Goal: Task Accomplishment & Management: Complete application form

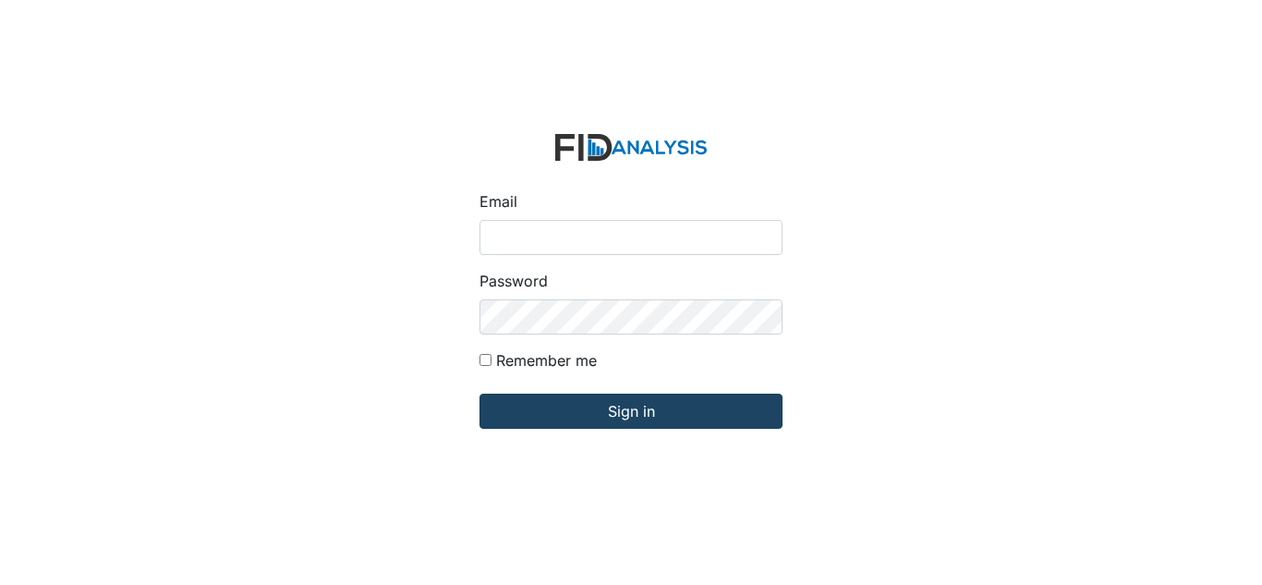
type input "[EMAIL_ADDRESS][DOMAIN_NAME]"
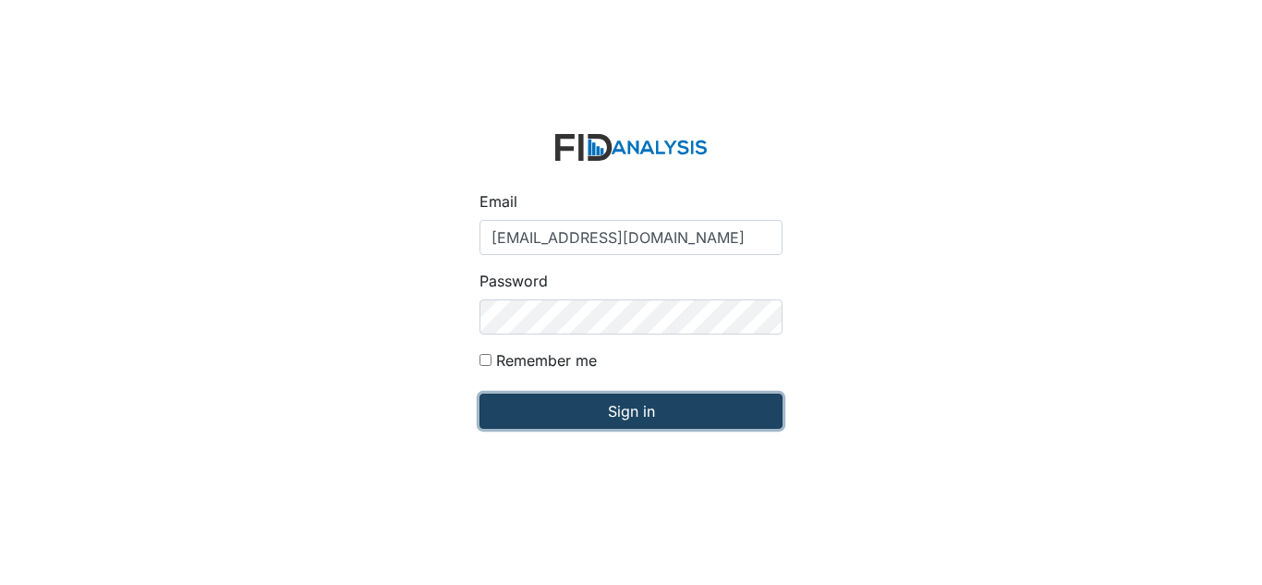
click at [587, 413] on input "Sign in" at bounding box center [631, 411] width 303 height 35
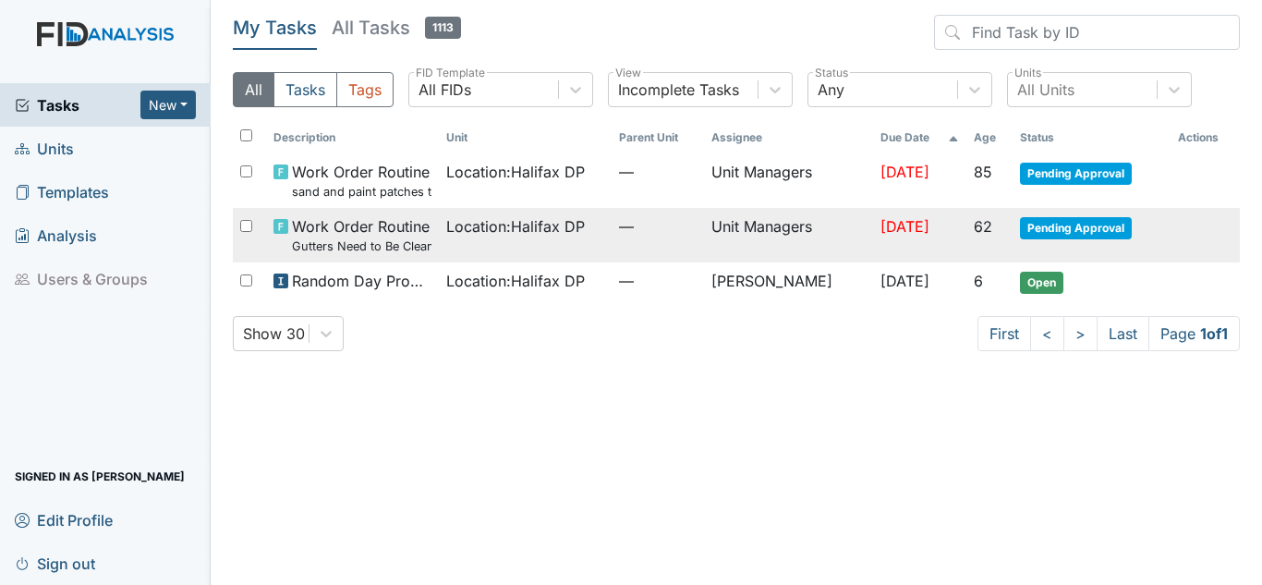
click at [733, 232] on td "Unit Managers" at bounding box center [788, 235] width 169 height 55
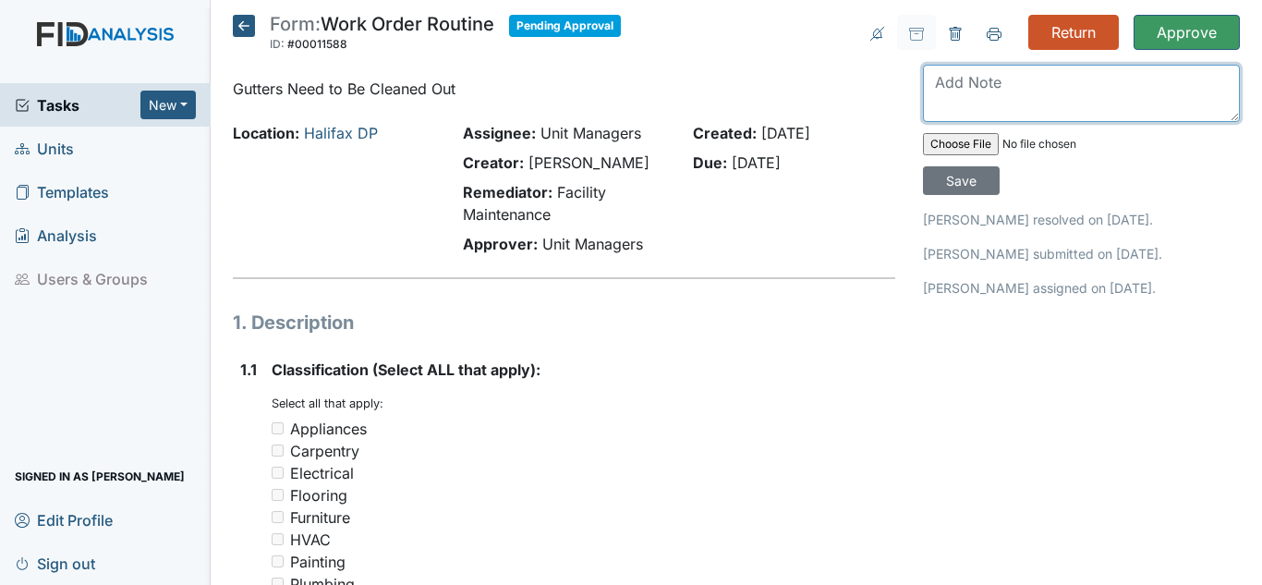
click at [990, 99] on textarea at bounding box center [1081, 93] width 317 height 57
type textarea "Gutters are not cleaned out"
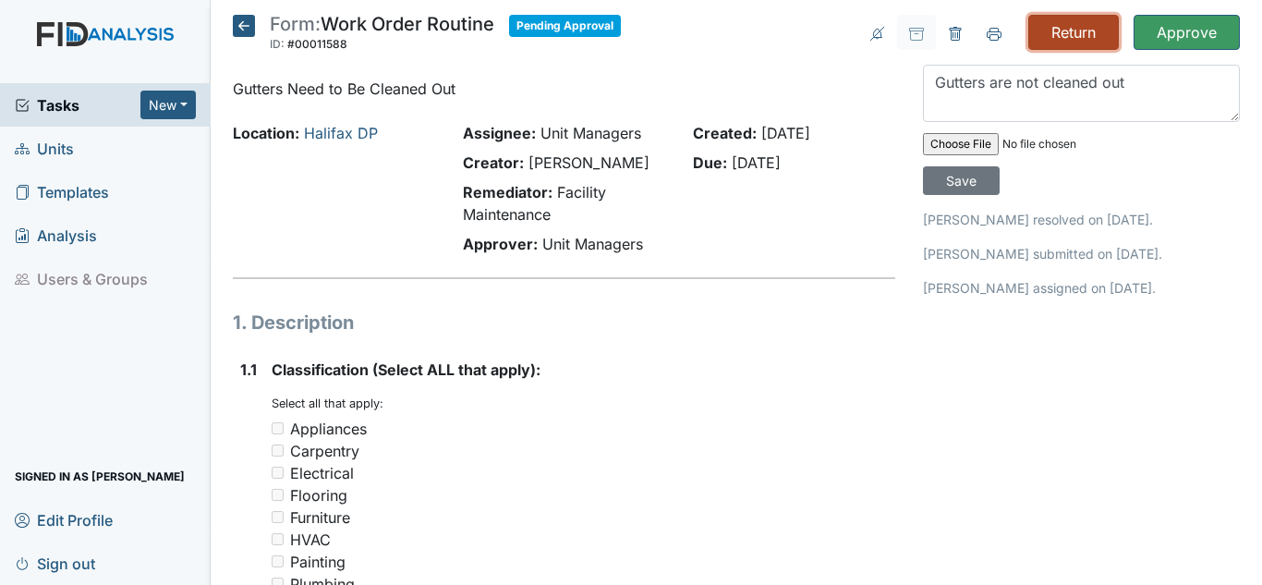
drag, startPoint x: 1056, startPoint y: 31, endPoint x: 711, endPoint y: 117, distance: 355.2
click at [1050, 37] on input "Return" at bounding box center [1073, 32] width 91 height 35
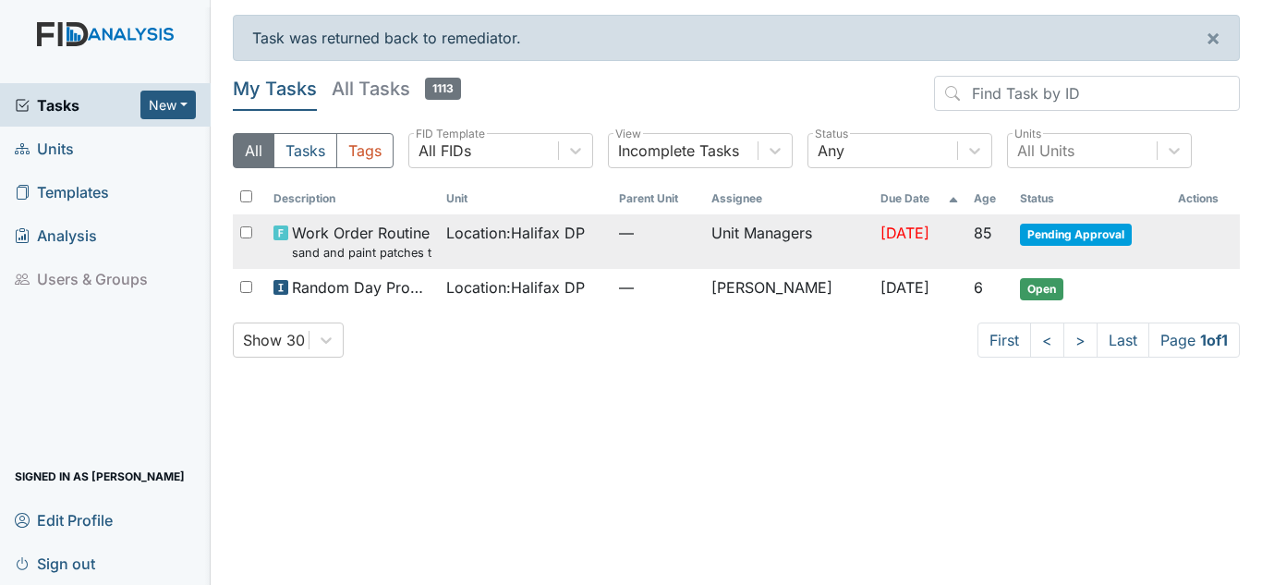
click at [576, 235] on span "Location : Halifax DP" at bounding box center [515, 233] width 139 height 22
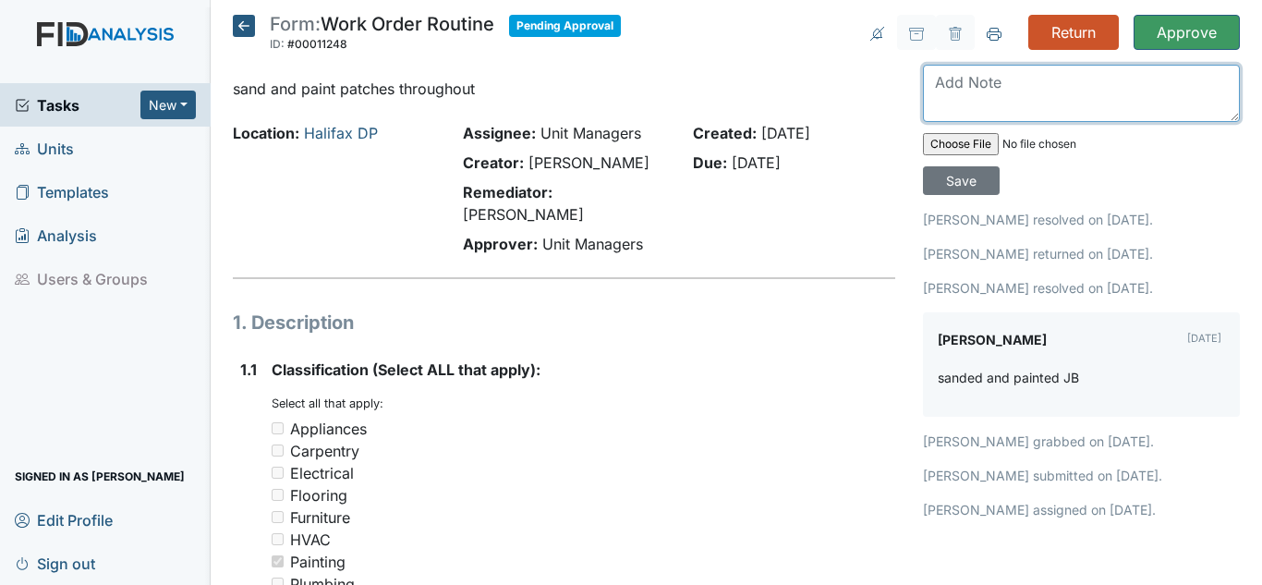
click at [953, 91] on textarea at bounding box center [1081, 93] width 317 height 57
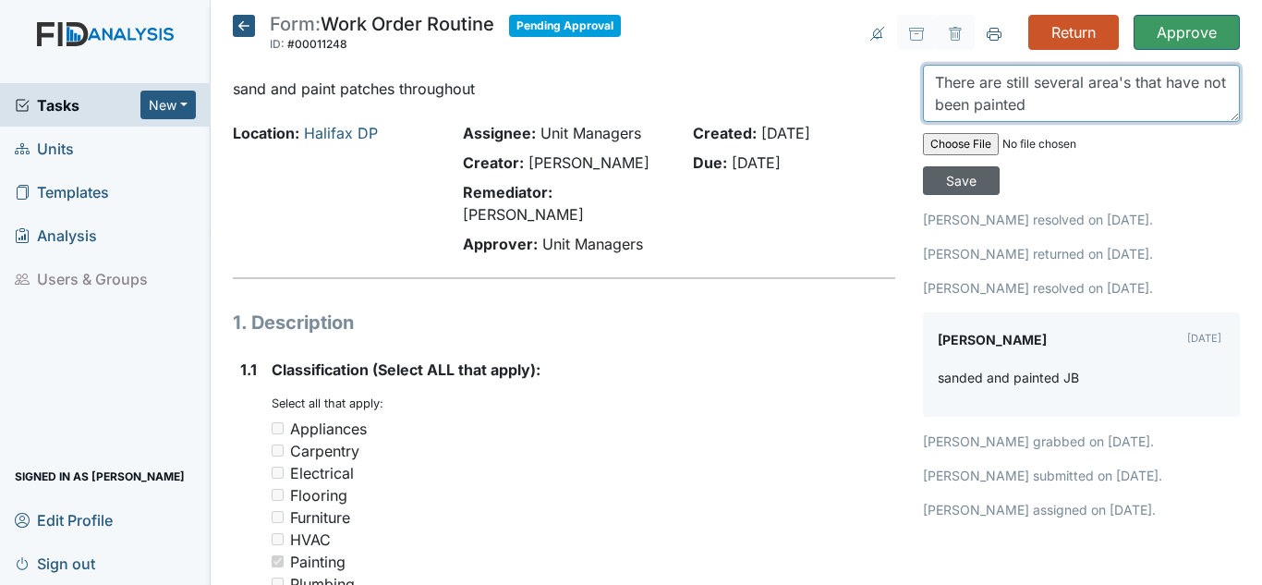
type textarea "There are still several area's that have not been painted"
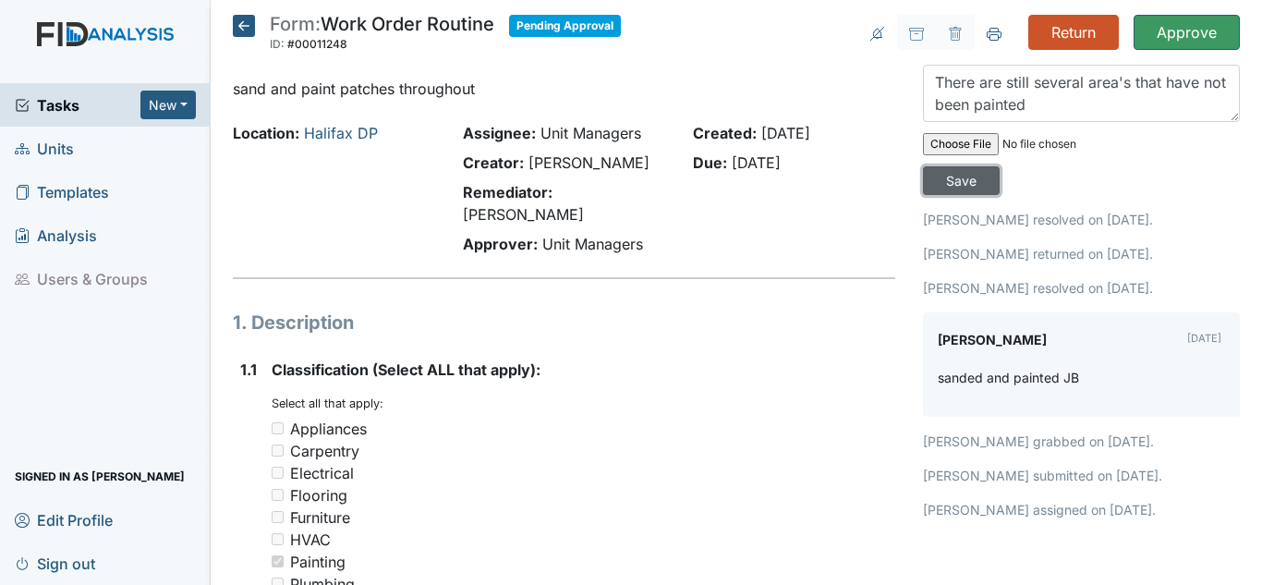
click at [952, 180] on input "Save" at bounding box center [961, 180] width 77 height 29
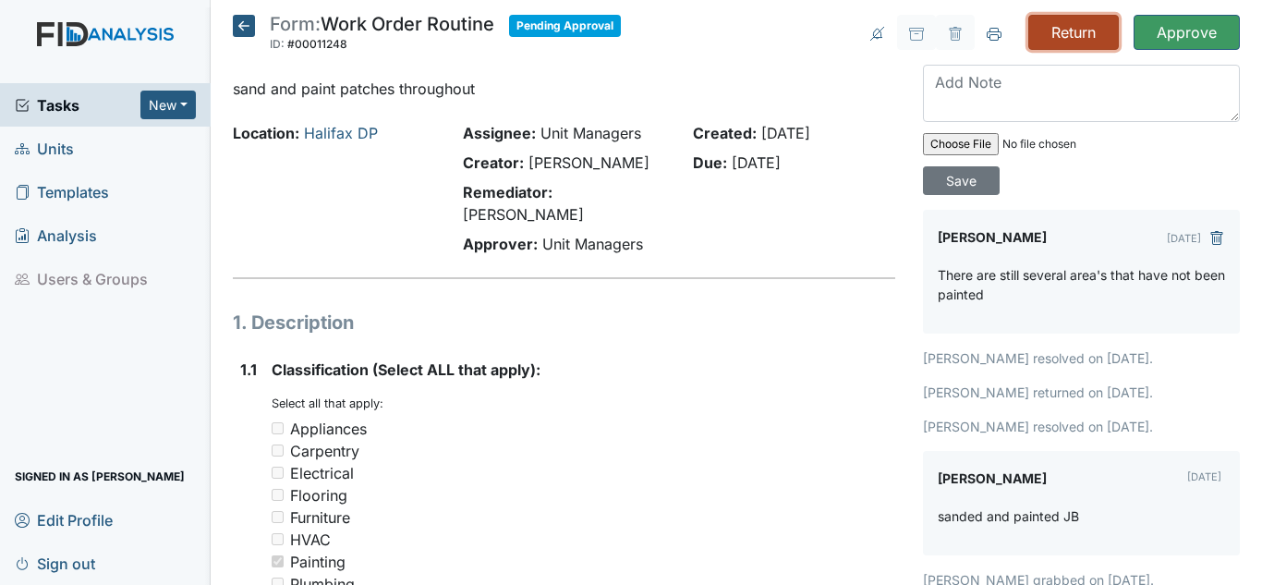
click at [1086, 30] on input "Return" at bounding box center [1073, 32] width 91 height 35
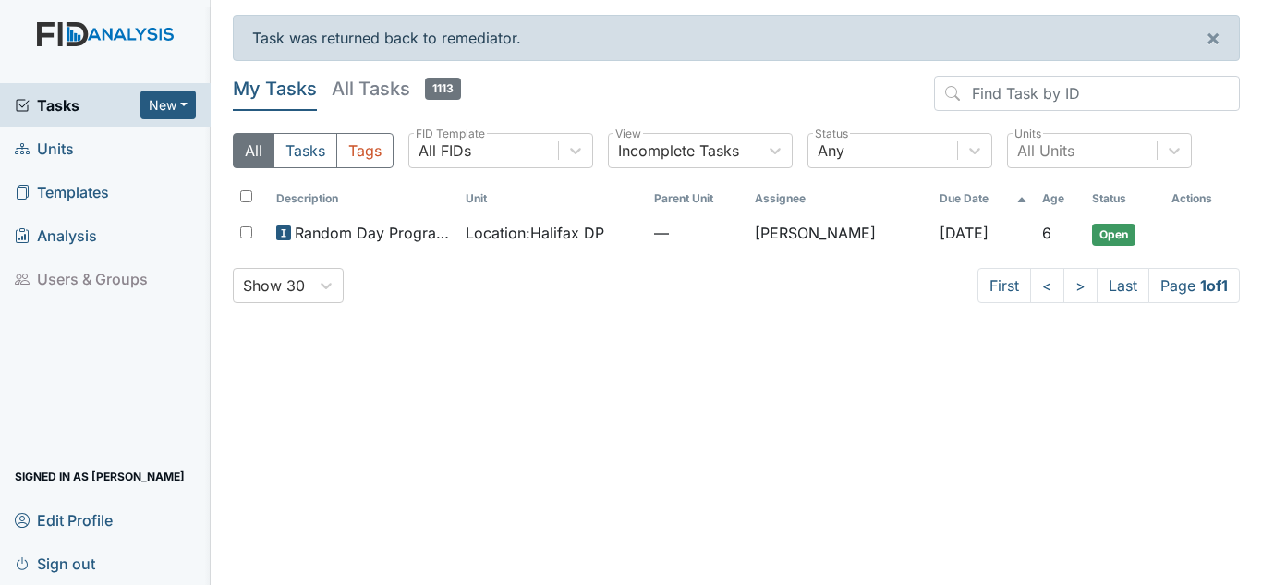
click at [72, 152] on span "Units" at bounding box center [44, 148] width 59 height 29
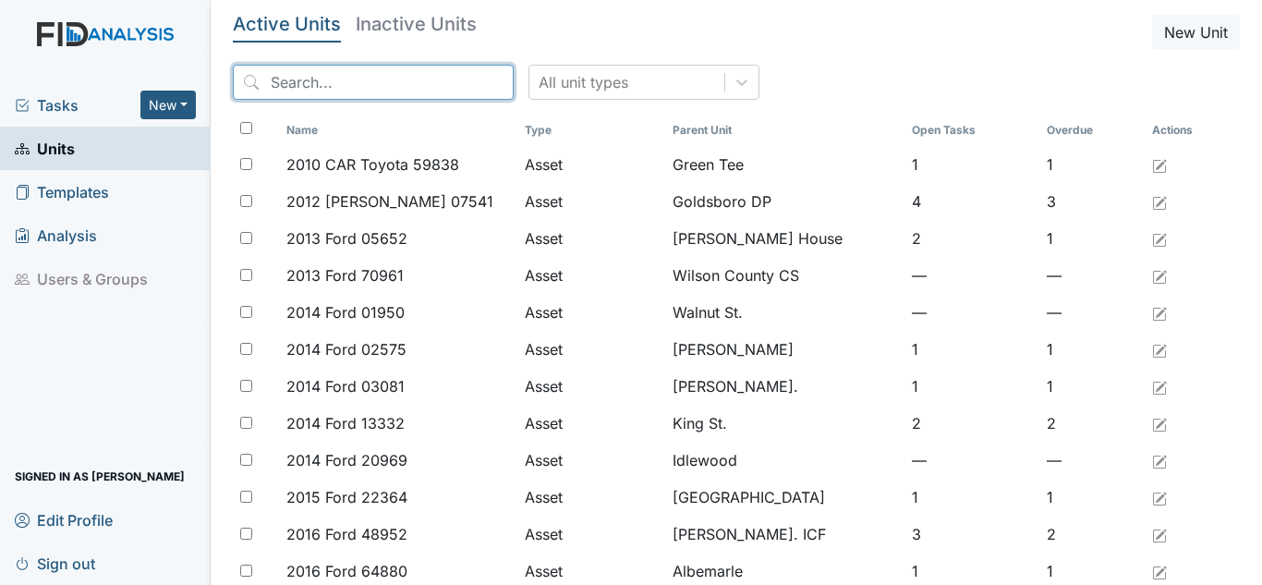
click at [376, 90] on input "search" at bounding box center [373, 82] width 281 height 35
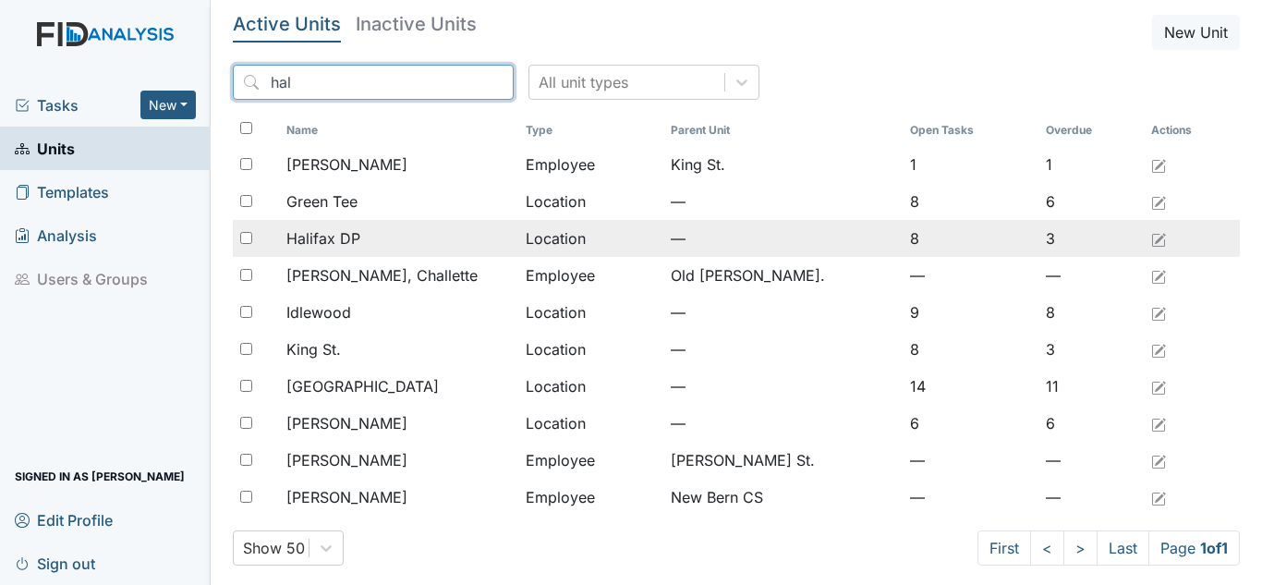
type input "hal"
click at [328, 241] on span "Halifax DP" at bounding box center [323, 238] width 74 height 22
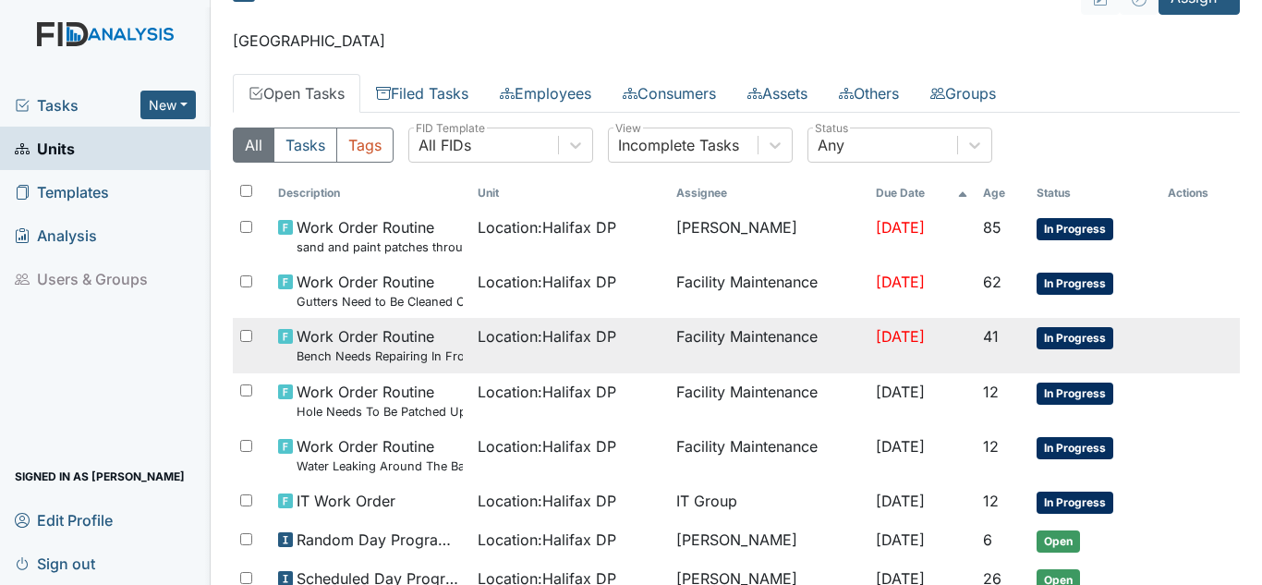
scroll to position [92, 0]
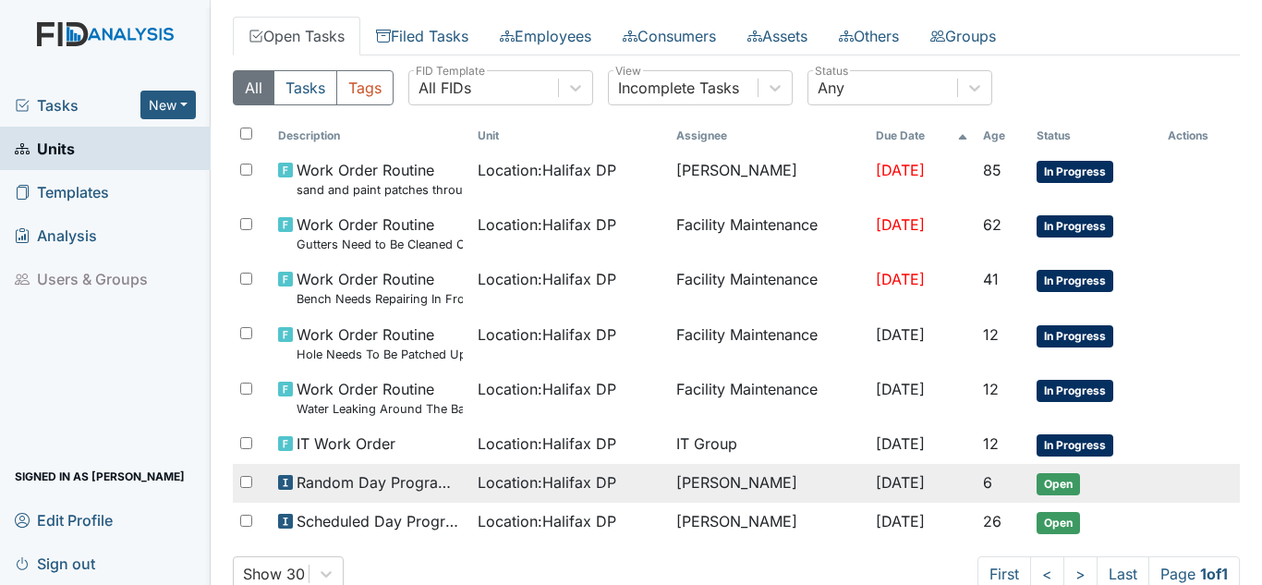
click at [530, 486] on span "Location : Halifax DP" at bounding box center [547, 482] width 139 height 22
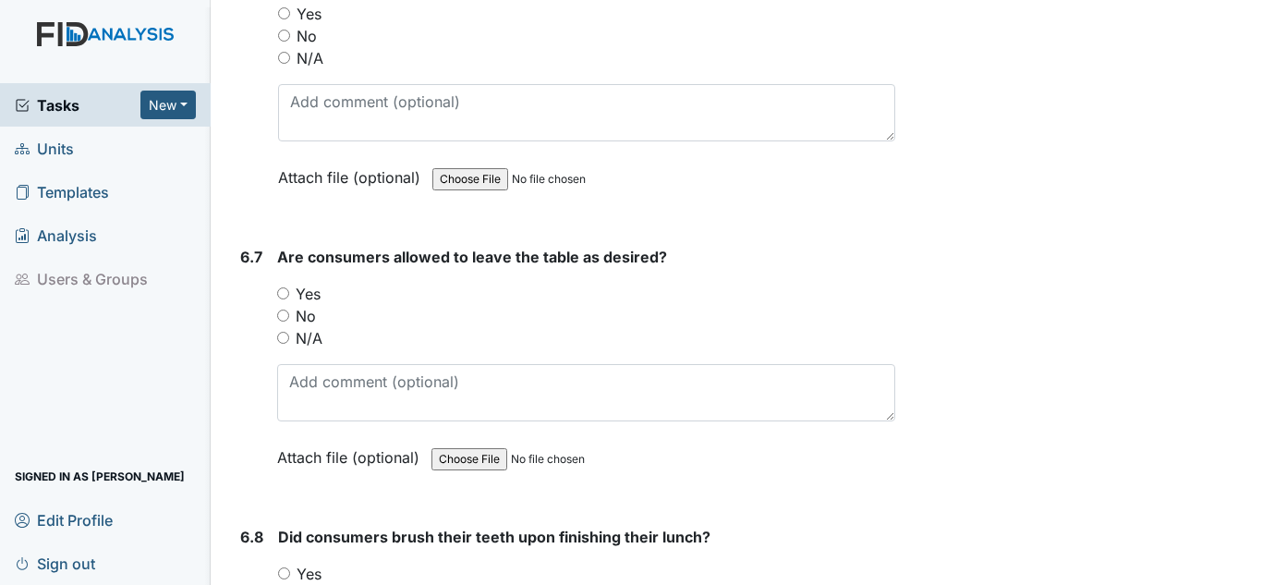
scroll to position [21624, 0]
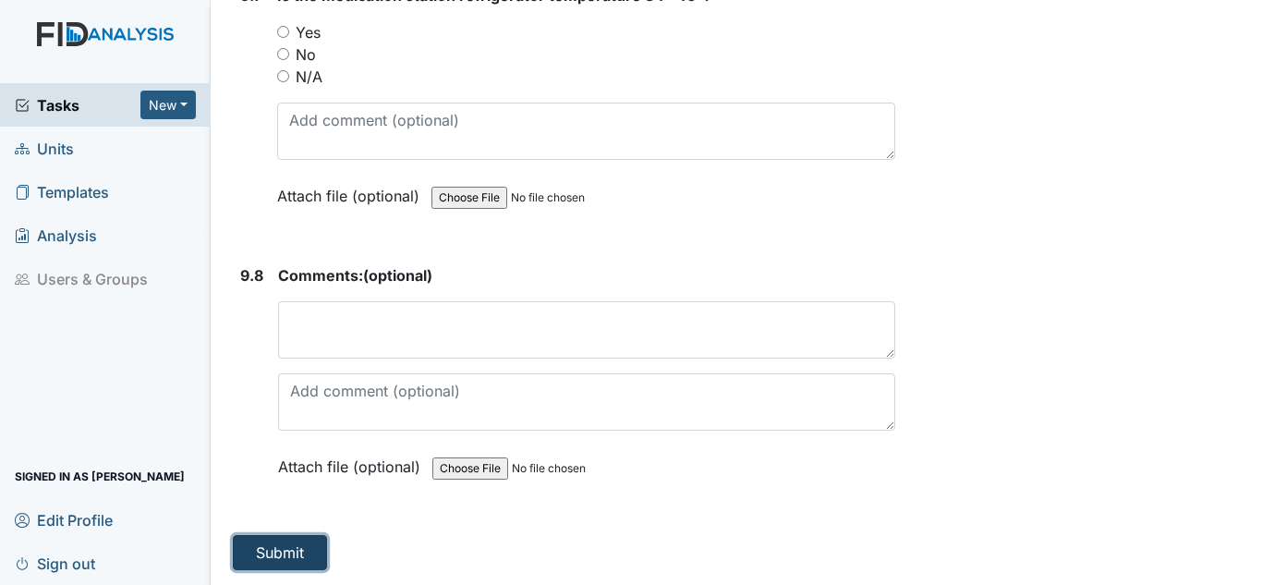
click at [266, 538] on button "Submit" at bounding box center [280, 552] width 94 height 35
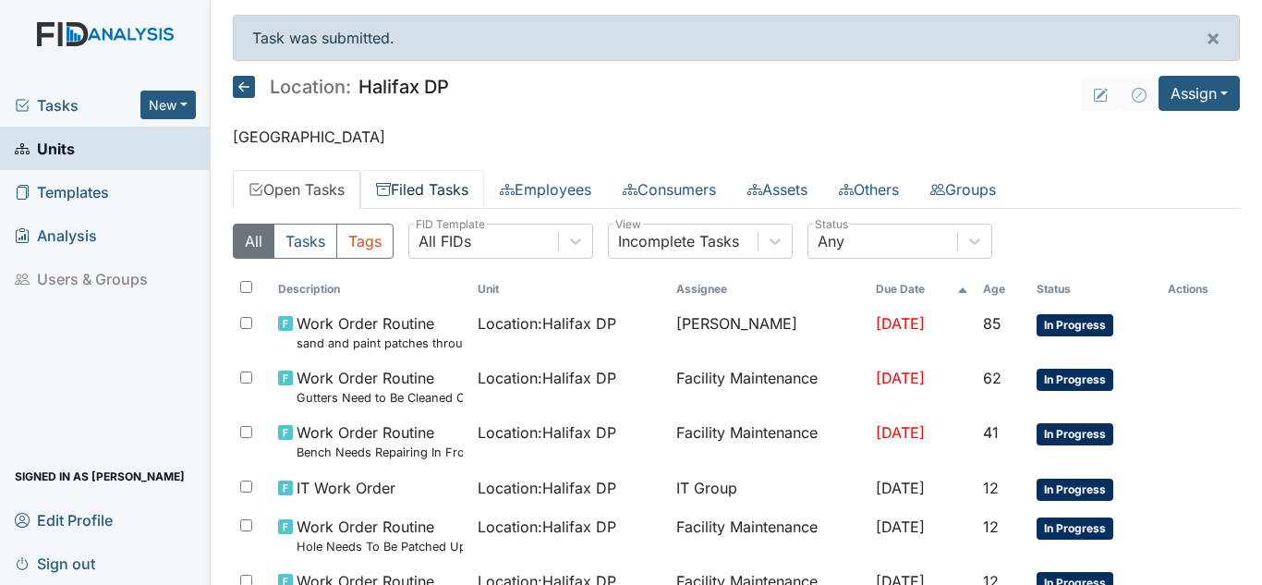
click at [422, 184] on link "Filed Tasks" at bounding box center [422, 189] width 124 height 39
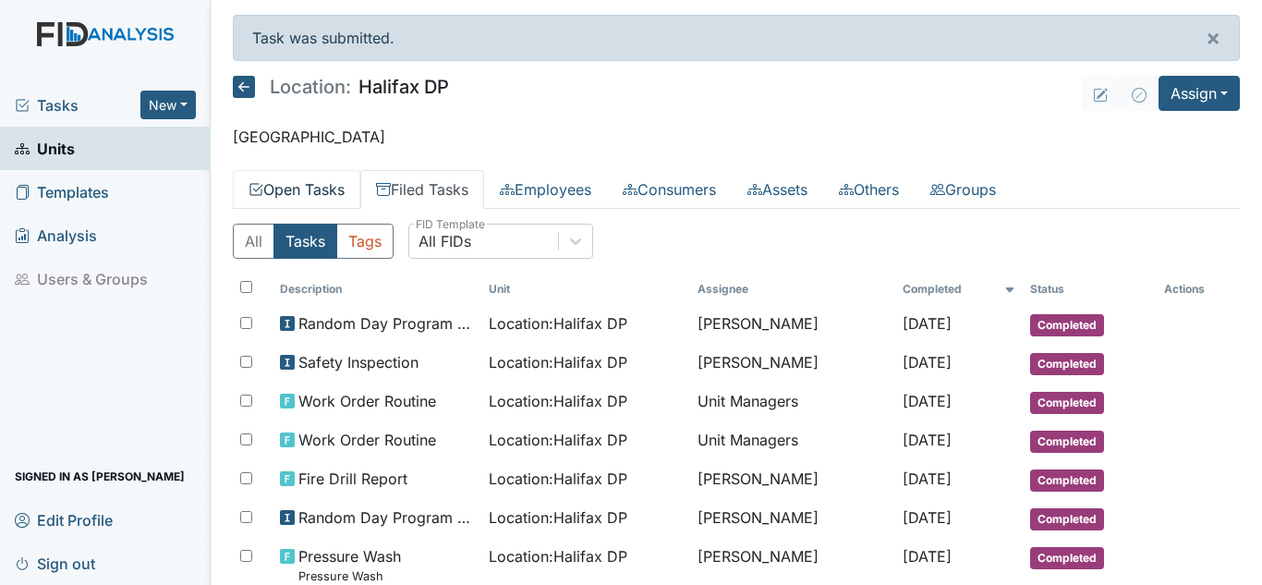
click at [305, 194] on link "Open Tasks" at bounding box center [296, 189] width 127 height 39
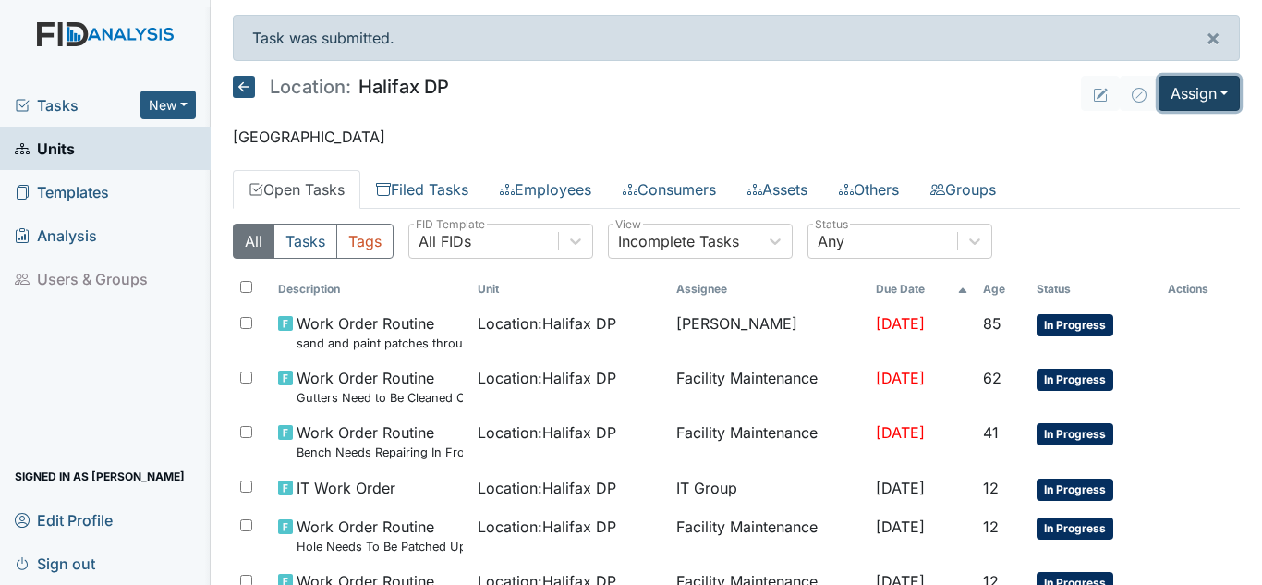
click at [1186, 83] on button "Assign" at bounding box center [1199, 93] width 81 height 35
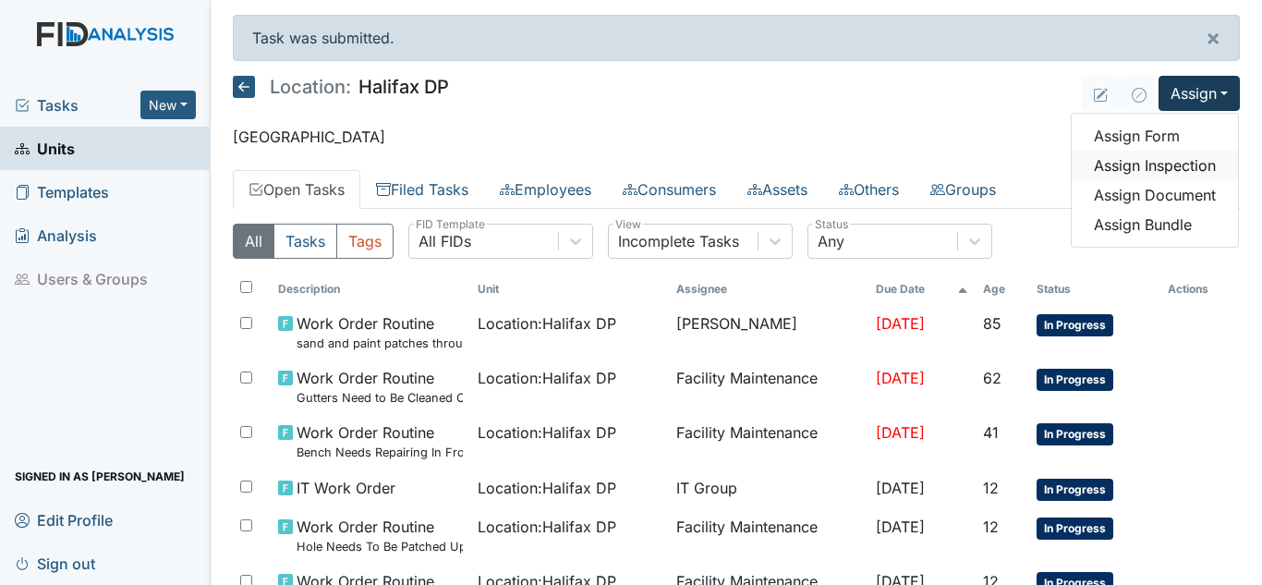
click at [1102, 152] on link "Assign Inspection" at bounding box center [1155, 166] width 166 height 30
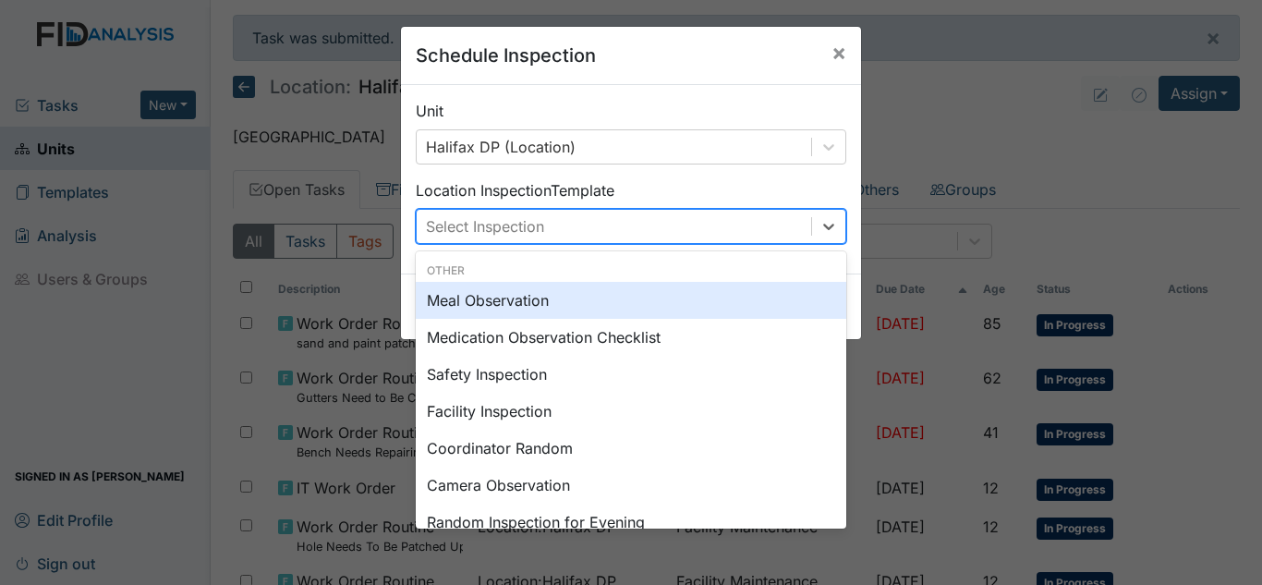
click at [635, 216] on div "Select Inspection" at bounding box center [614, 226] width 395 height 33
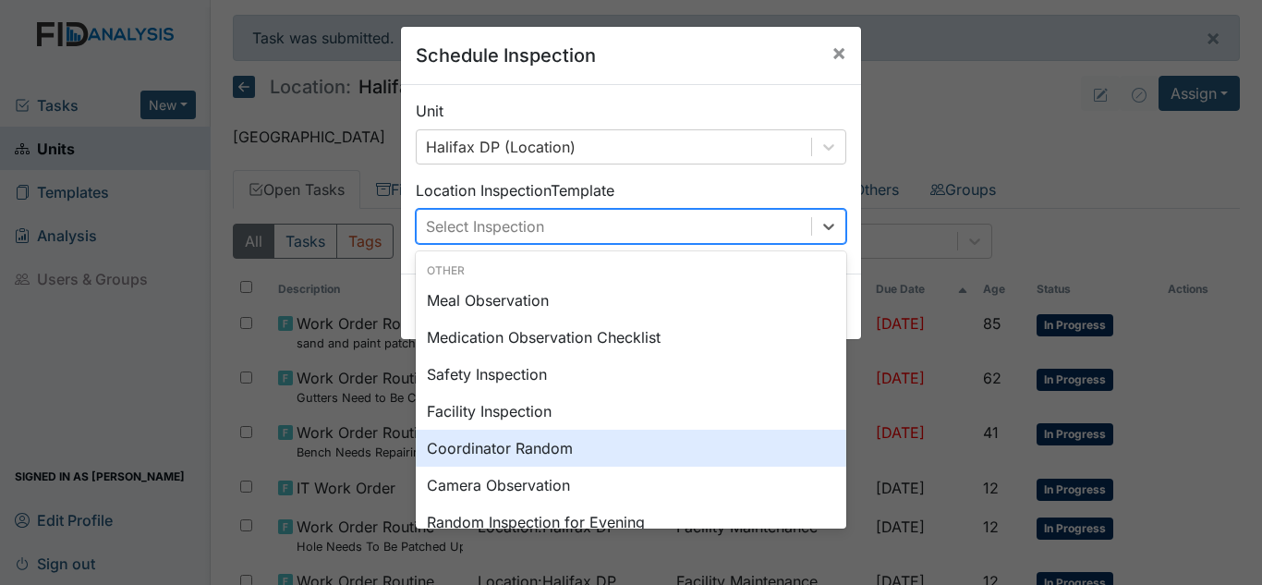
scroll to position [92, 0]
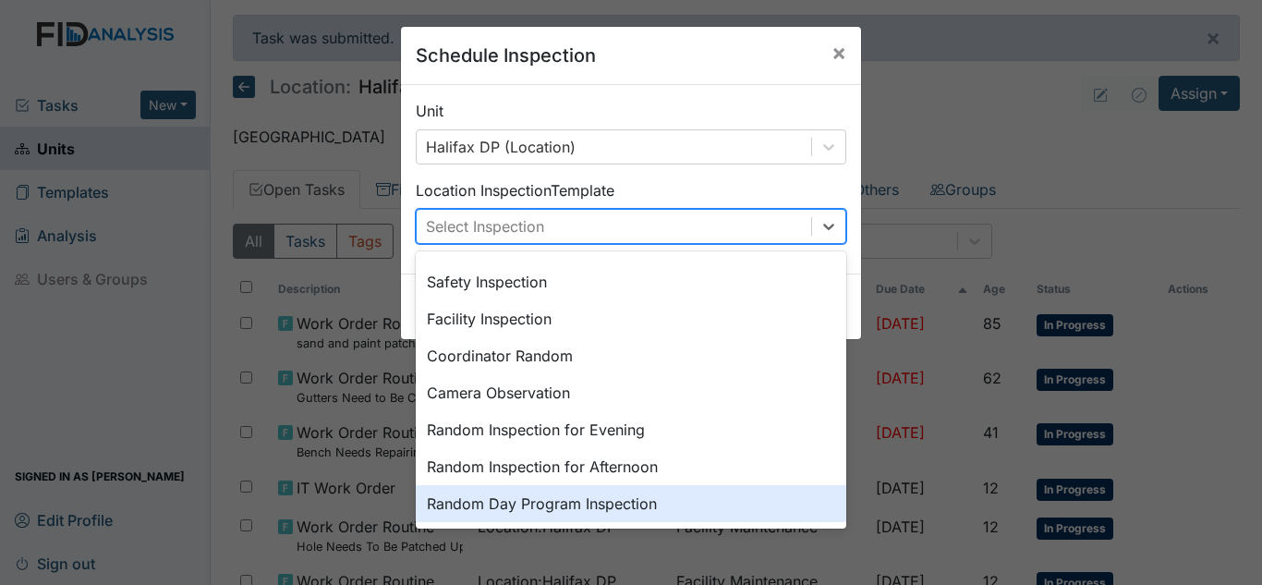
click at [501, 499] on div "Random Day Program Inspection" at bounding box center [631, 503] width 431 height 37
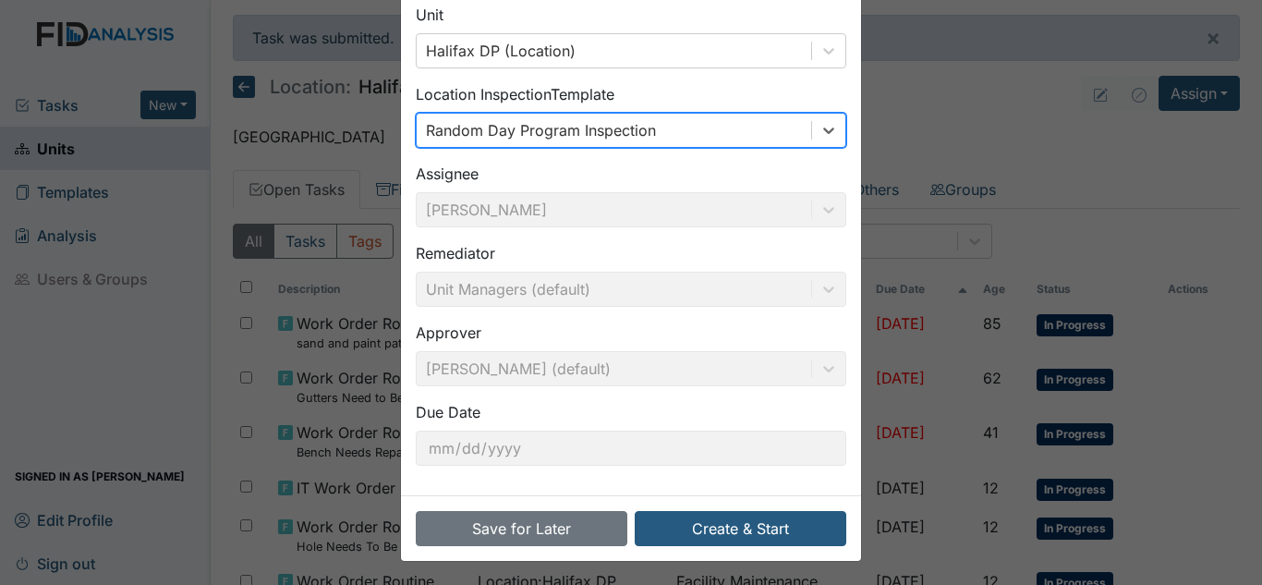
scroll to position [99, 0]
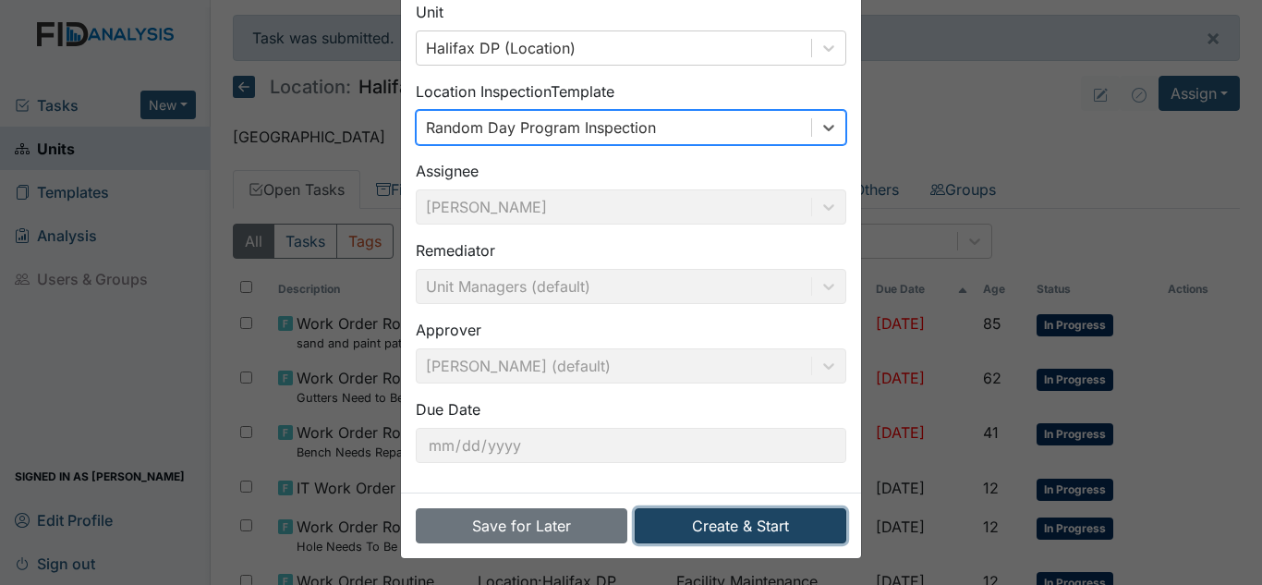
click at [709, 519] on button "Create & Start" at bounding box center [741, 525] width 212 height 35
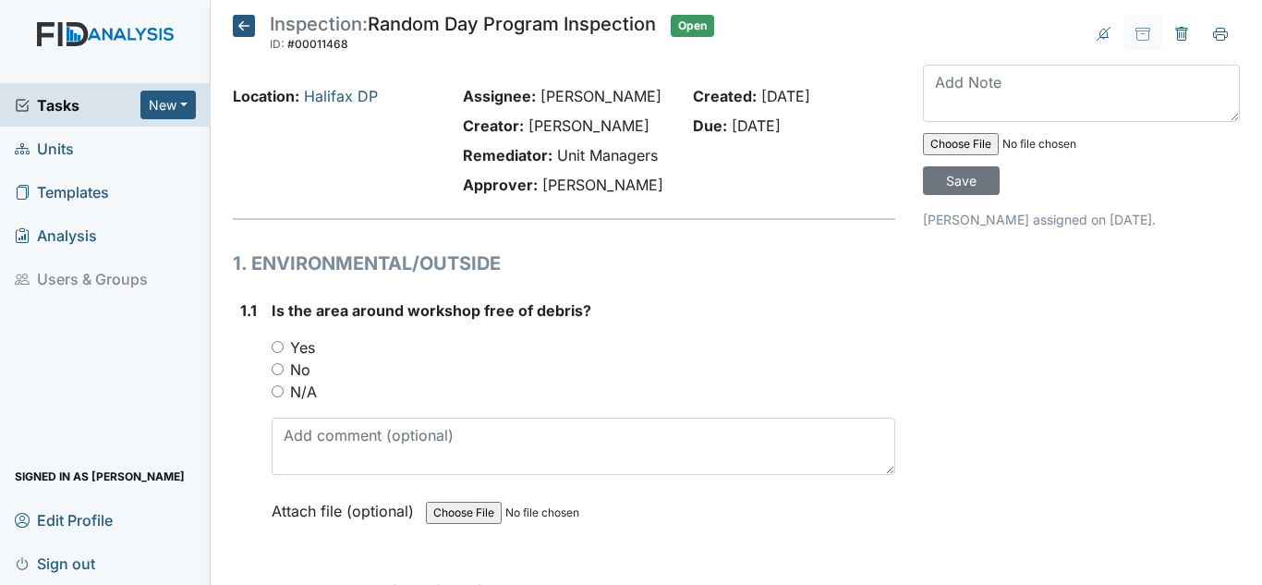
click at [304, 335] on div "Is the area around workshop free of debris? You must select one of the below op…" at bounding box center [584, 417] width 624 height 236
click at [305, 347] on label "Yes" at bounding box center [302, 347] width 25 height 22
click at [284, 347] on input "Yes" at bounding box center [278, 347] width 12 height 12
radio input "true"
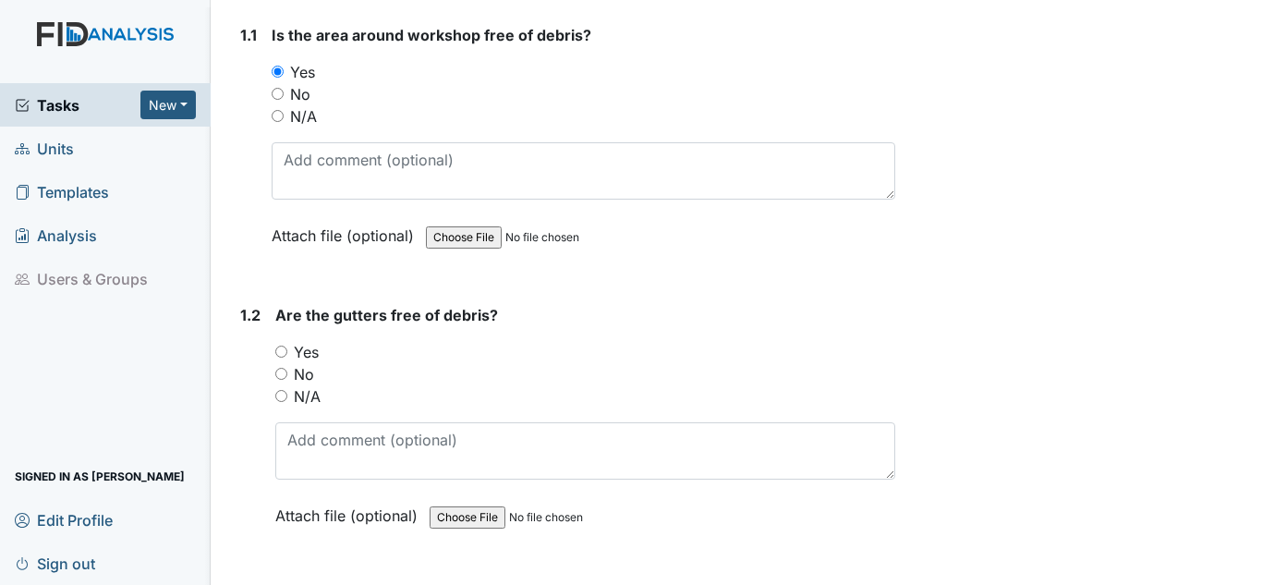
scroll to position [277, 0]
click at [299, 372] on label "No" at bounding box center [304, 372] width 20 height 22
click at [287, 372] on input "No" at bounding box center [281, 372] width 12 height 12
radio input "true"
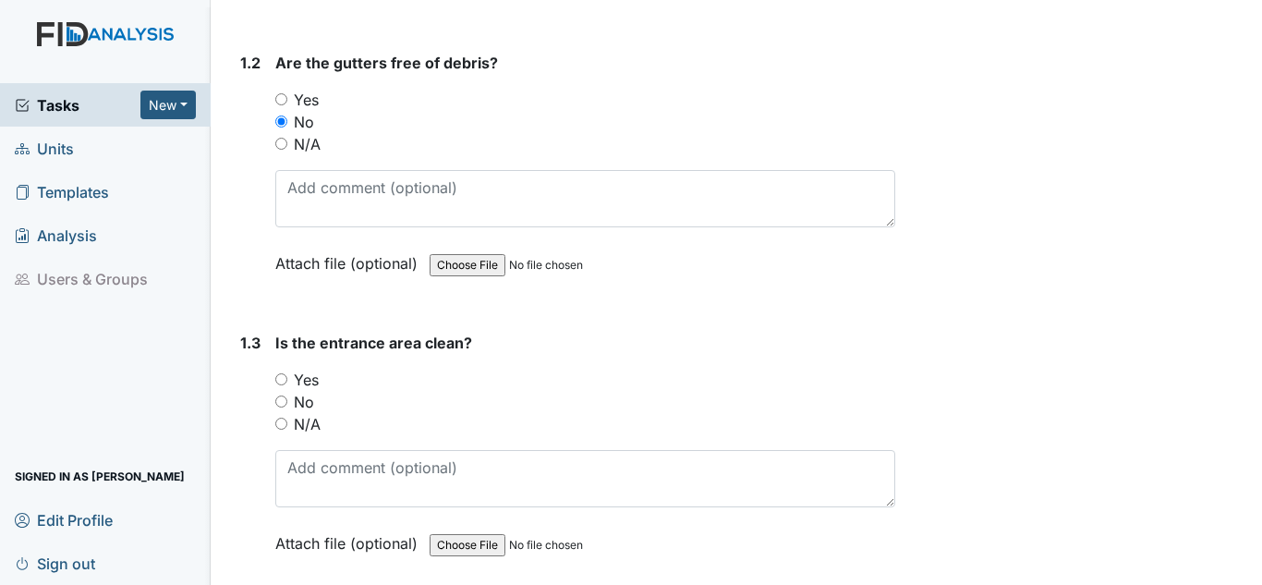
scroll to position [554, 0]
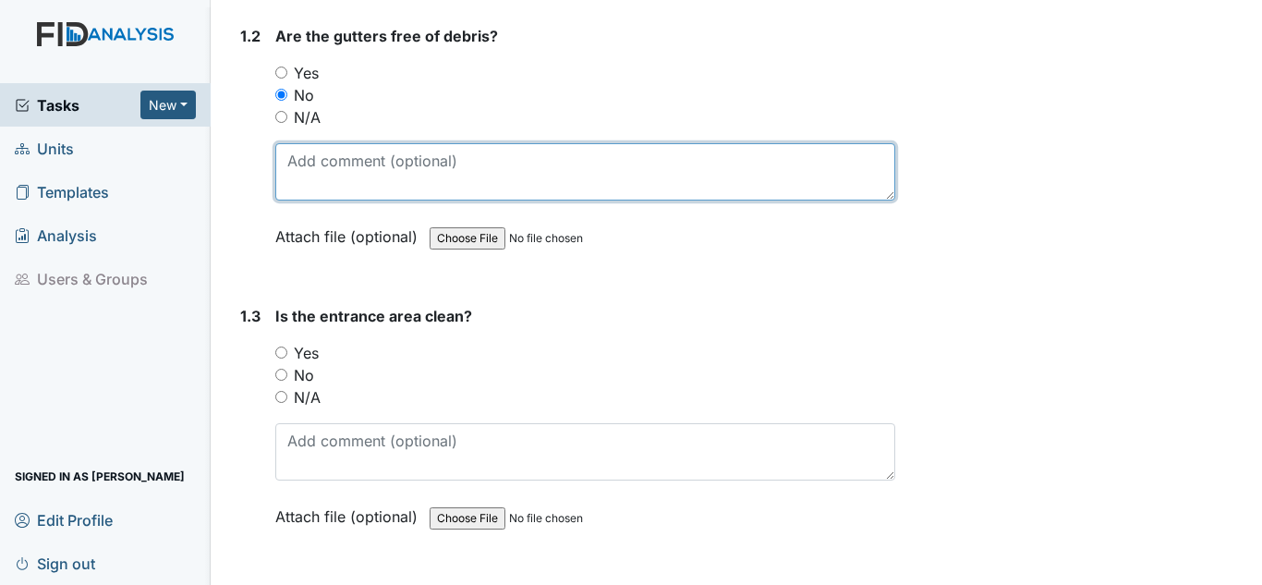
click at [354, 181] on textarea at bounding box center [585, 171] width 620 height 57
type textarea "T"
type textarea "Work has been submitted"
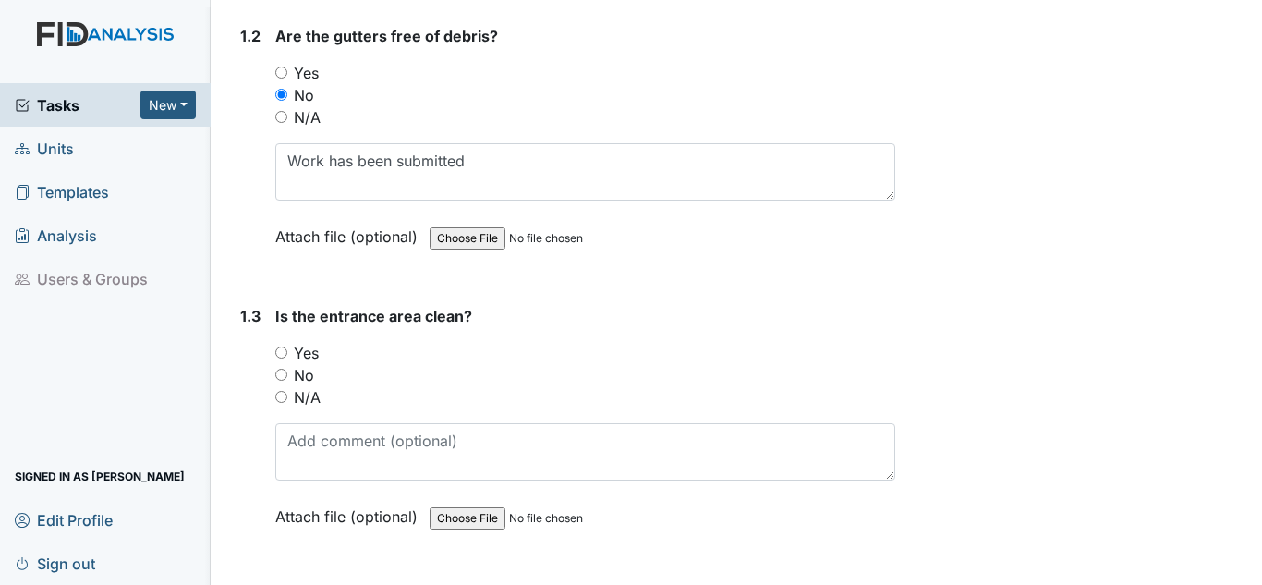
click at [303, 358] on label "Yes" at bounding box center [306, 353] width 25 height 22
click at [287, 358] on input "Yes" at bounding box center [281, 352] width 12 height 12
radio input "true"
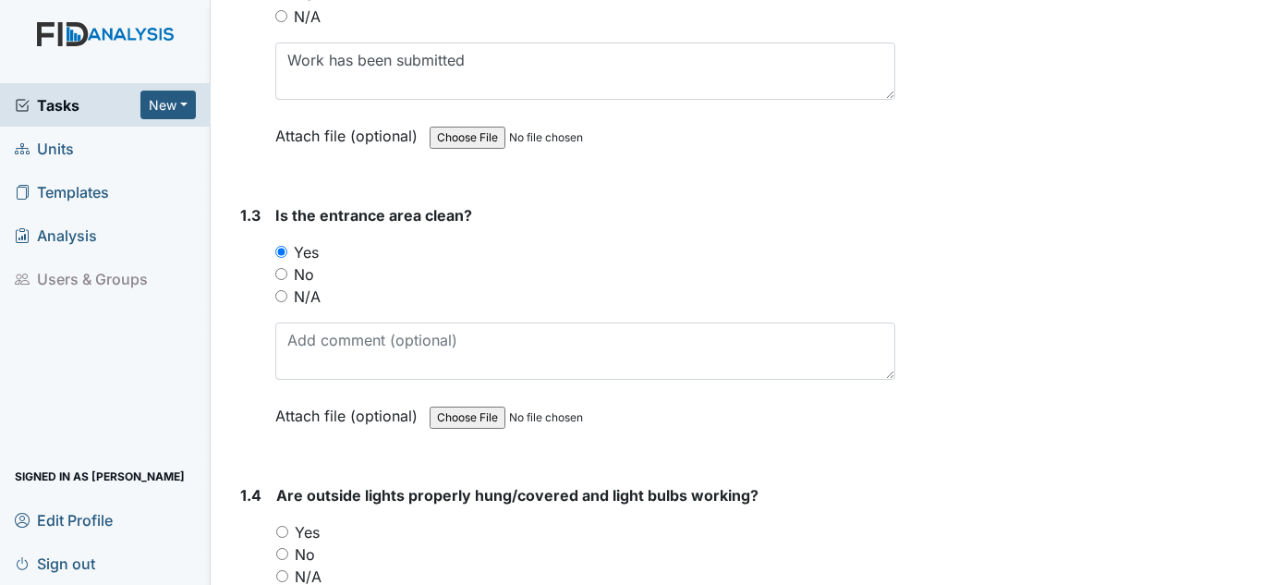
scroll to position [924, 0]
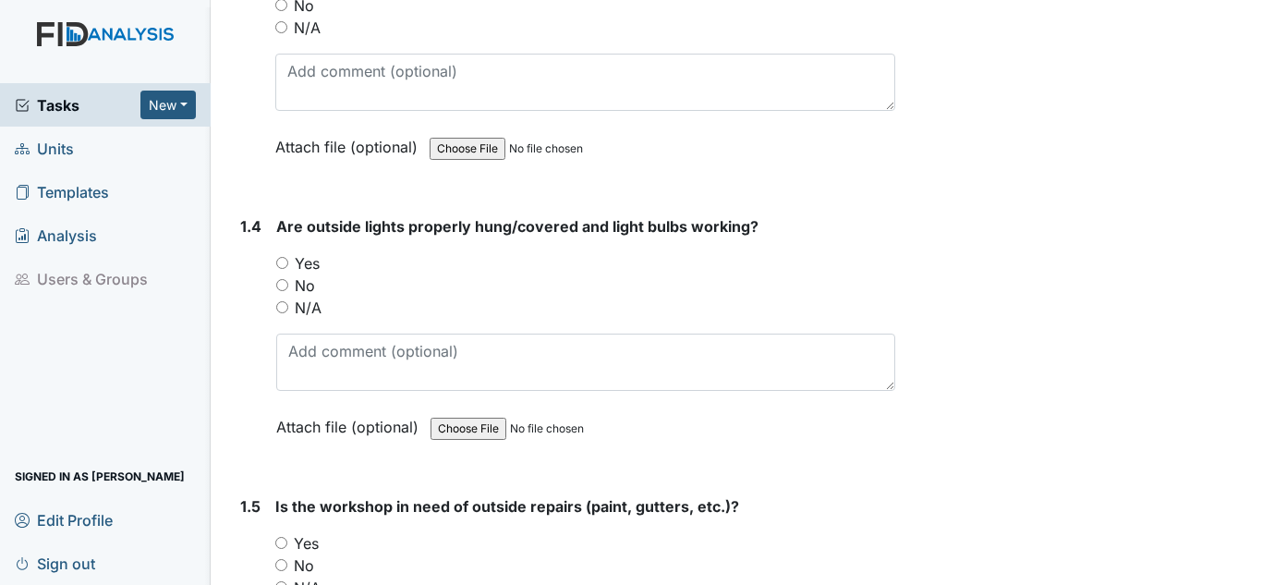
click at [291, 268] on div "Yes" at bounding box center [585, 263] width 619 height 22
click at [301, 263] on label "Yes" at bounding box center [307, 263] width 25 height 22
click at [288, 263] on input "Yes" at bounding box center [282, 263] width 12 height 12
radio input "true"
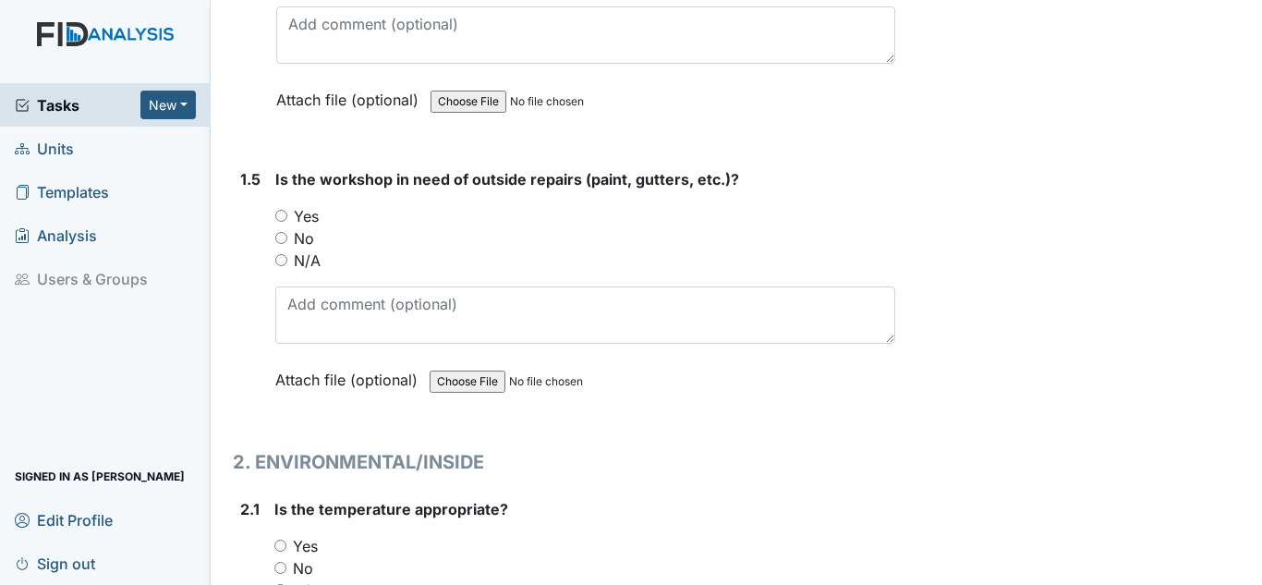
scroll to position [1293, 0]
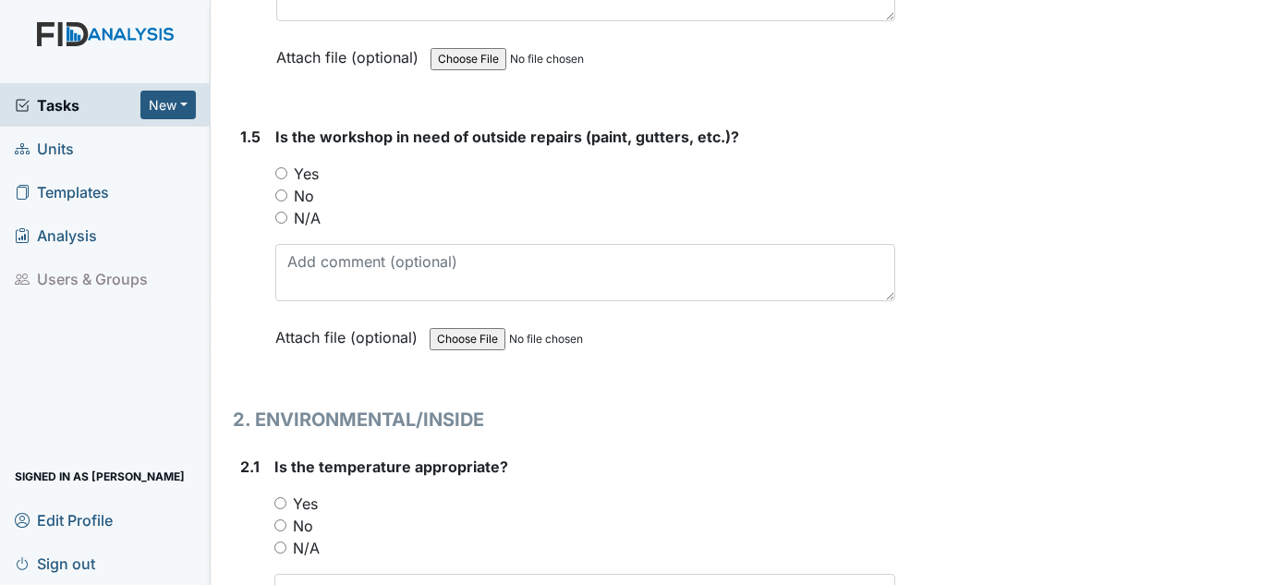
click at [306, 195] on label "No" at bounding box center [304, 196] width 20 height 22
click at [287, 195] on input "No" at bounding box center [281, 195] width 12 height 12
radio input "true"
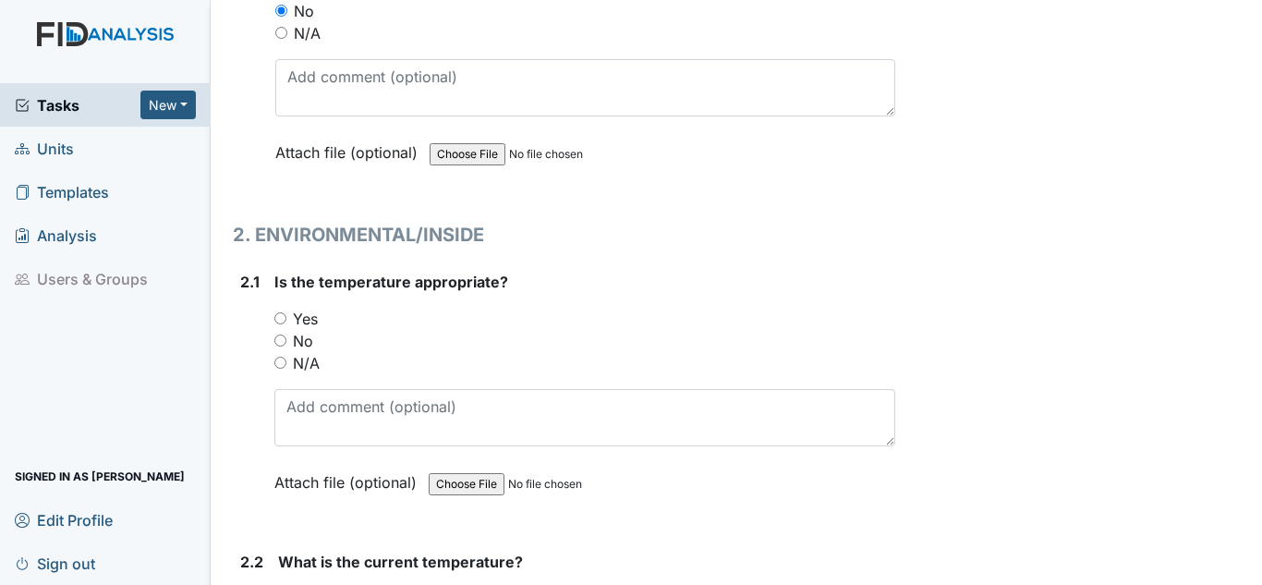
click at [311, 320] on label "Yes" at bounding box center [305, 319] width 25 height 22
click at [286, 320] on input "Yes" at bounding box center [280, 318] width 12 height 12
radio input "true"
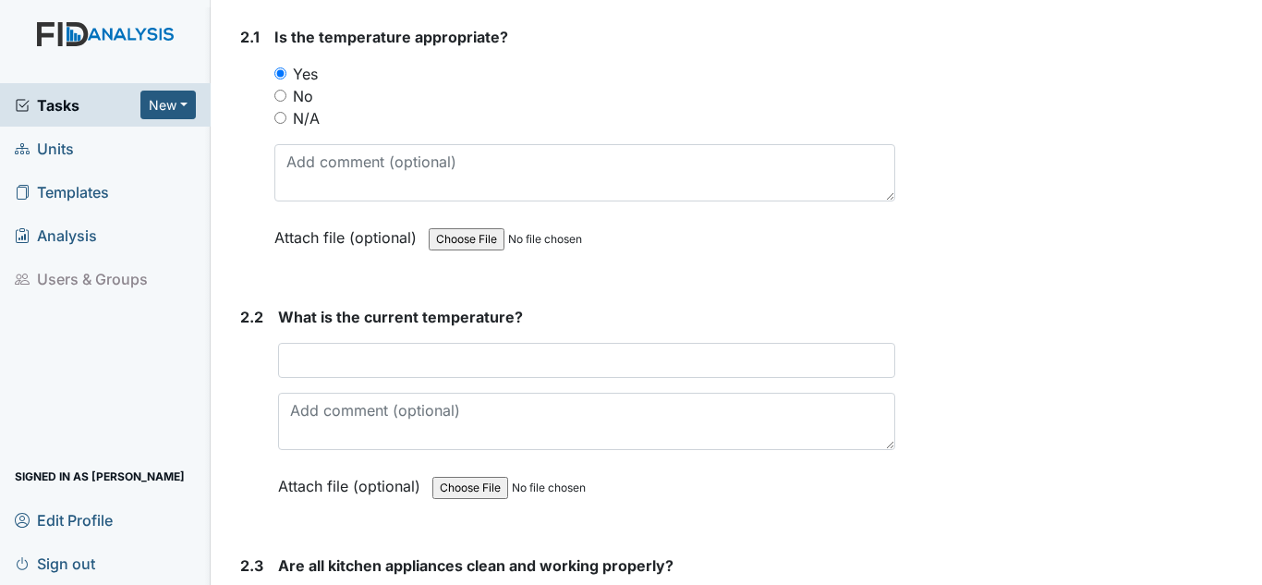
scroll to position [1755, 0]
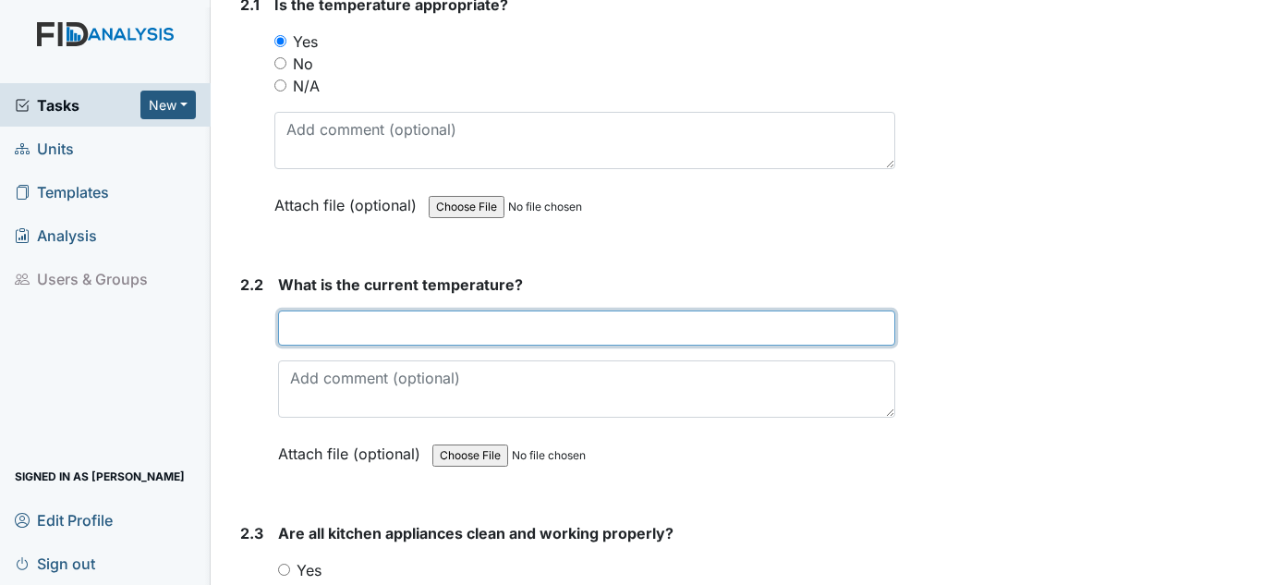
drag, startPoint x: 415, startPoint y: 338, endPoint x: 411, endPoint y: 325, distance: 13.5
click at [415, 334] on input "text" at bounding box center [586, 327] width 617 height 35
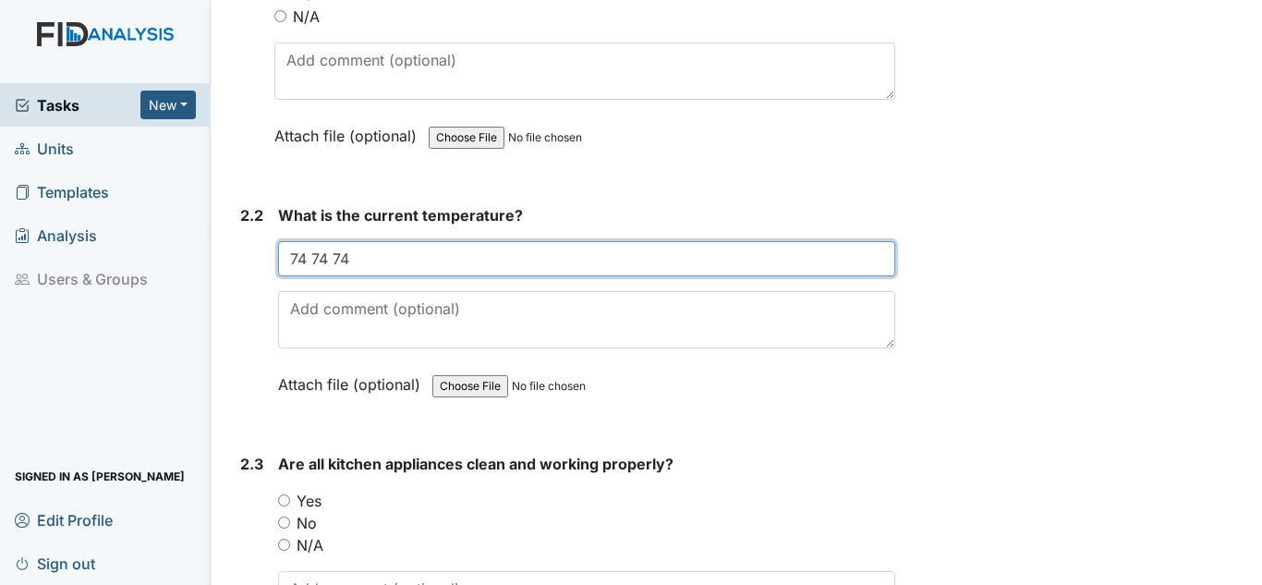
scroll to position [1940, 0]
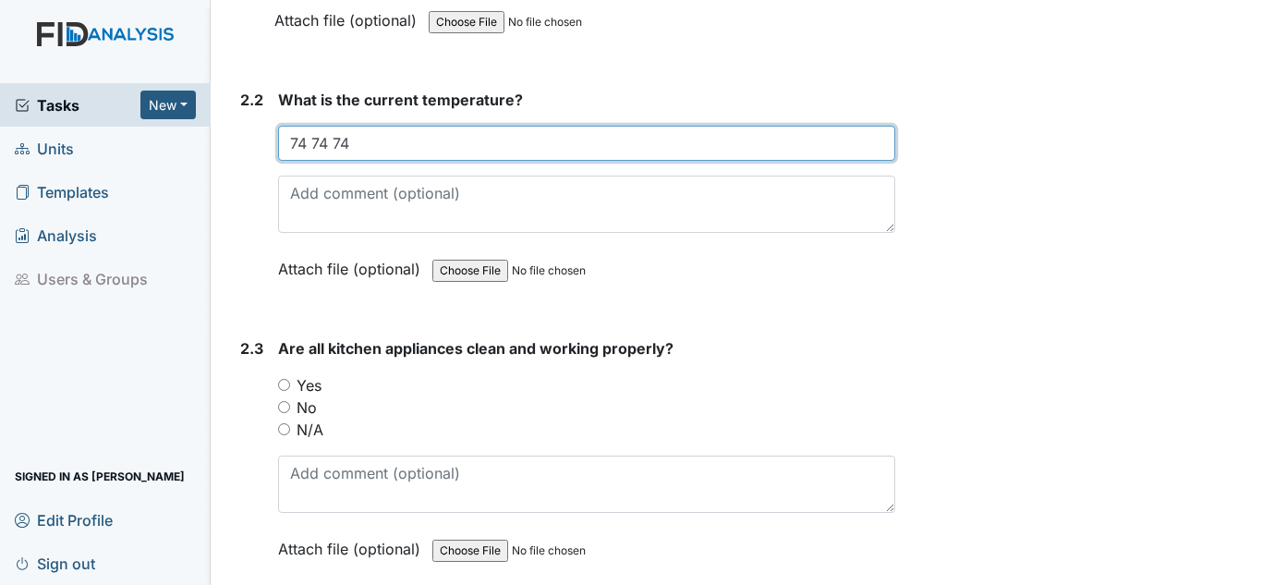
type input "74 74 74"
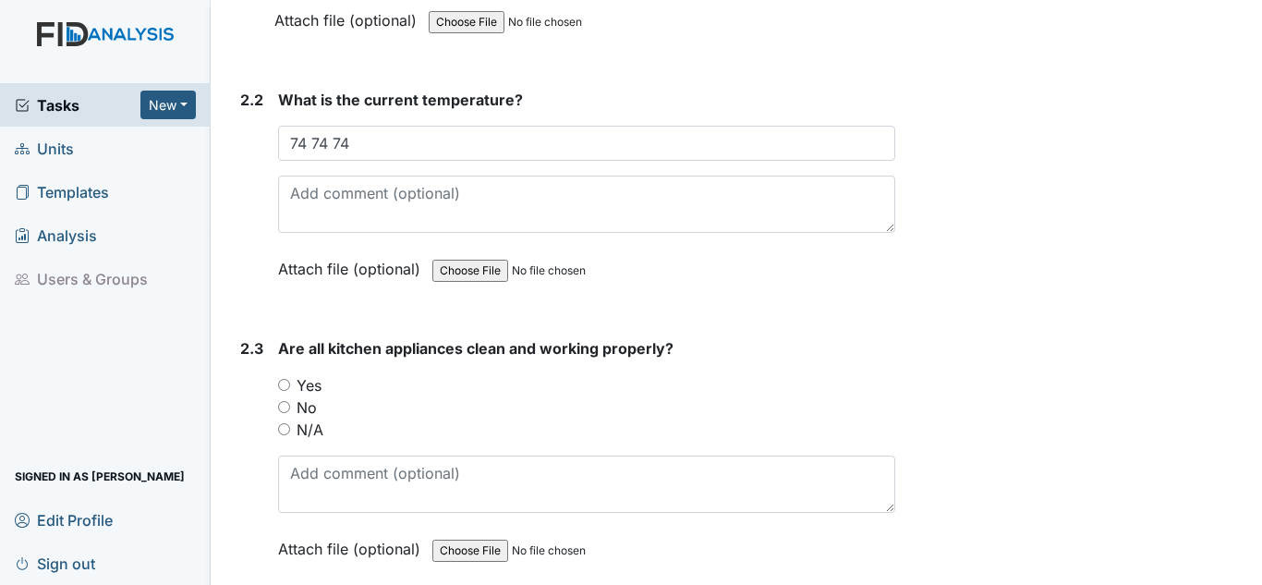
click at [302, 374] on label "Yes" at bounding box center [309, 385] width 25 height 22
click at [290, 379] on input "Yes" at bounding box center [284, 385] width 12 height 12
radio input "true"
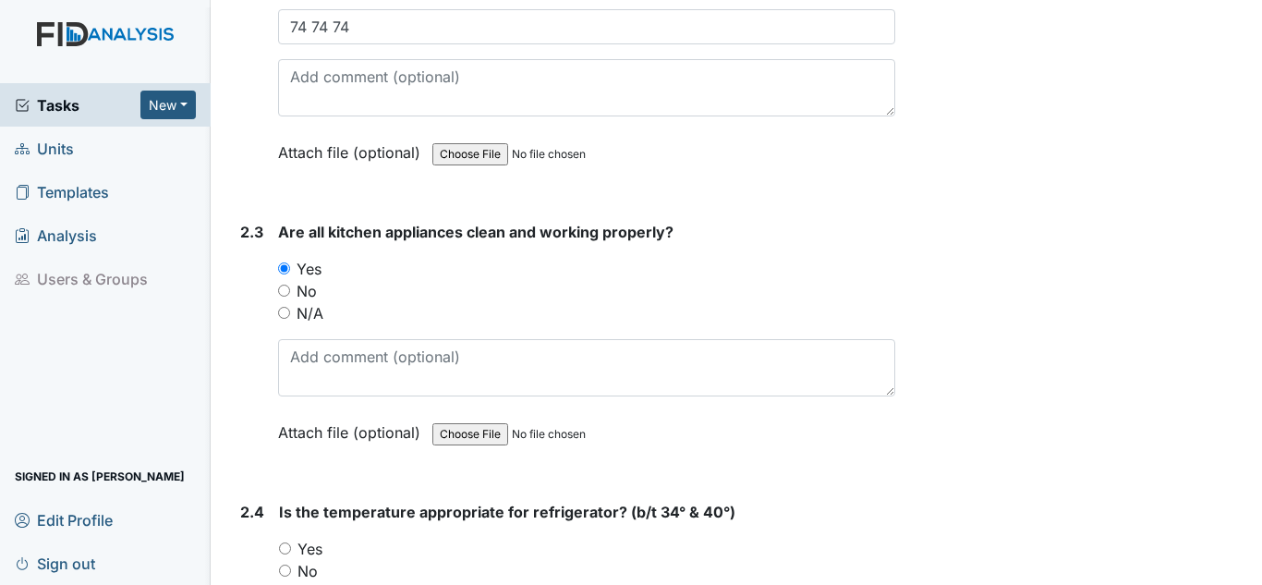
scroll to position [2217, 0]
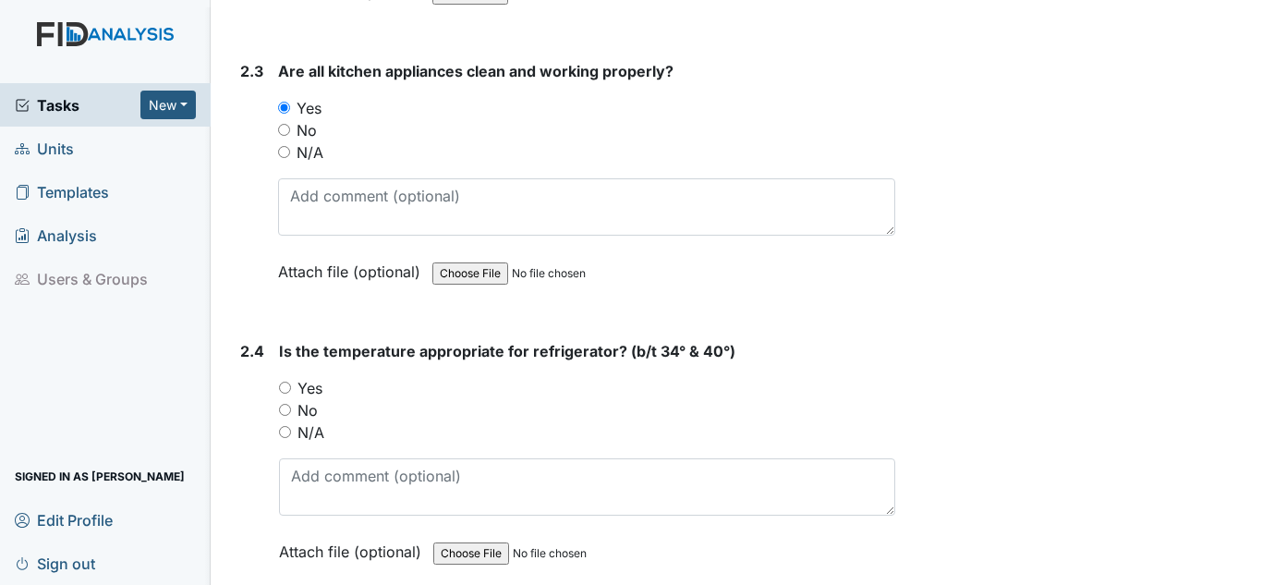
click at [315, 389] on label "Yes" at bounding box center [309, 388] width 25 height 22
click at [291, 389] on input "Yes" at bounding box center [285, 388] width 12 height 12
radio input "true"
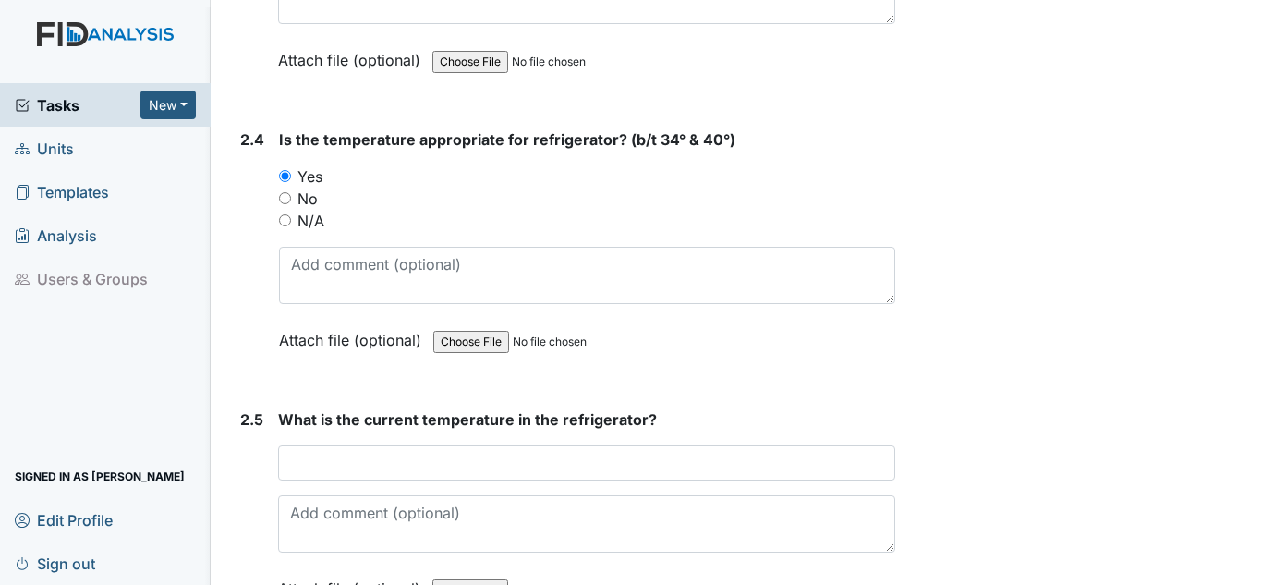
scroll to position [2495, 0]
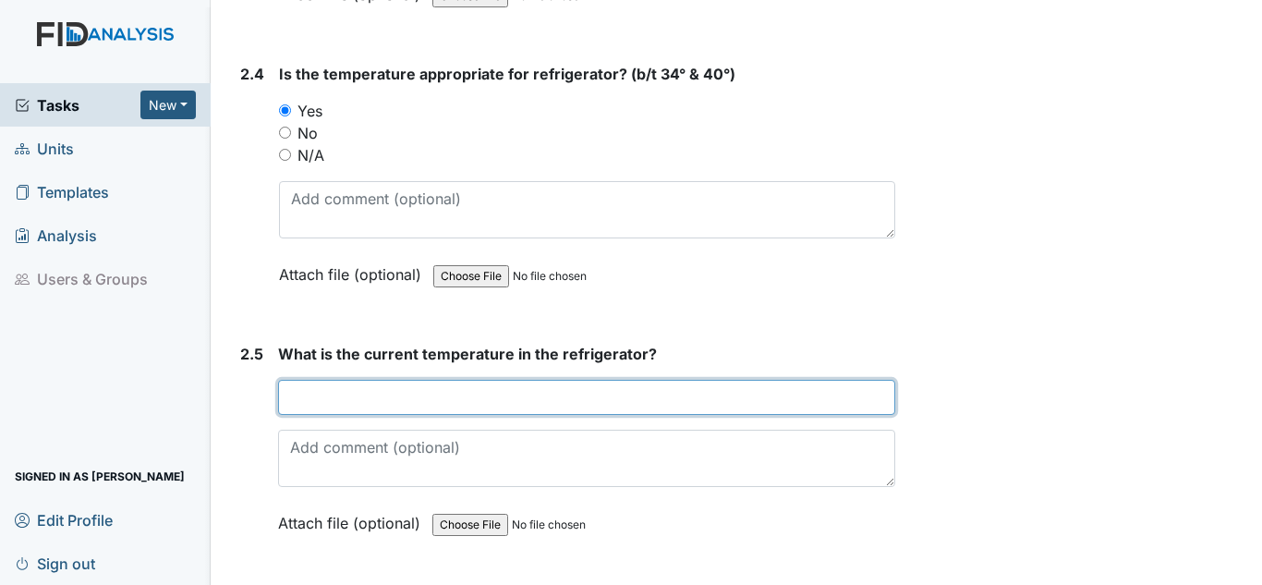
click at [317, 390] on input "text" at bounding box center [586, 397] width 617 height 35
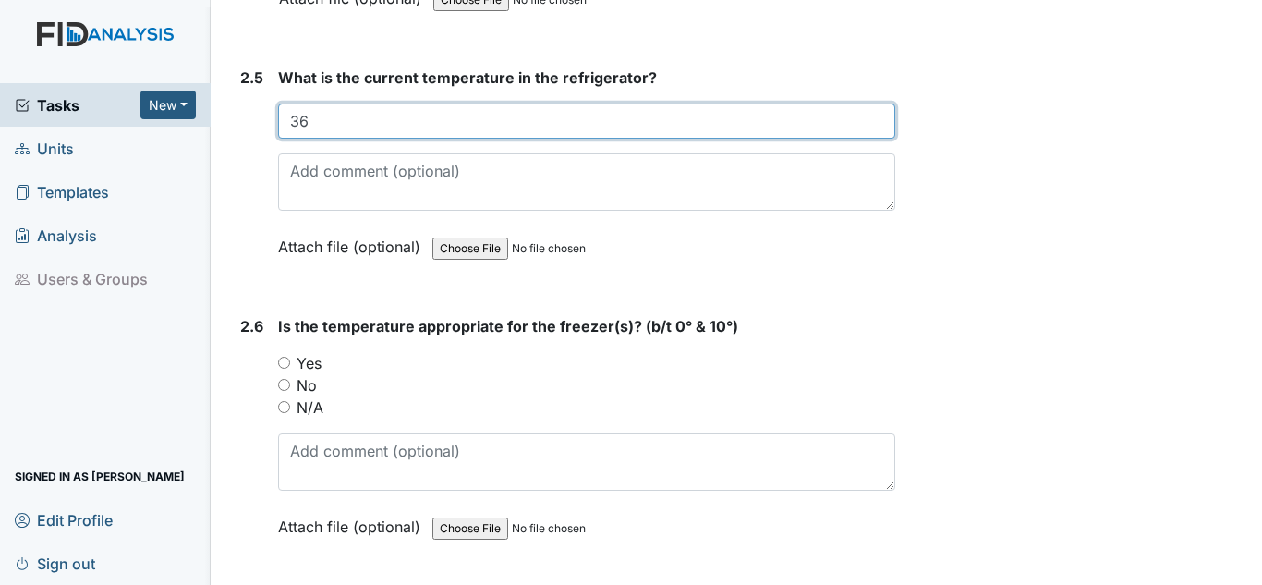
scroll to position [2772, 0]
type input "36"
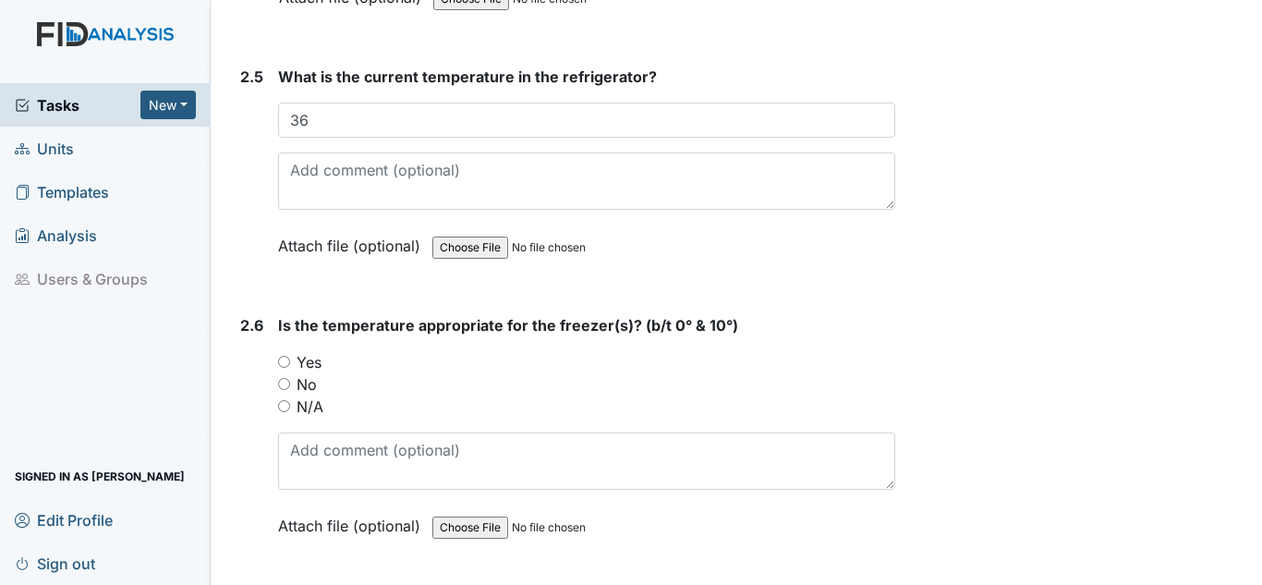
click at [296, 358] on div "Yes" at bounding box center [586, 362] width 617 height 22
click at [307, 358] on label "Yes" at bounding box center [309, 362] width 25 height 22
click at [290, 358] on input "Yes" at bounding box center [284, 362] width 12 height 12
radio input "true"
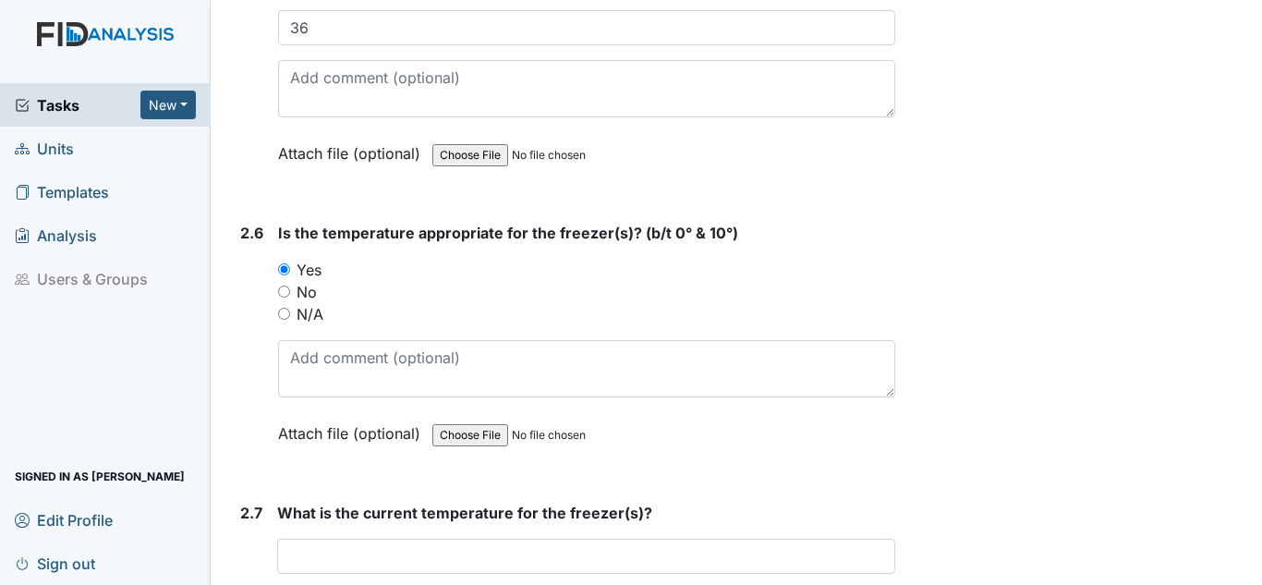
scroll to position [3049, 0]
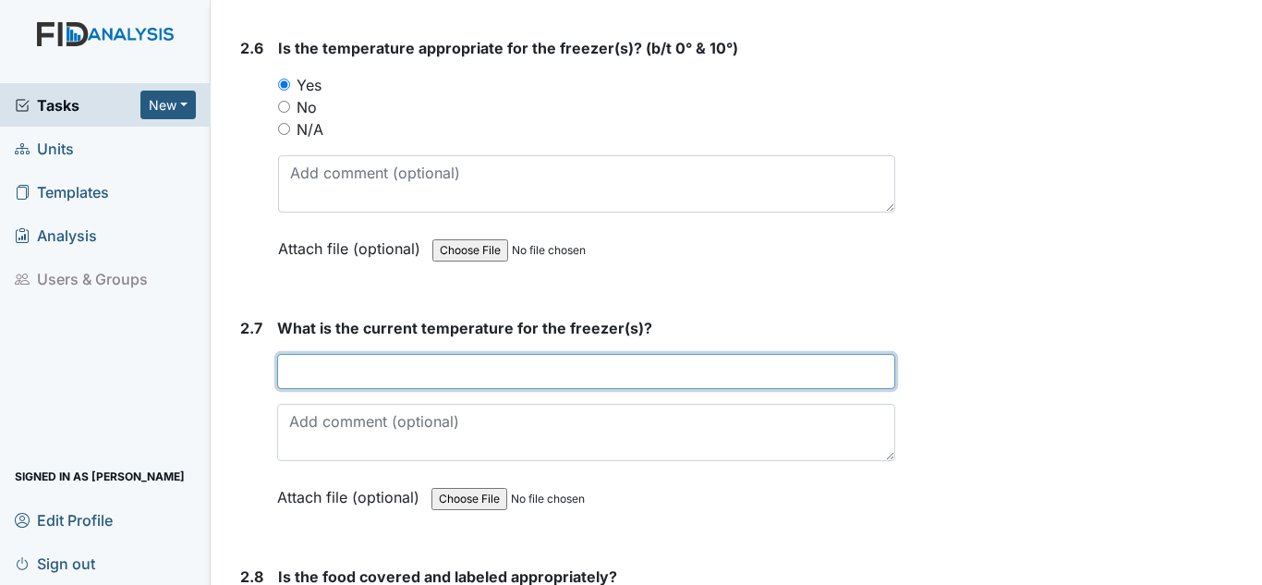
click at [344, 380] on input "text" at bounding box center [586, 371] width 618 height 35
type input "d"
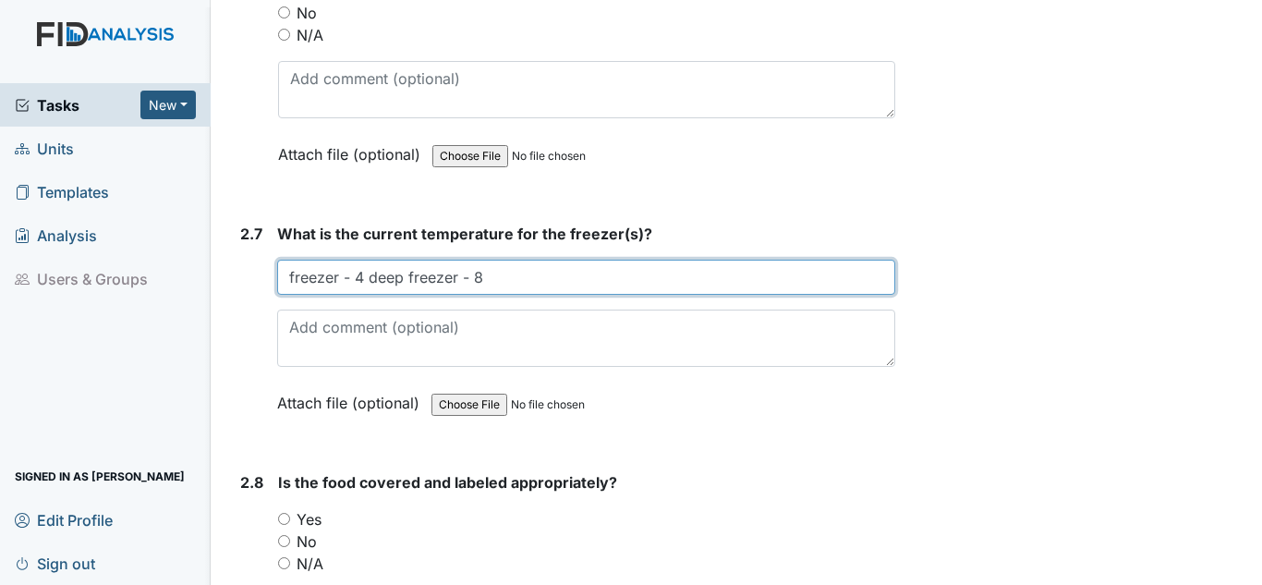
scroll to position [3326, 0]
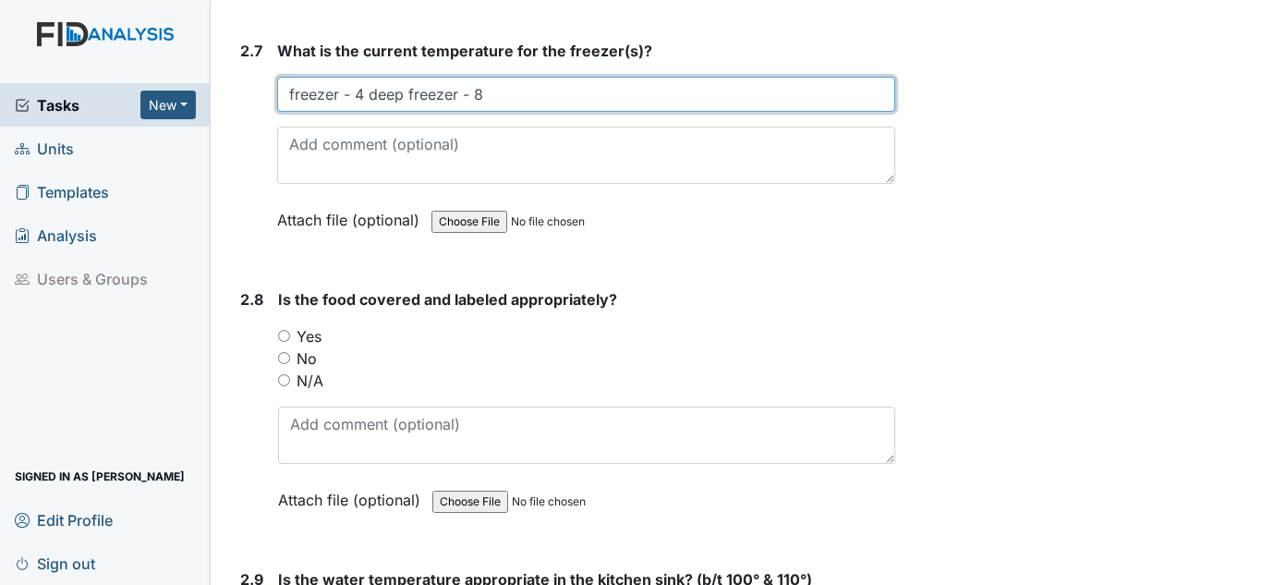
type input "freezer - 4 deep freezer - 8"
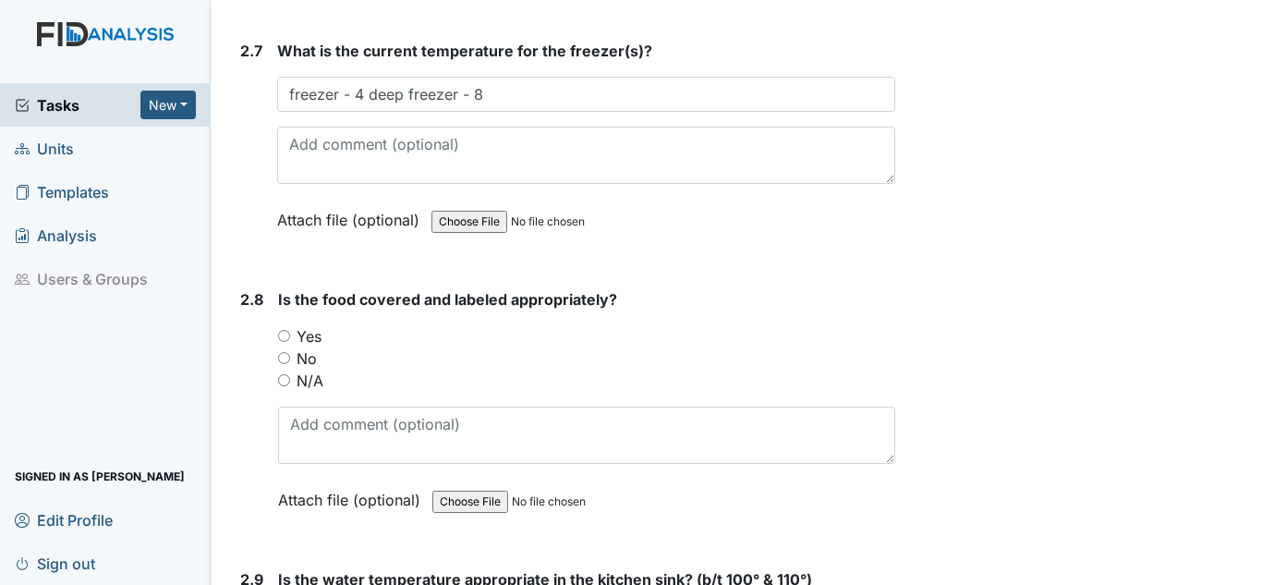
click at [319, 343] on label "Yes" at bounding box center [309, 336] width 25 height 22
click at [290, 342] on input "Yes" at bounding box center [284, 336] width 12 height 12
radio input "true"
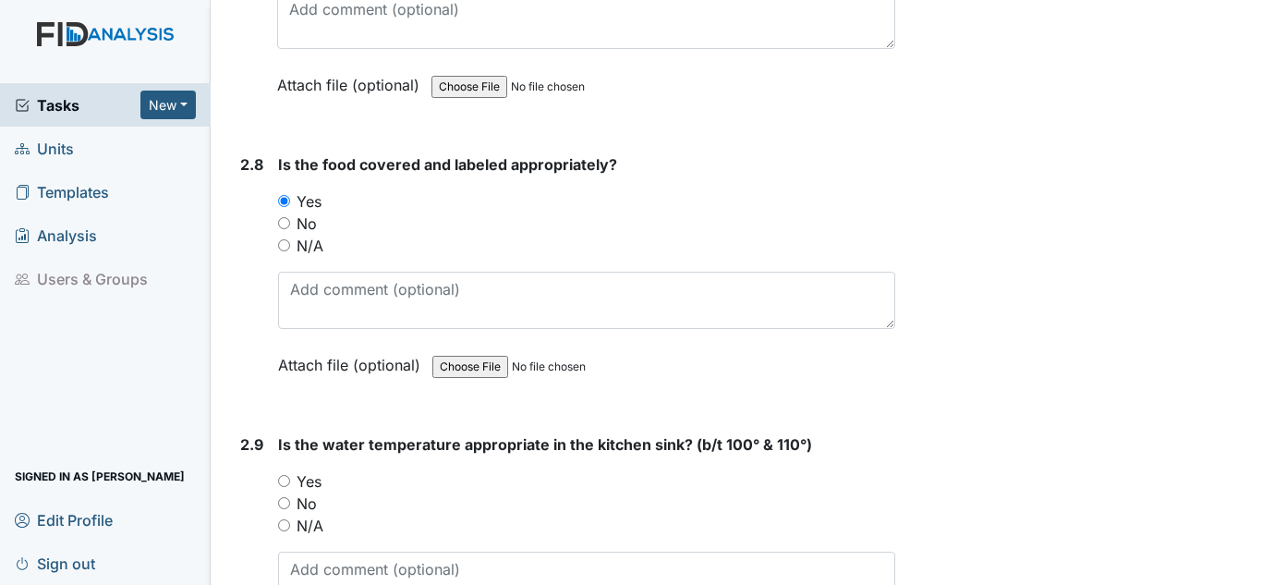
scroll to position [3603, 0]
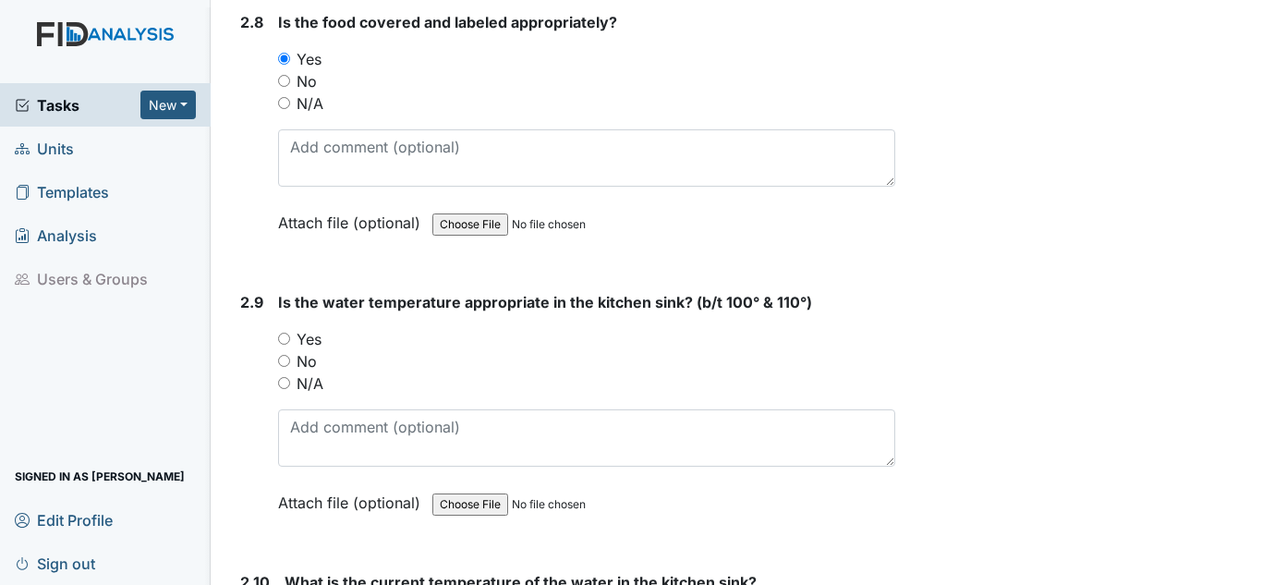
click at [285, 341] on input "Yes" at bounding box center [284, 339] width 12 height 12
radio input "true"
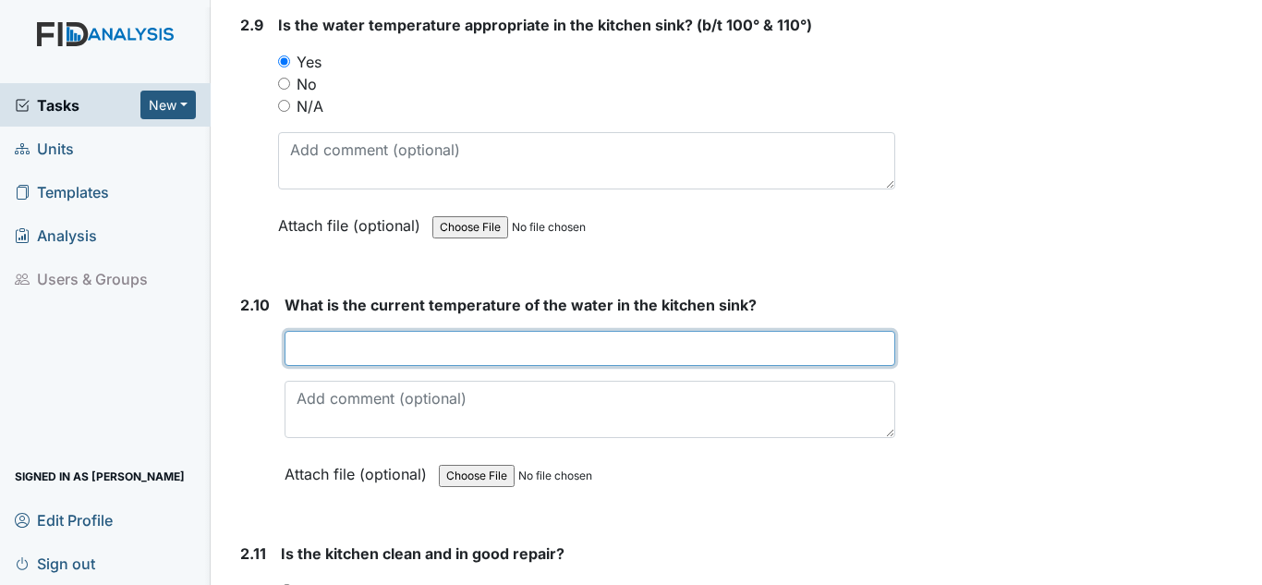
drag, startPoint x: 454, startPoint y: 343, endPoint x: 464, endPoint y: 328, distance: 17.9
click at [458, 335] on input "text" at bounding box center [590, 348] width 611 height 35
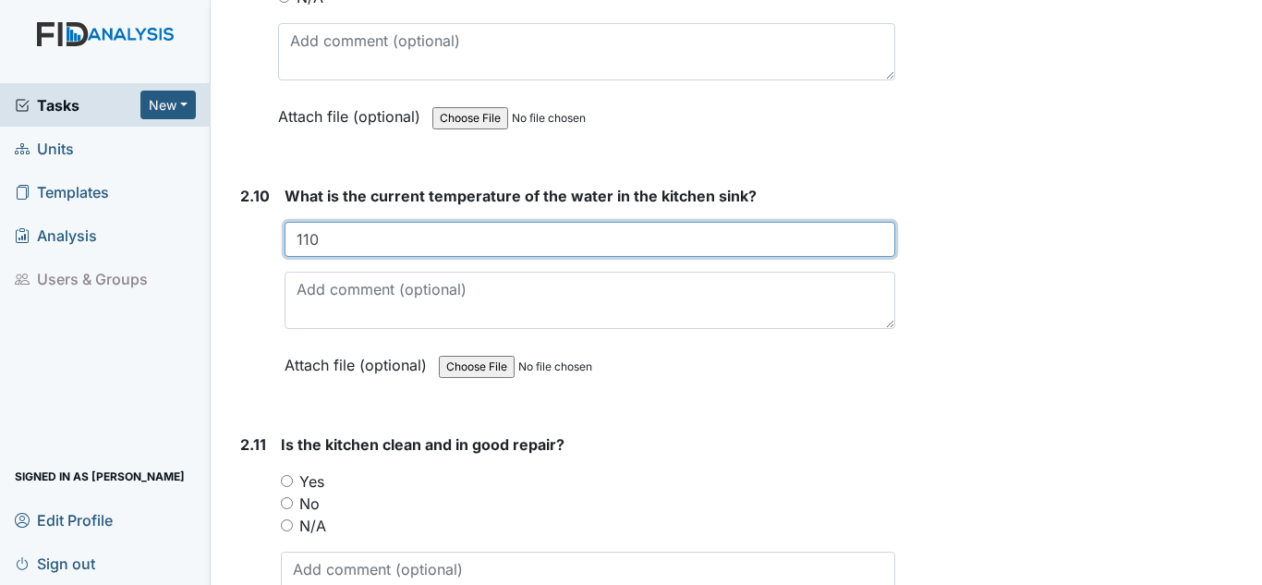
scroll to position [4158, 0]
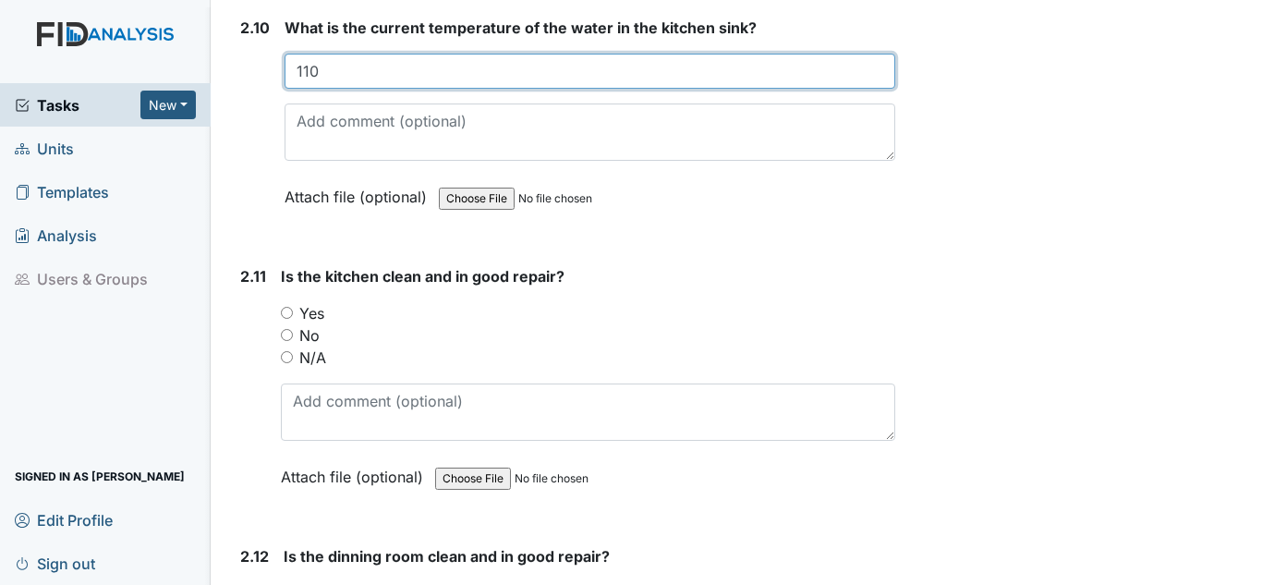
type input "110"
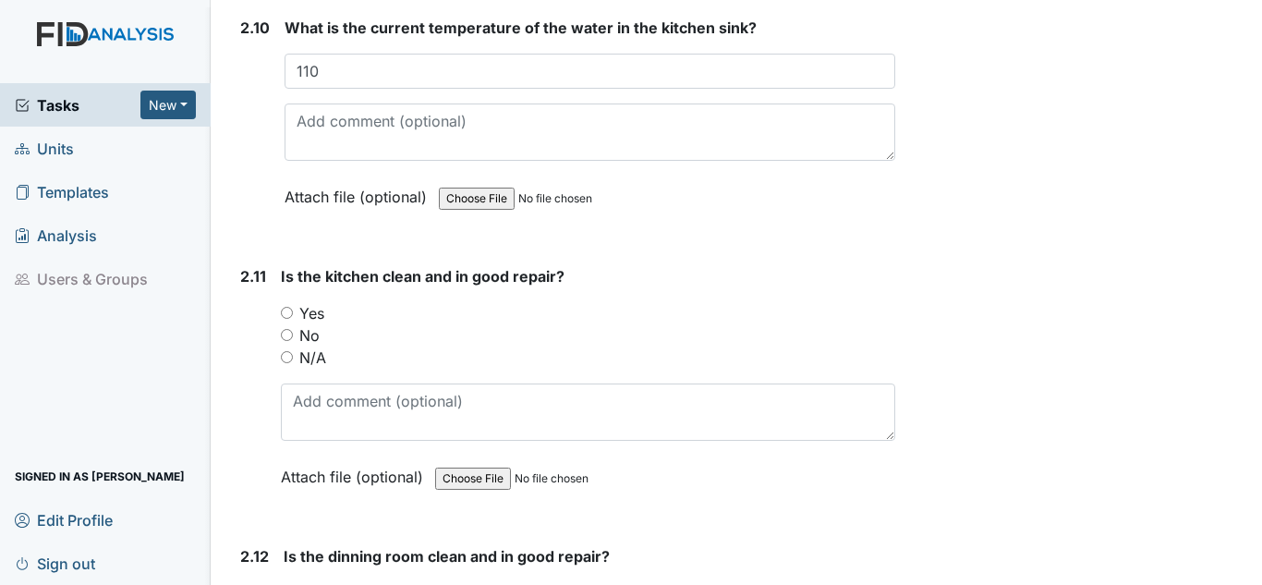
click at [316, 313] on label "Yes" at bounding box center [311, 313] width 25 height 22
click at [293, 313] on input "Yes" at bounding box center [287, 313] width 12 height 12
radio input "true"
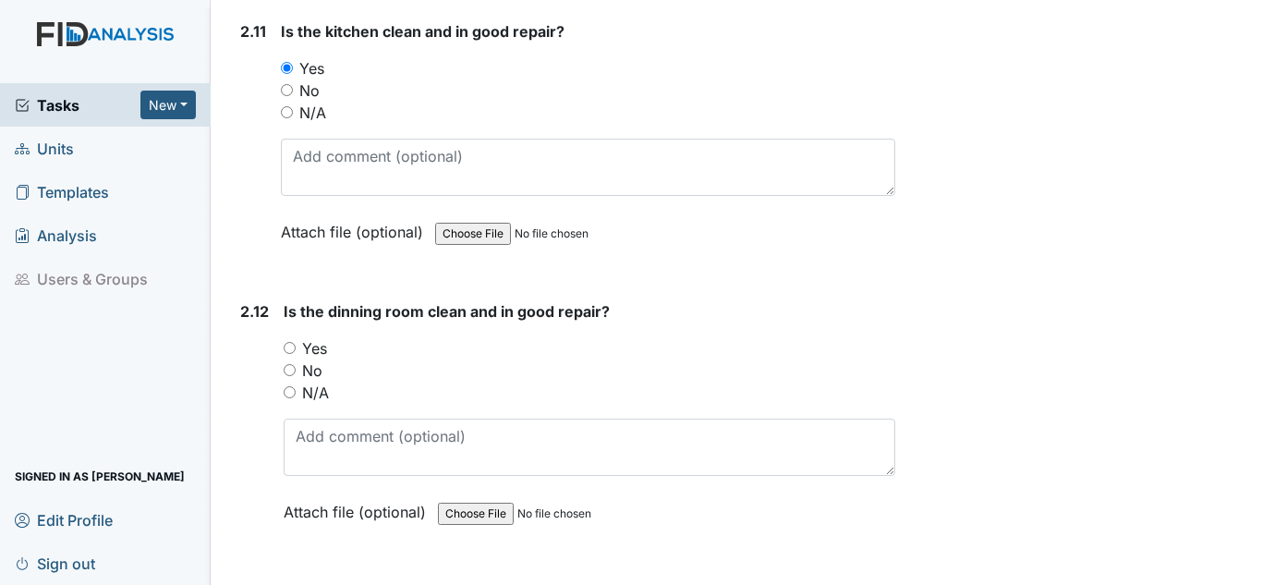
scroll to position [4435, 0]
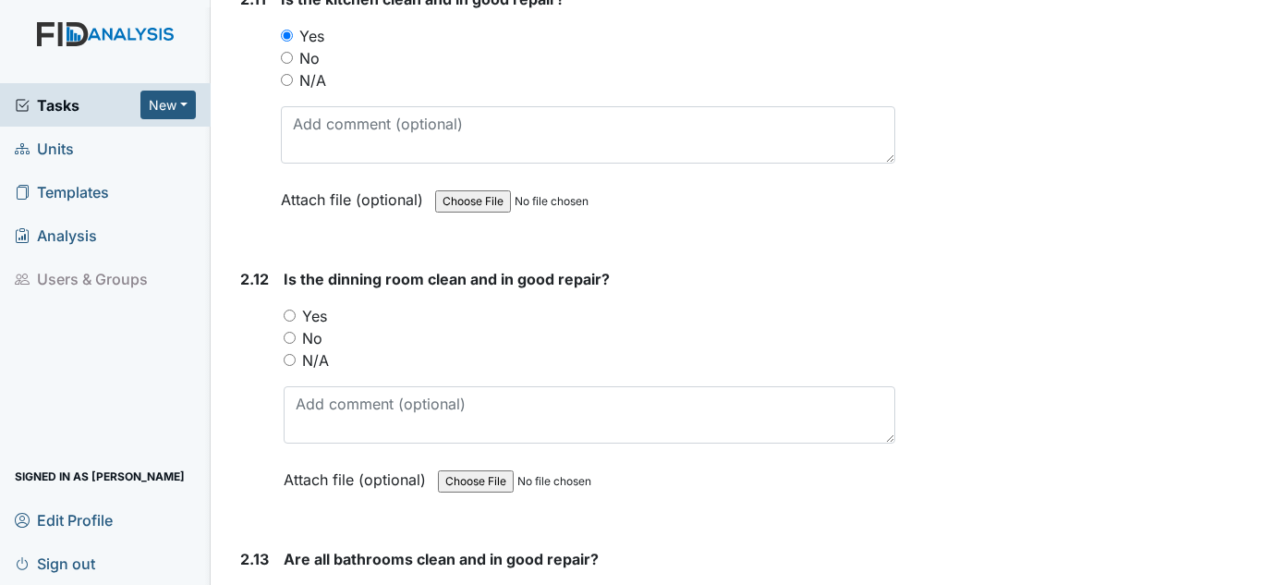
click at [302, 316] on label "Yes" at bounding box center [314, 316] width 25 height 22
click at [296, 316] on input "Yes" at bounding box center [290, 316] width 12 height 12
radio input "true"
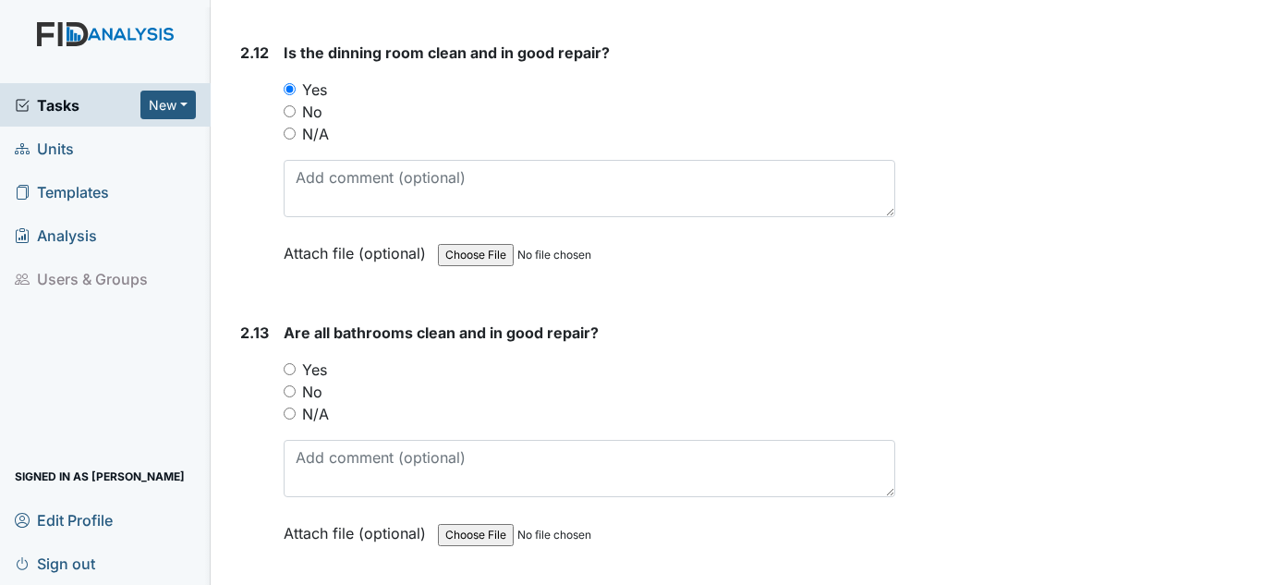
scroll to position [4712, 0]
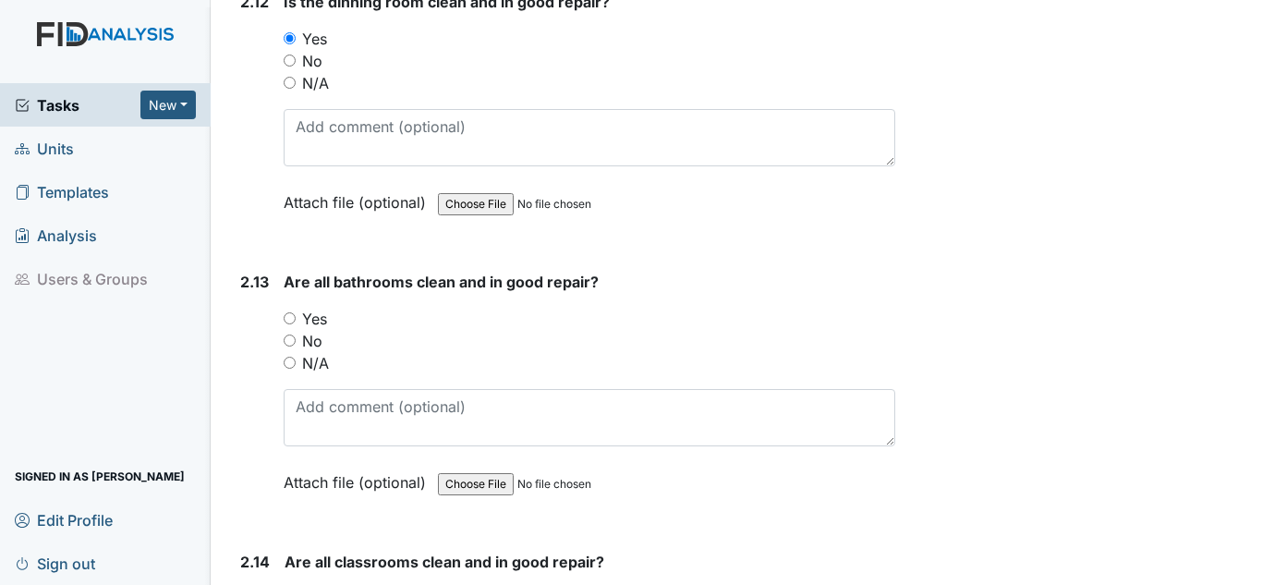
click at [303, 305] on div "Are all bathrooms clean and in good repair? You must select one of the below op…" at bounding box center [590, 389] width 612 height 236
click at [317, 315] on label "Yes" at bounding box center [314, 319] width 25 height 22
click at [296, 315] on input "Yes" at bounding box center [290, 318] width 12 height 12
radio input "true"
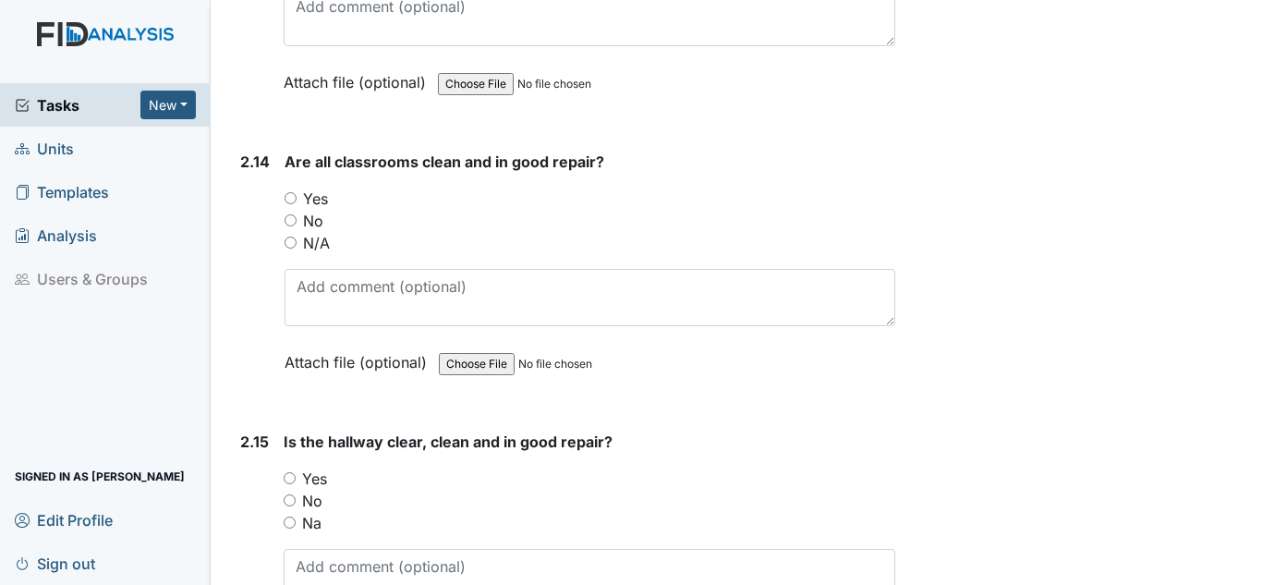
scroll to position [5081, 0]
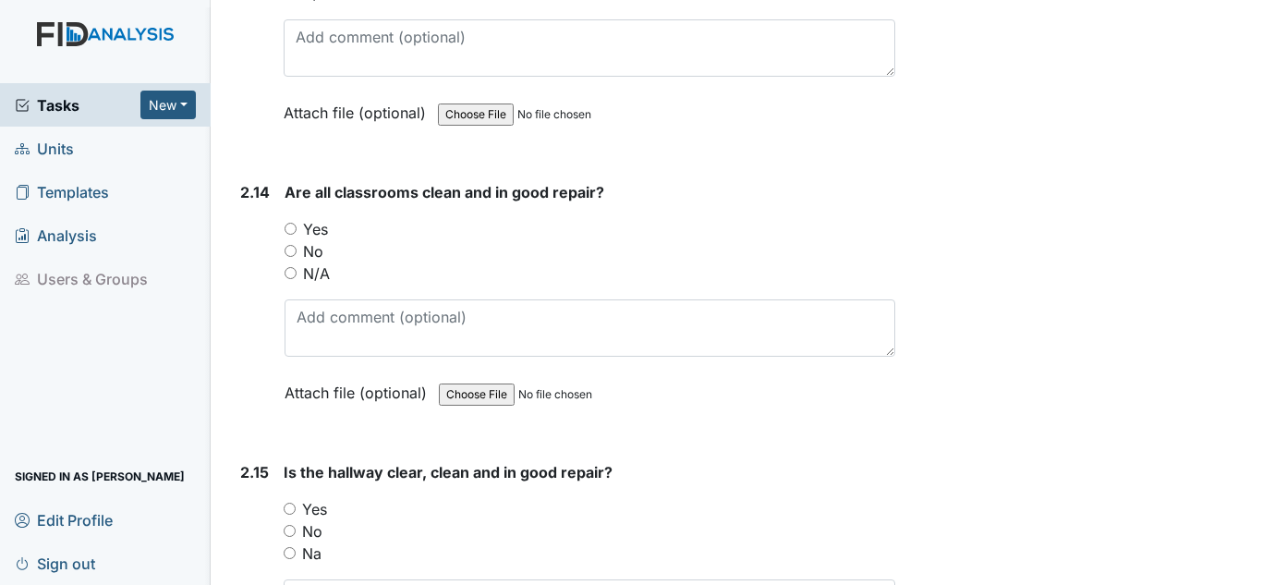
click at [314, 229] on label "Yes" at bounding box center [315, 229] width 25 height 22
click at [297, 229] on input "Yes" at bounding box center [291, 229] width 12 height 12
radio input "true"
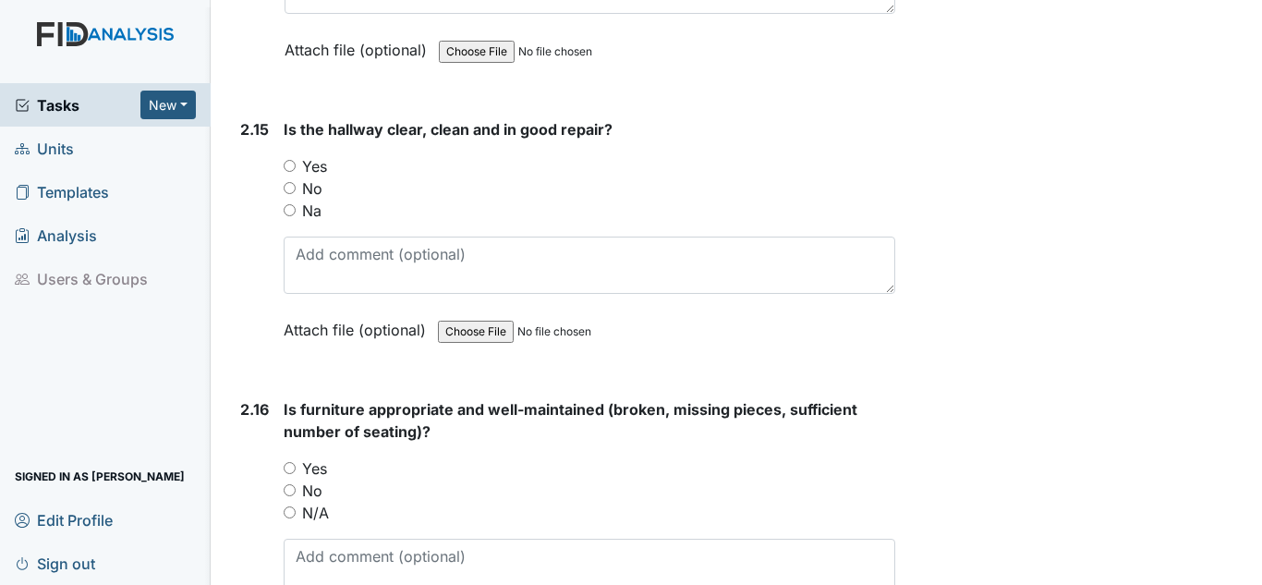
scroll to position [5451, 0]
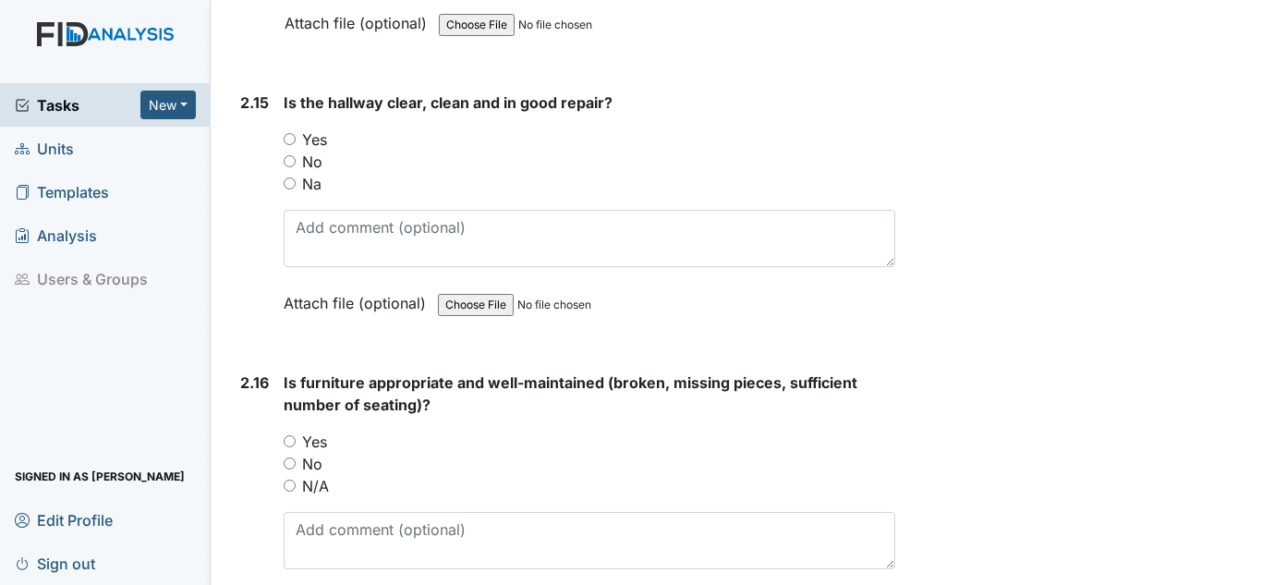
click at [318, 146] on label "Yes" at bounding box center [314, 139] width 25 height 22
click at [296, 145] on input "Yes" at bounding box center [290, 139] width 12 height 12
radio input "true"
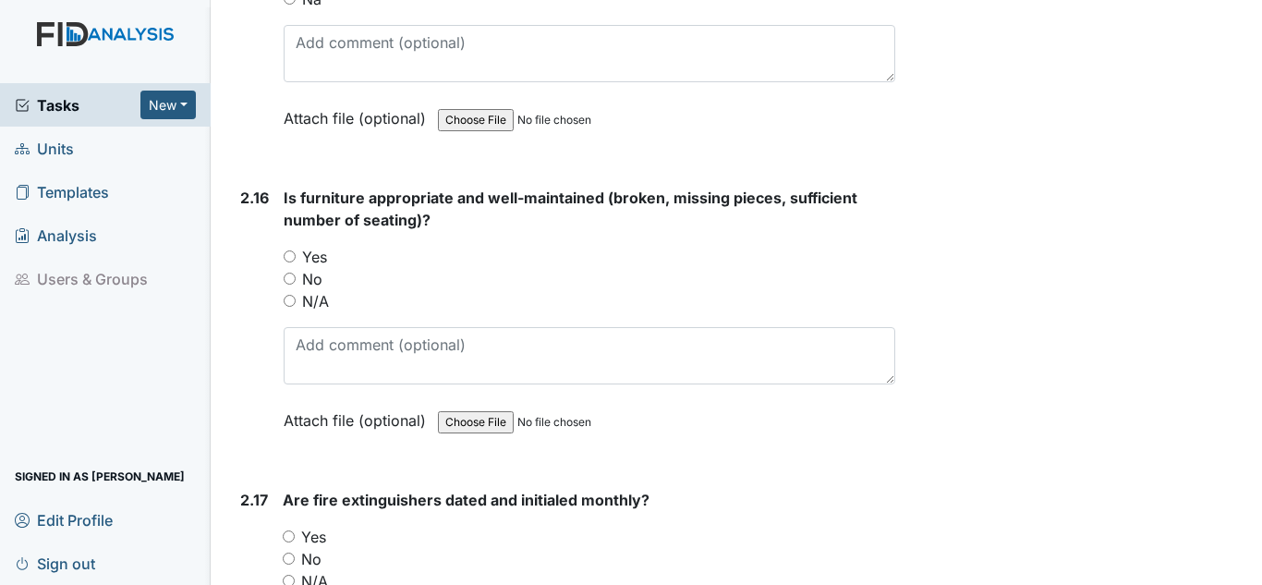
click at [318, 254] on label "Yes" at bounding box center [314, 257] width 25 height 22
click at [296, 254] on input "Yes" at bounding box center [290, 256] width 12 height 12
radio input "true"
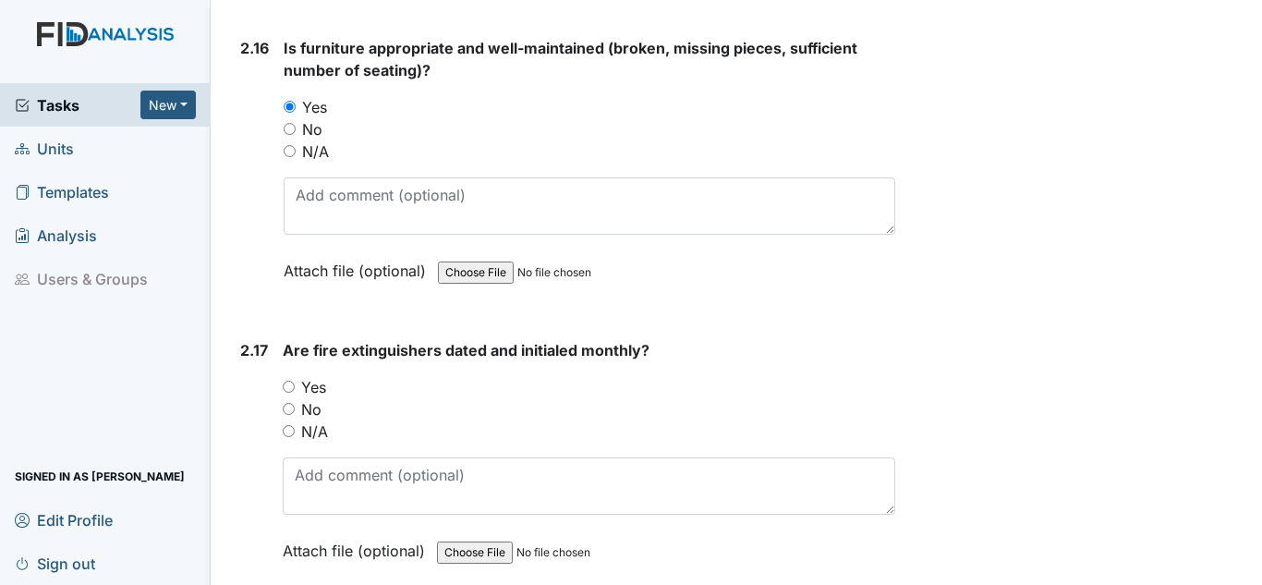
scroll to position [5821, 0]
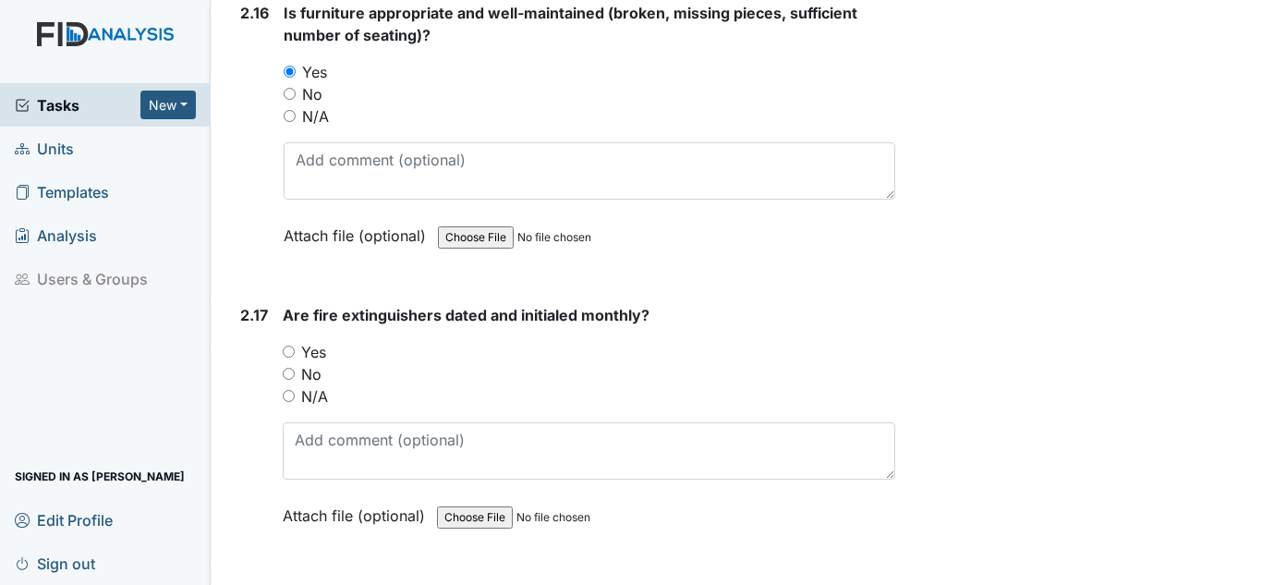
click at [311, 357] on label "Yes" at bounding box center [313, 352] width 25 height 22
click at [295, 357] on input "Yes" at bounding box center [289, 352] width 12 height 12
radio input "true"
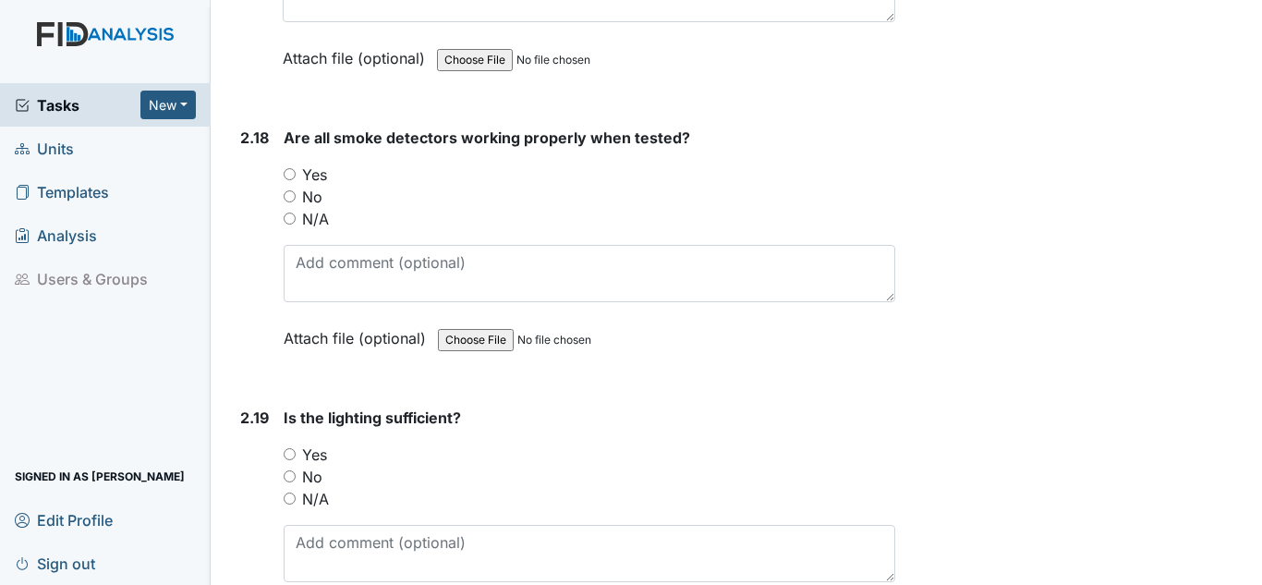
scroll to position [6282, 0]
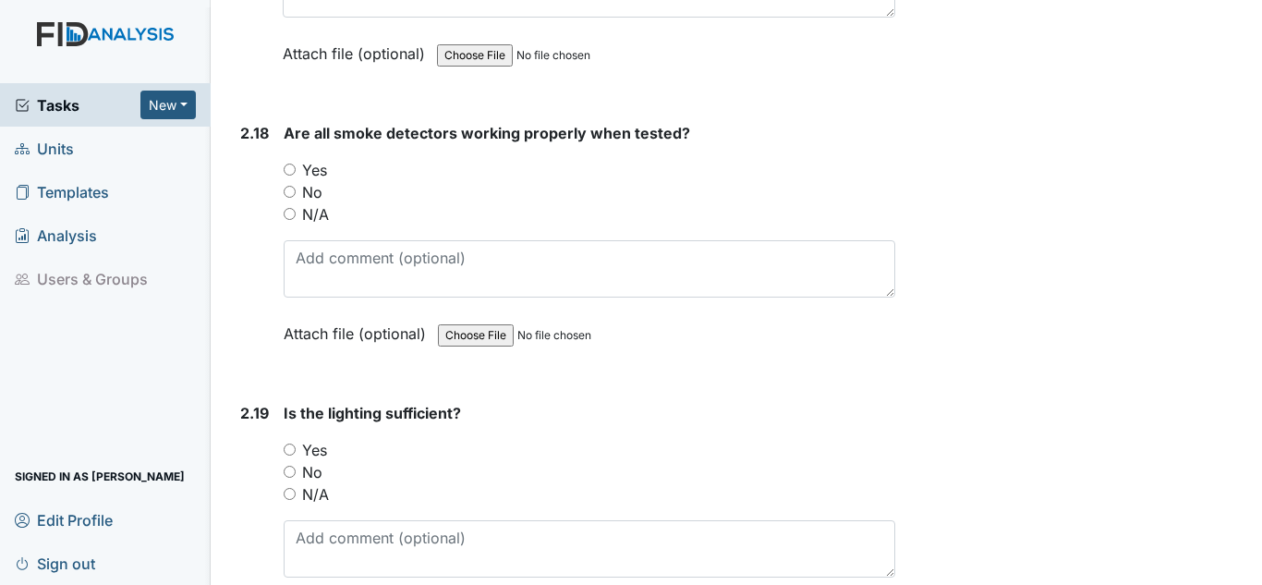
click at [310, 173] on label "Yes" at bounding box center [314, 170] width 25 height 22
click at [296, 173] on input "Yes" at bounding box center [290, 170] width 12 height 12
radio input "true"
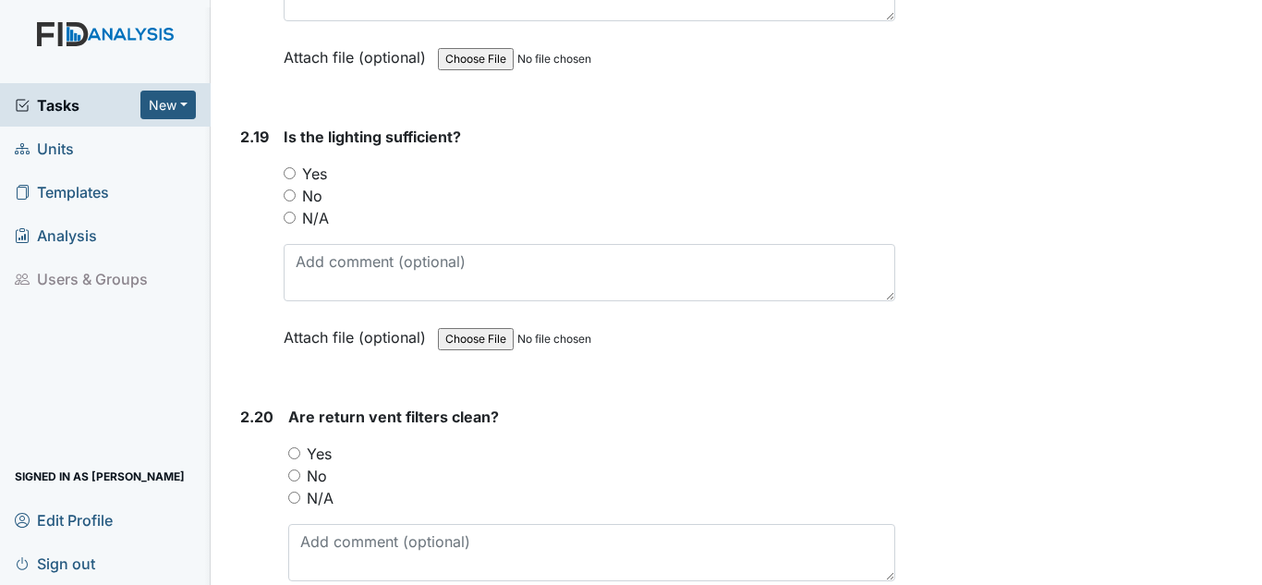
scroll to position [6560, 0]
click at [307, 169] on label "Yes" at bounding box center [314, 173] width 25 height 22
click at [296, 169] on input "Yes" at bounding box center [290, 172] width 12 height 12
radio input "true"
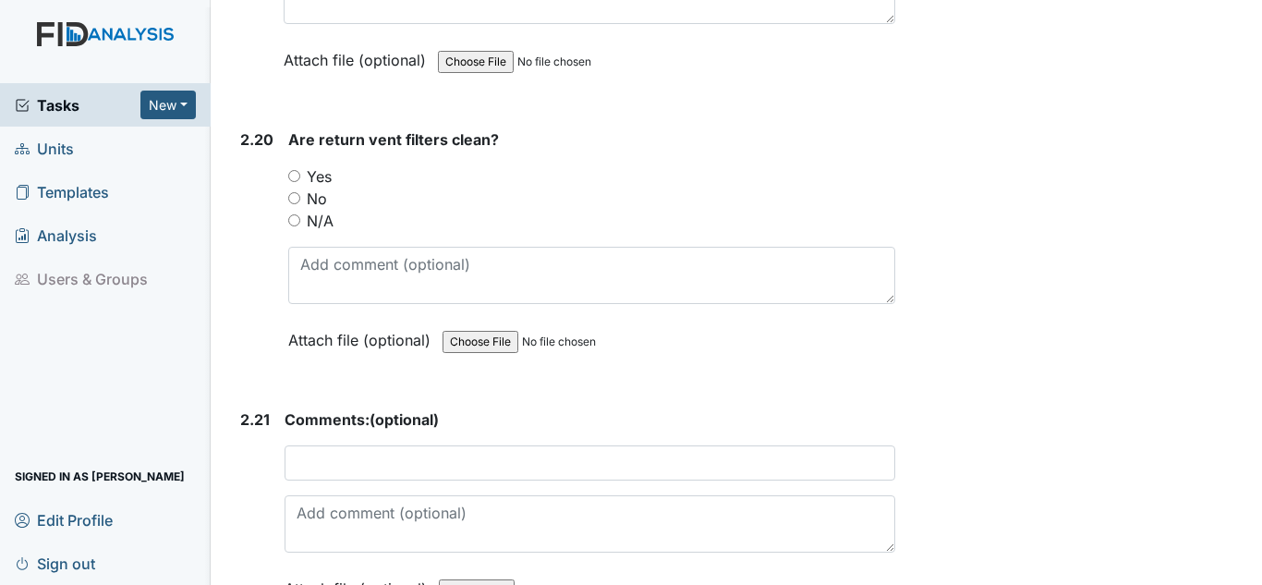
scroll to position [6837, 0]
click at [328, 181] on label "Yes" at bounding box center [319, 175] width 25 height 22
click at [323, 188] on label "No" at bounding box center [317, 198] width 20 height 22
click at [300, 191] on input "No" at bounding box center [294, 197] width 12 height 12
radio input "true"
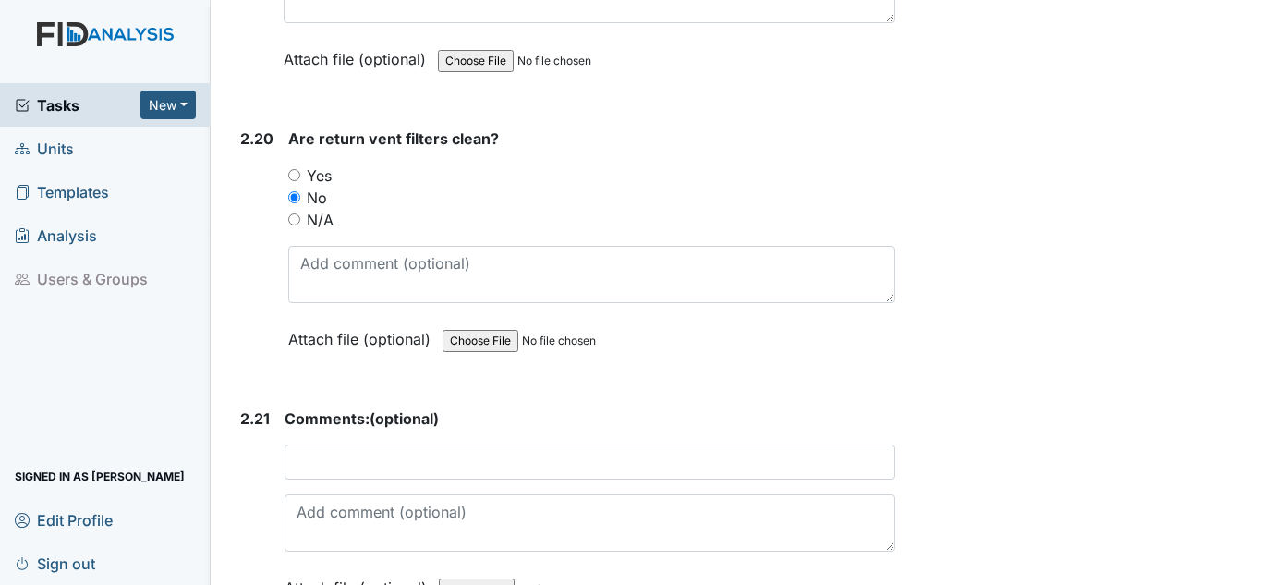
click at [322, 178] on label "Yes" at bounding box center [319, 175] width 25 height 22
click at [300, 178] on input "Yes" at bounding box center [294, 175] width 12 height 12
radio input "true"
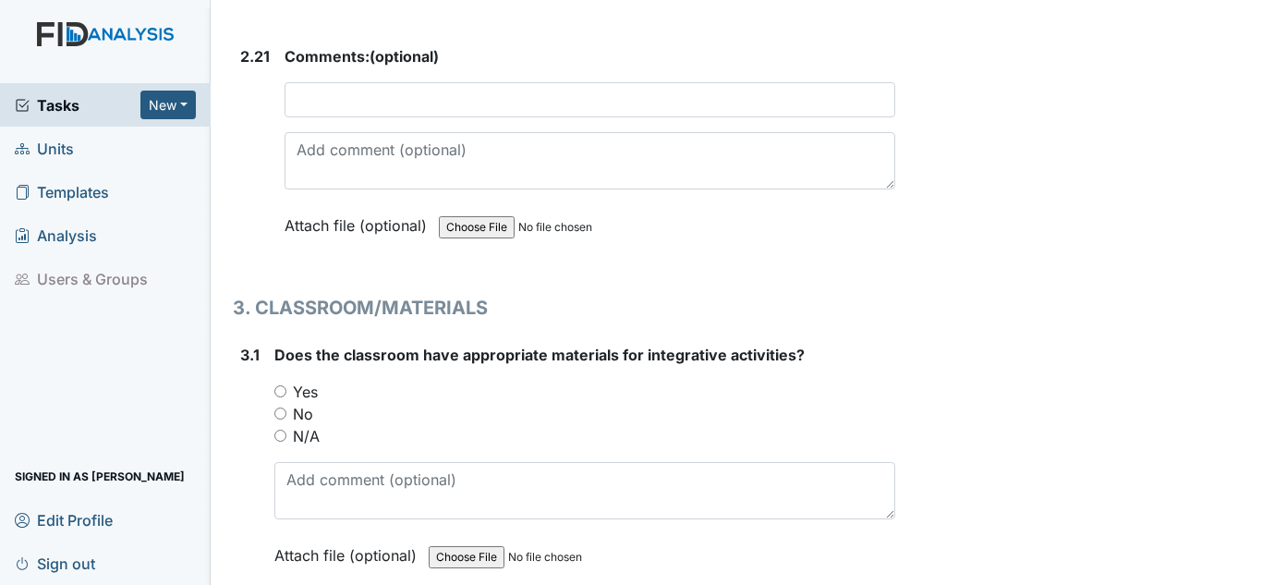
scroll to position [7391, 0]
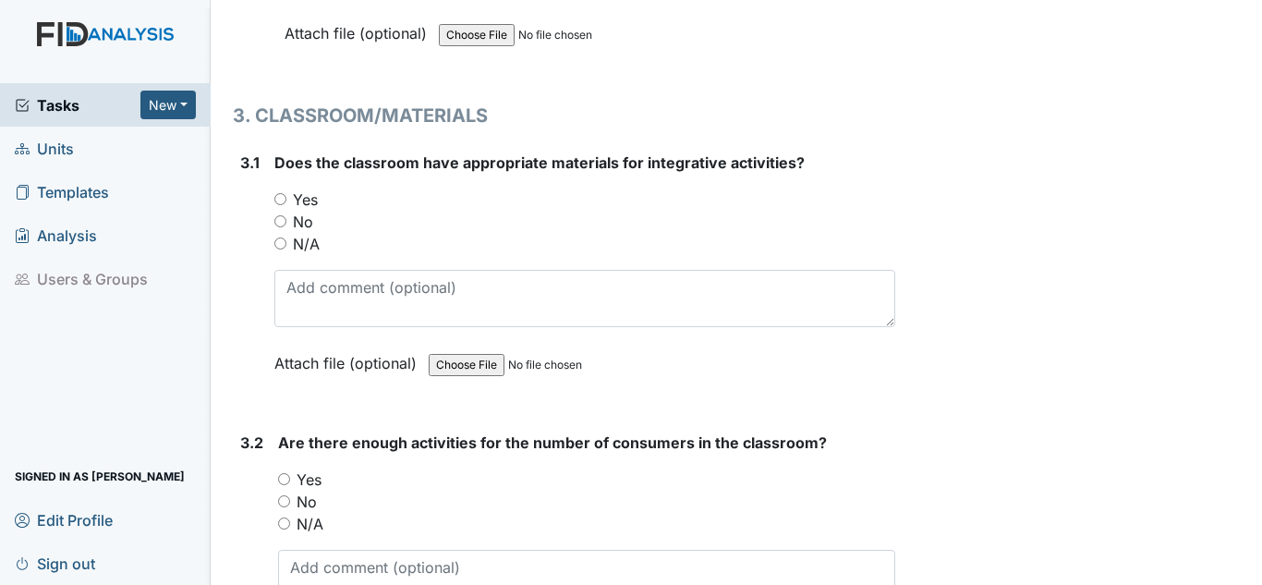
click at [311, 200] on label "Yes" at bounding box center [305, 199] width 25 height 22
click at [286, 200] on input "Yes" at bounding box center [280, 199] width 12 height 12
radio input "true"
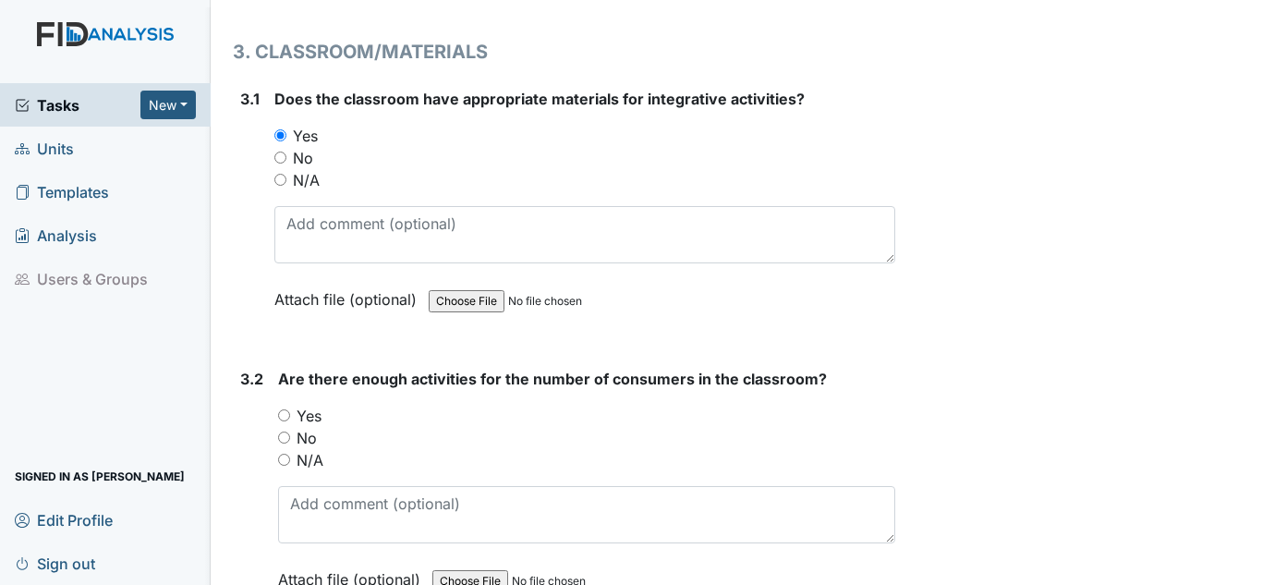
scroll to position [7576, 0]
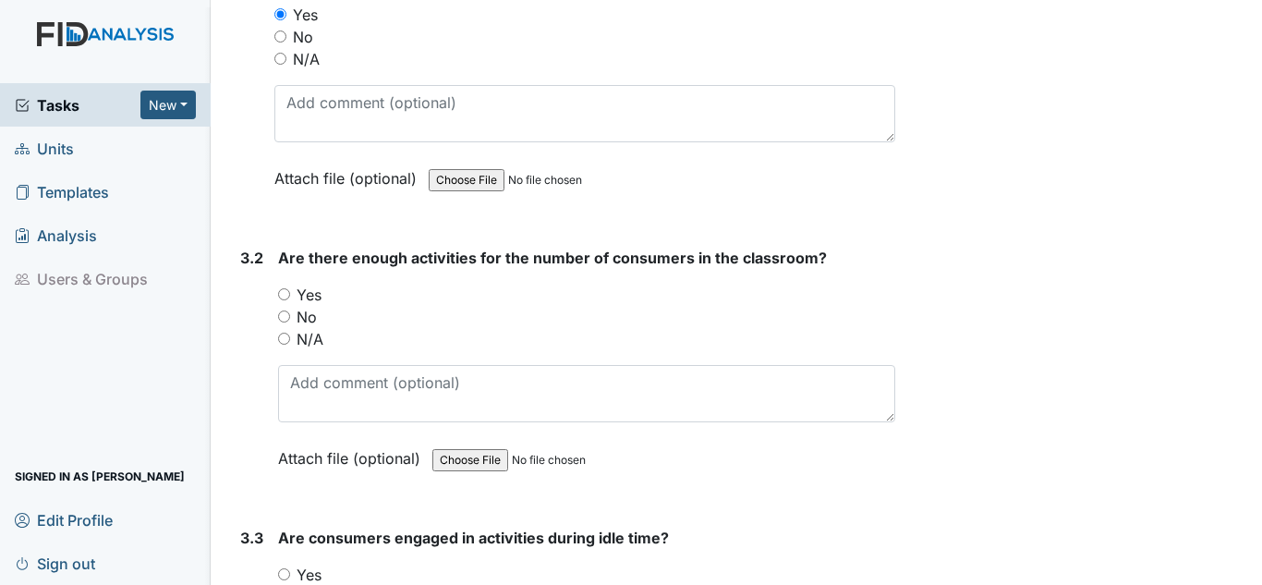
click at [310, 286] on label "Yes" at bounding box center [309, 295] width 25 height 22
click at [290, 288] on input "Yes" at bounding box center [284, 294] width 12 height 12
radio input "true"
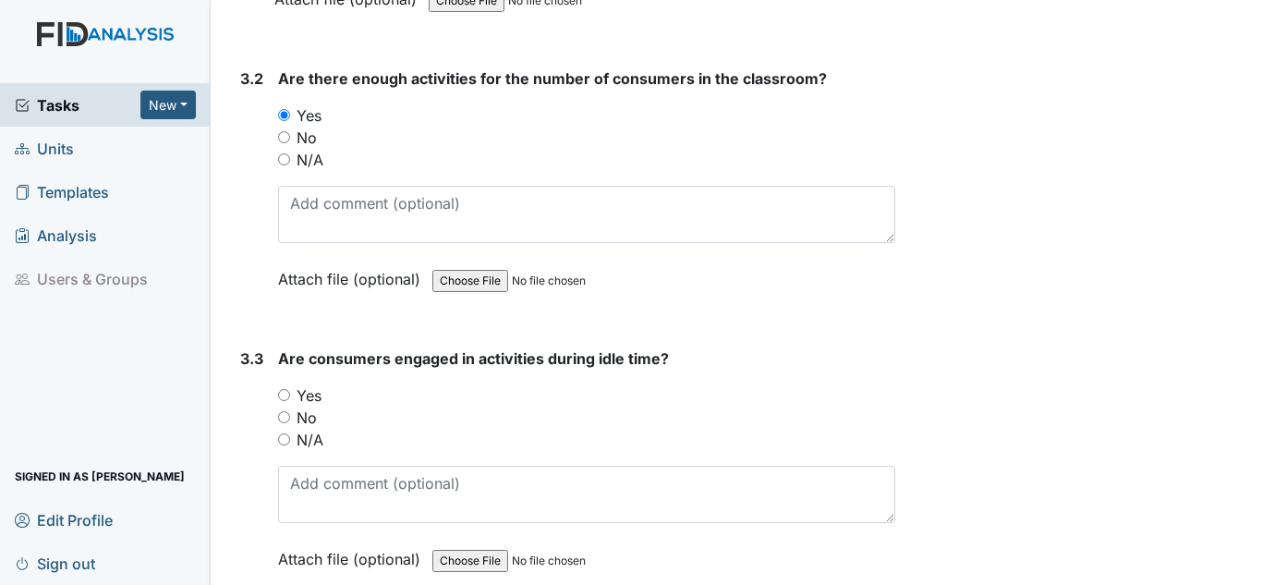
scroll to position [7761, 0]
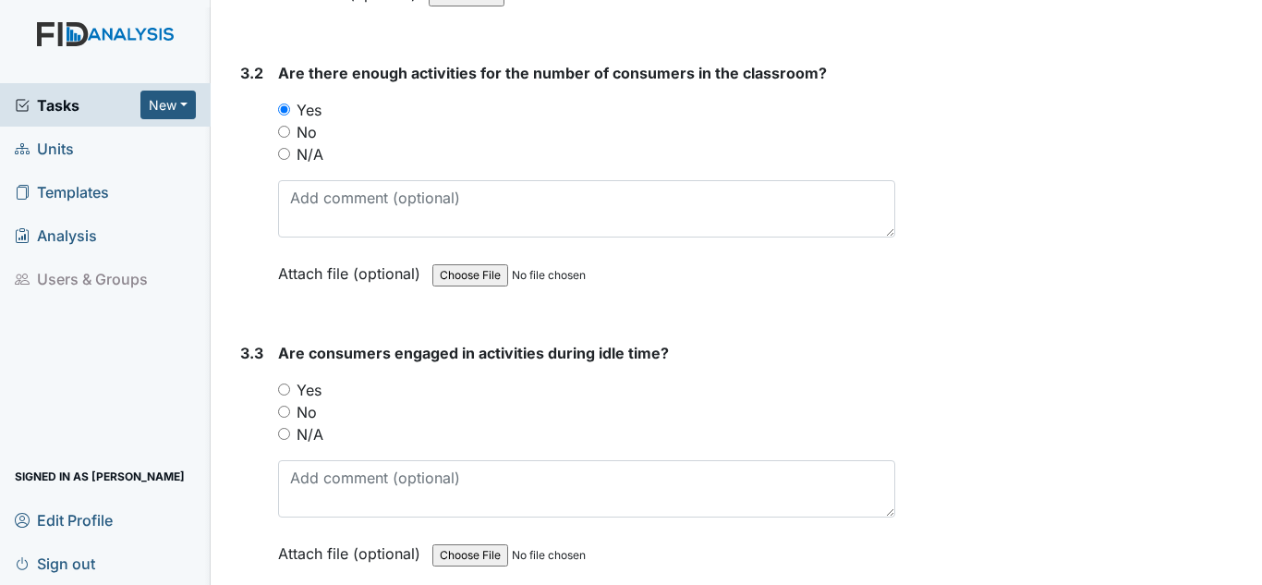
click at [301, 390] on label "Yes" at bounding box center [309, 390] width 25 height 22
click at [290, 390] on input "Yes" at bounding box center [284, 389] width 12 height 12
radio input "true"
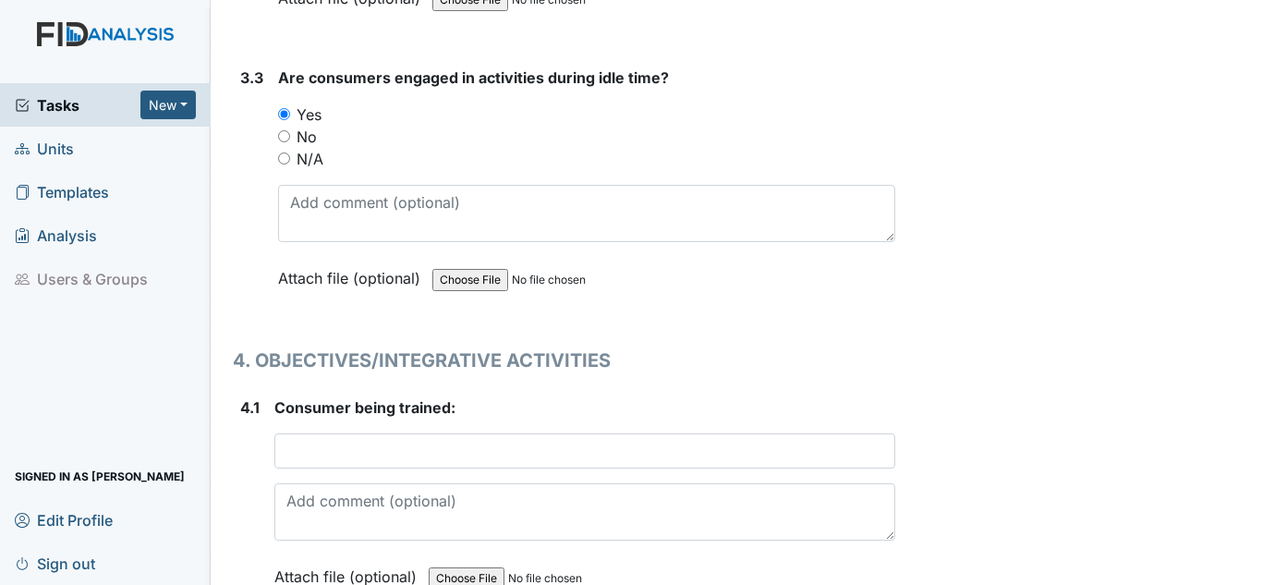
scroll to position [8038, 0]
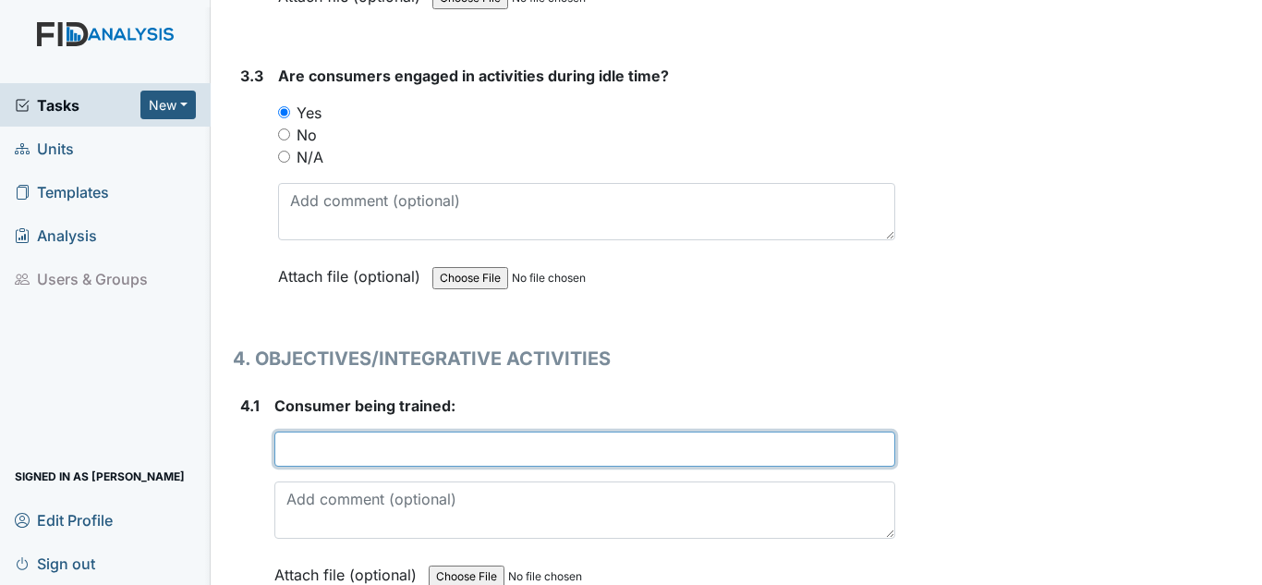
drag, startPoint x: 346, startPoint y: 446, endPoint x: 353, endPoint y: 417, distance: 30.5
click at [346, 444] on input "text" at bounding box center [584, 448] width 621 height 35
type input "H"
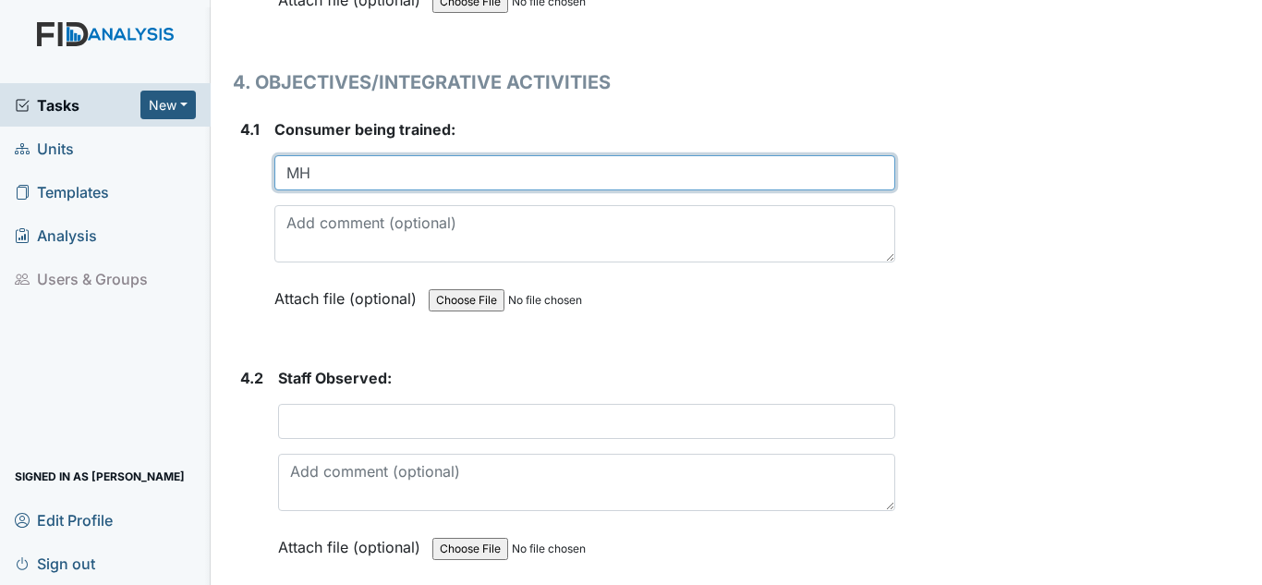
scroll to position [8315, 0]
type input "MH"
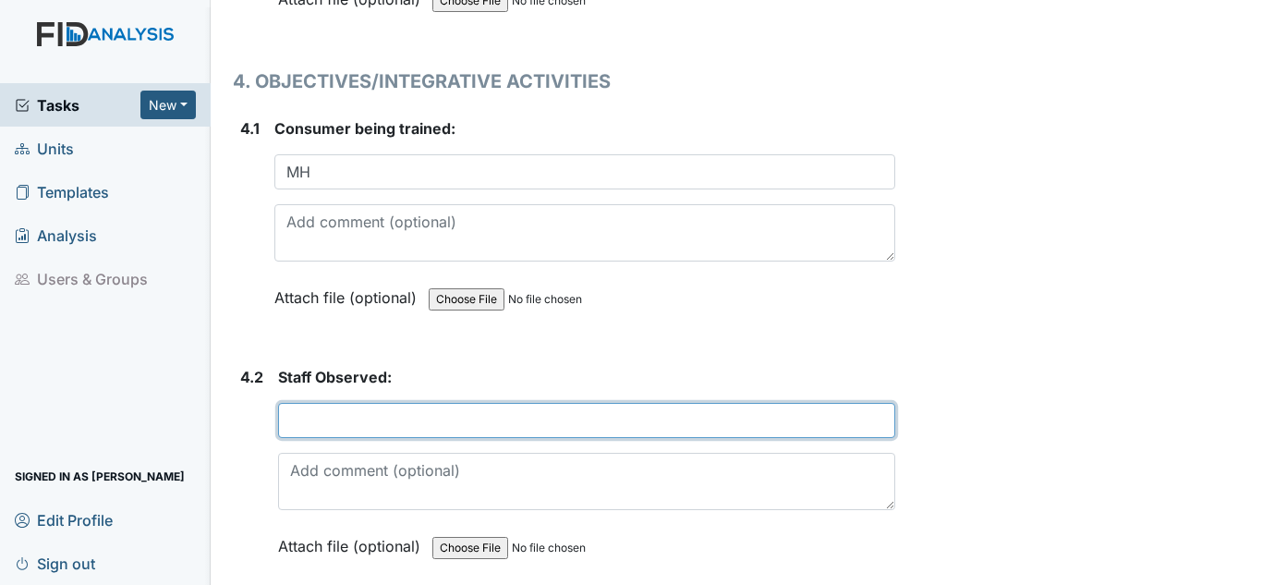
click at [451, 408] on input "text" at bounding box center [586, 420] width 617 height 35
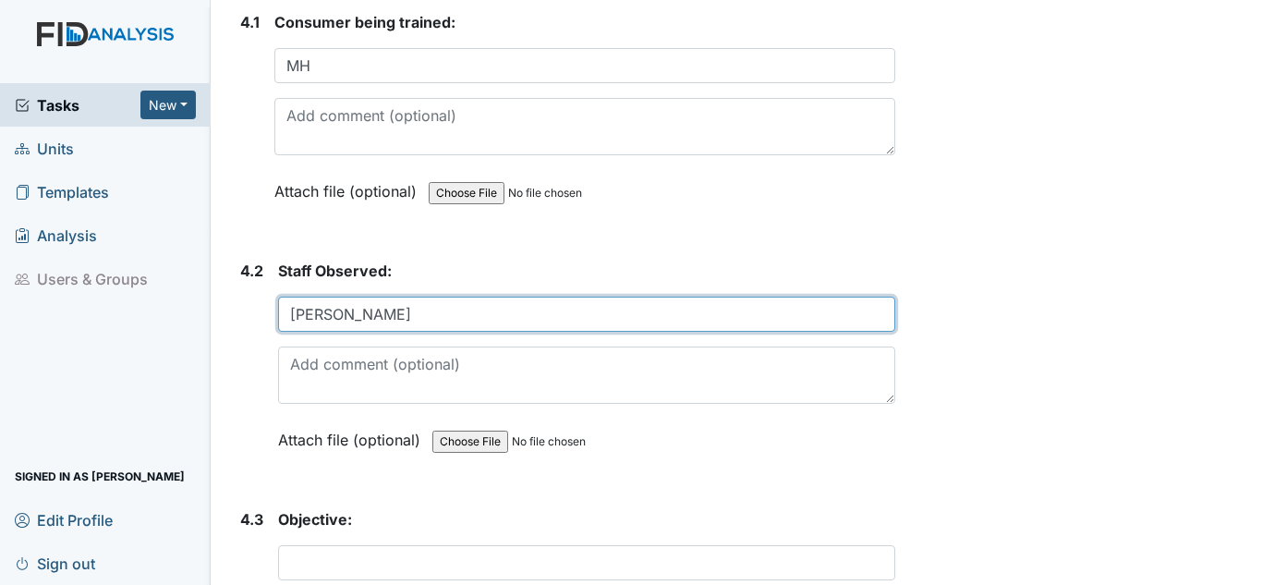
scroll to position [8592, 0]
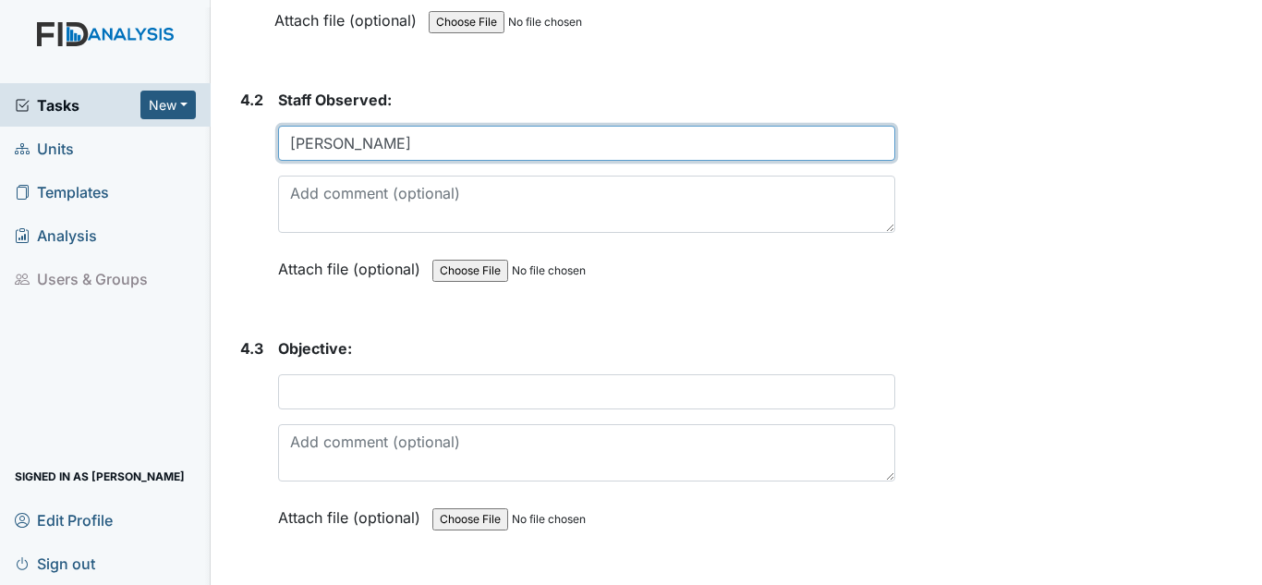
type input "P. Walters"
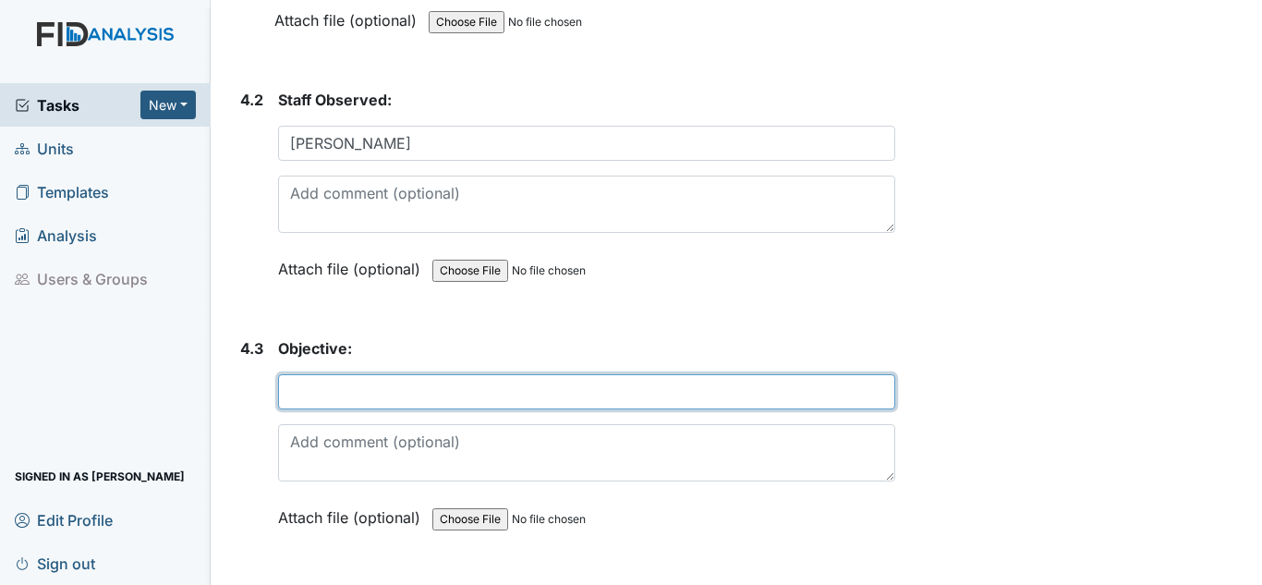
drag, startPoint x: 754, startPoint y: 407, endPoint x: 768, endPoint y: 395, distance: 18.3
click at [758, 407] on input "text" at bounding box center [586, 391] width 617 height 35
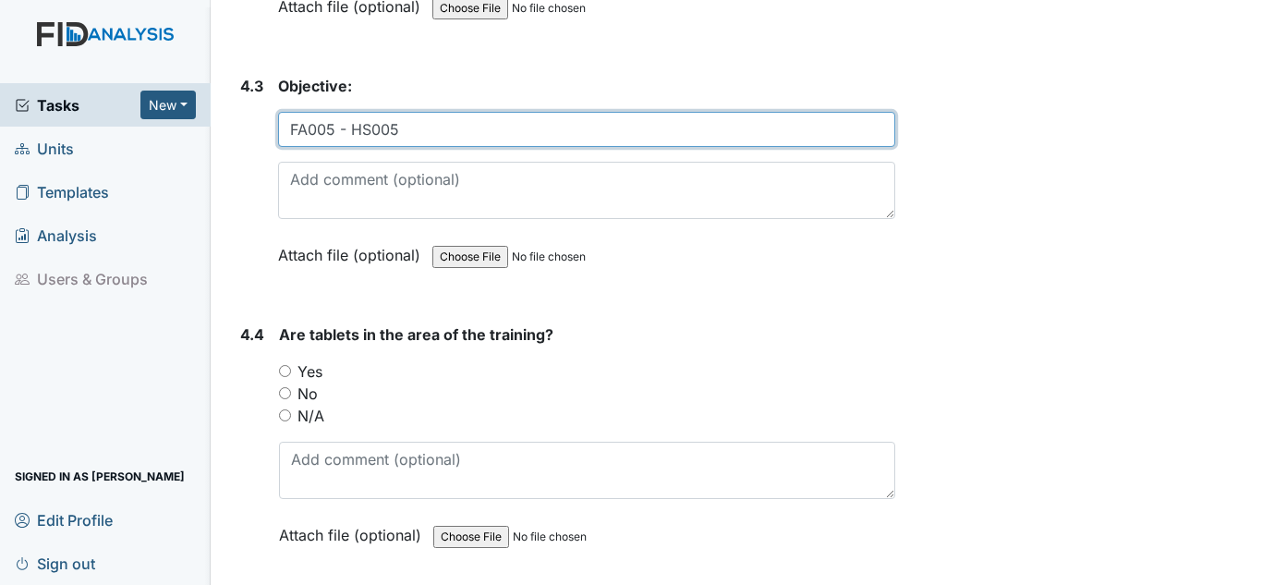
scroll to position [8869, 0]
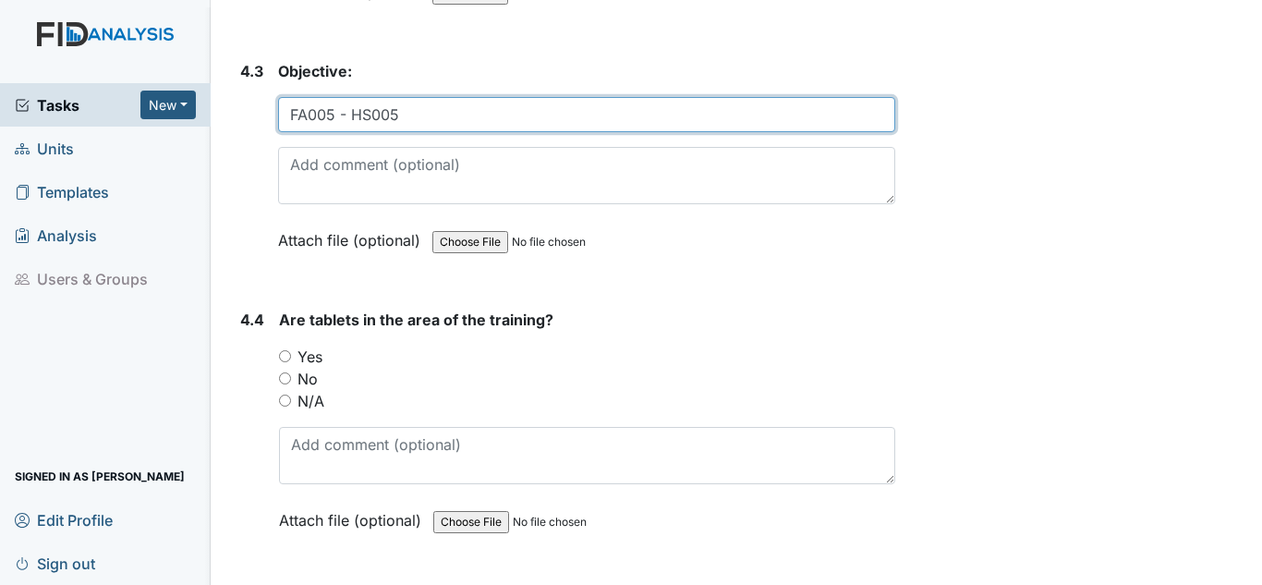
type input "FA005 - HS005"
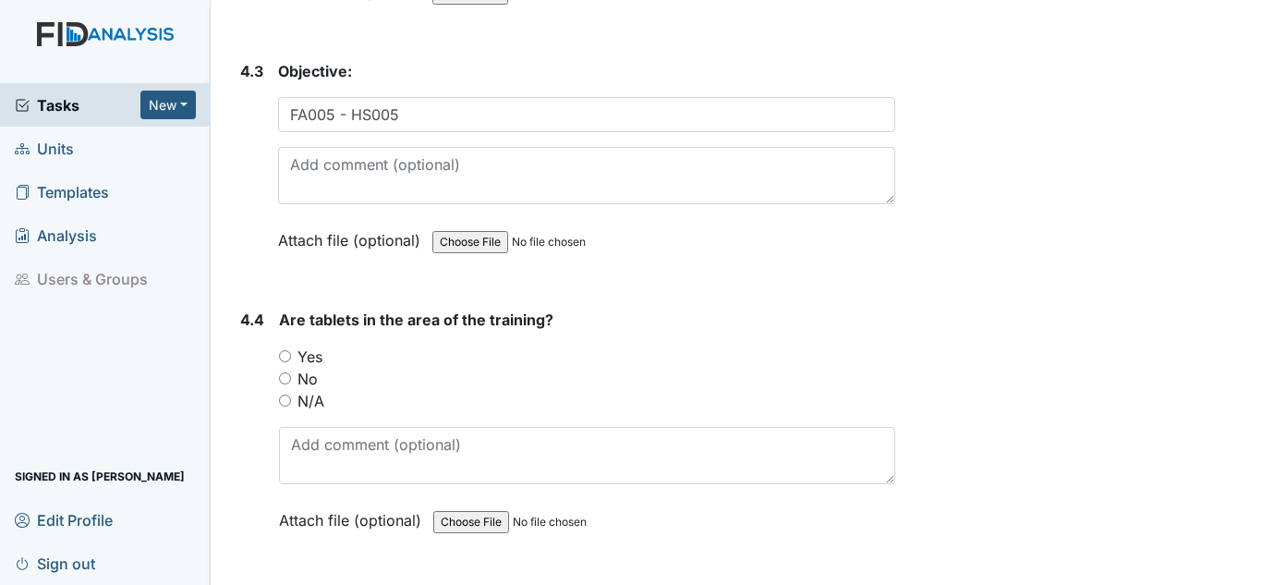
click at [317, 364] on label "Yes" at bounding box center [309, 357] width 25 height 22
click at [291, 362] on input "Yes" at bounding box center [285, 356] width 12 height 12
radio input "true"
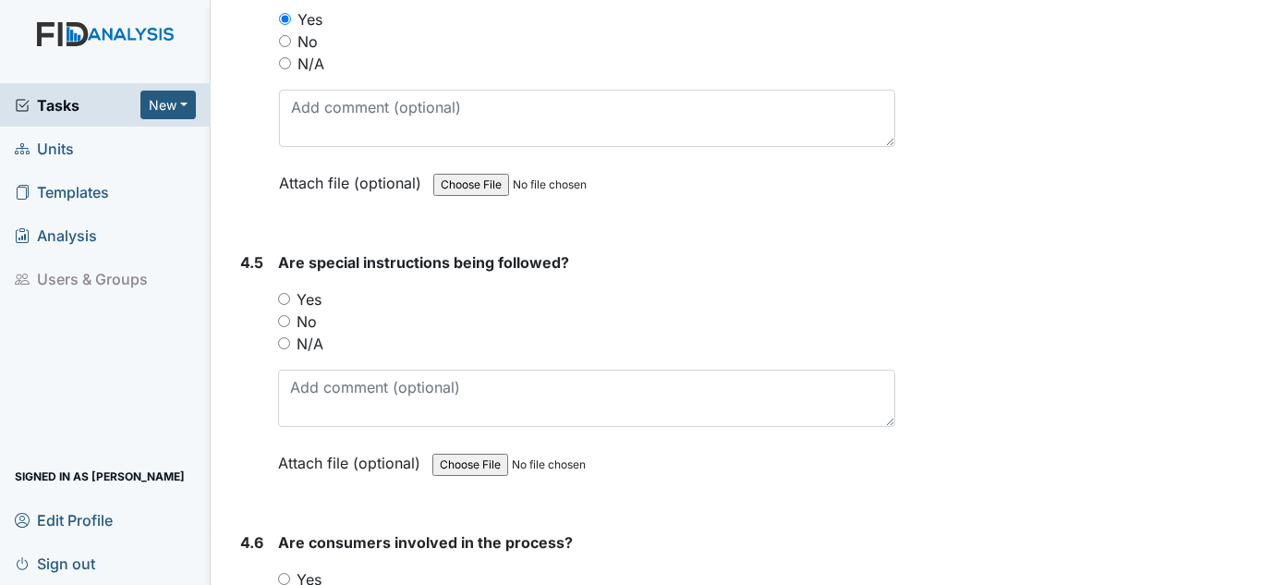
scroll to position [9239, 0]
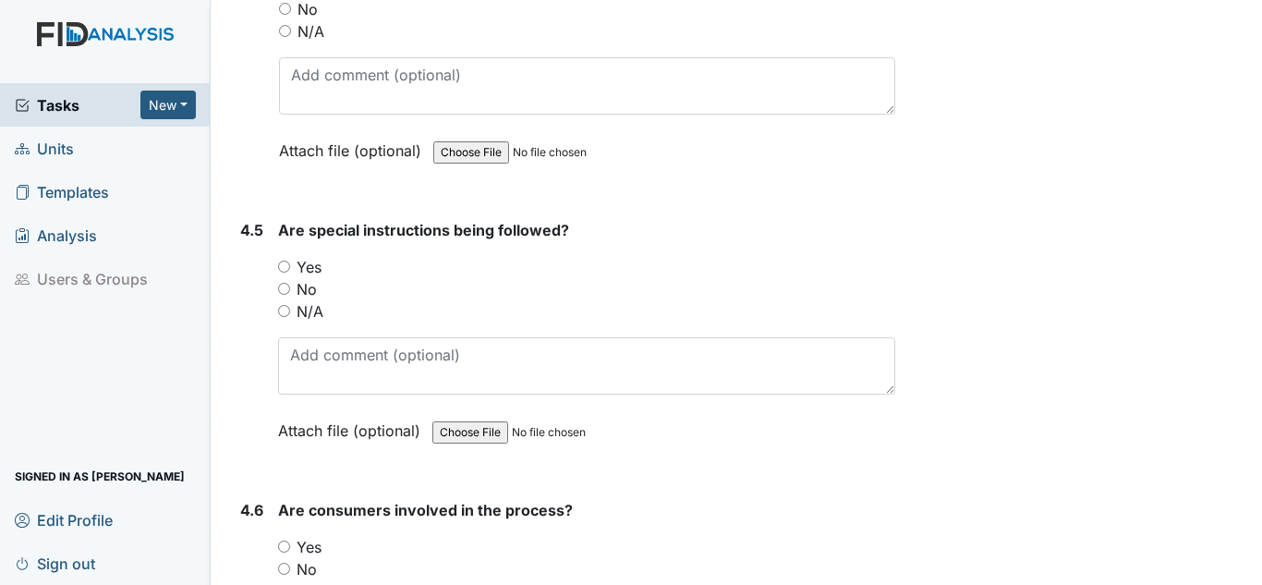
click at [315, 261] on label "Yes" at bounding box center [309, 267] width 25 height 22
click at [290, 261] on input "Yes" at bounding box center [284, 267] width 12 height 12
radio input "true"
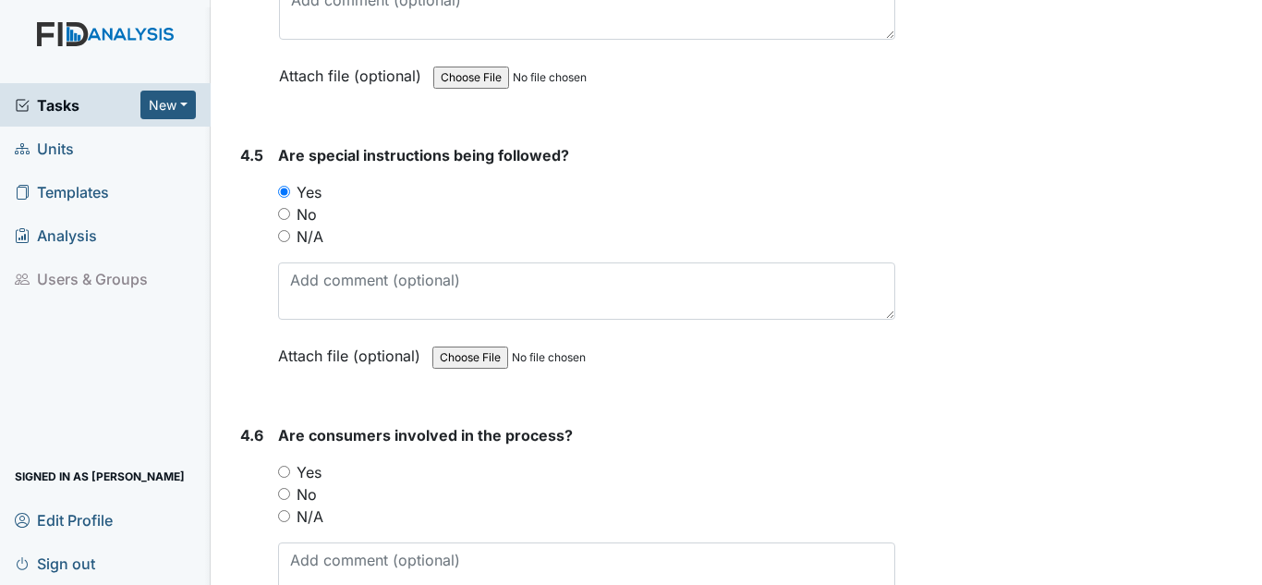
scroll to position [9424, 0]
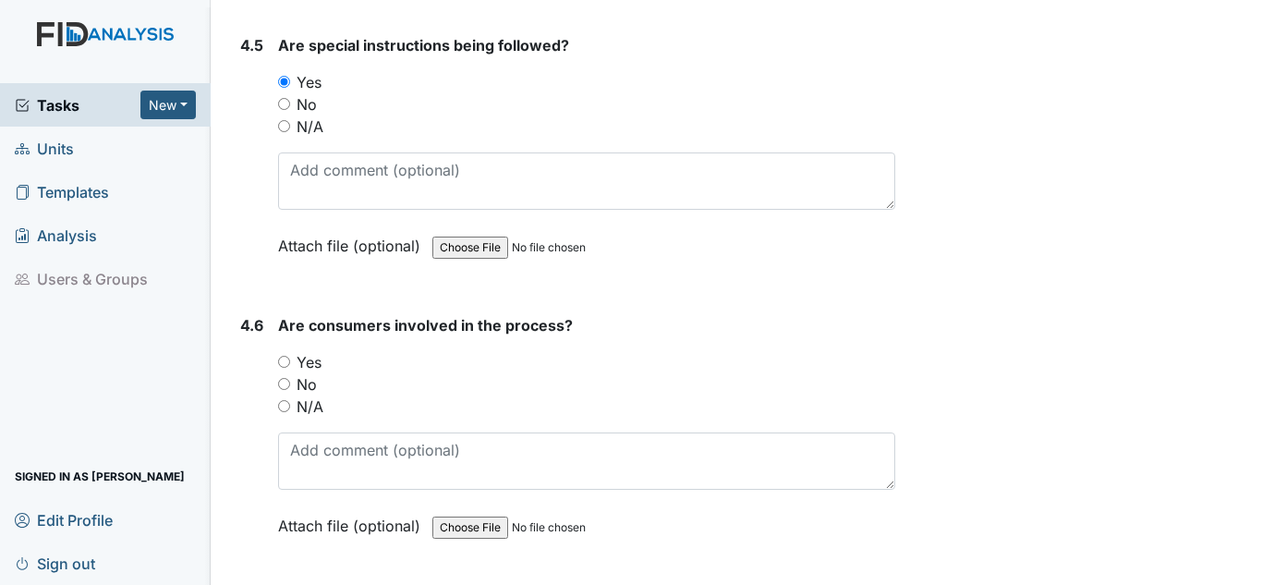
click at [315, 358] on label "Yes" at bounding box center [309, 362] width 25 height 22
click at [290, 358] on input "Yes" at bounding box center [284, 362] width 12 height 12
radio input "true"
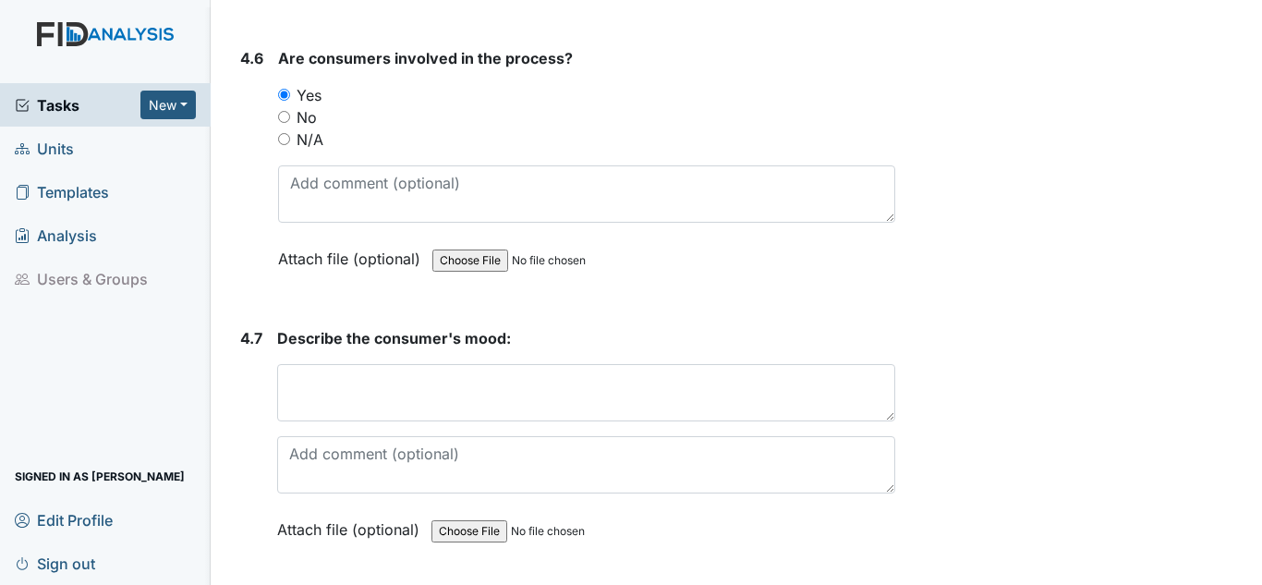
scroll to position [9701, 0]
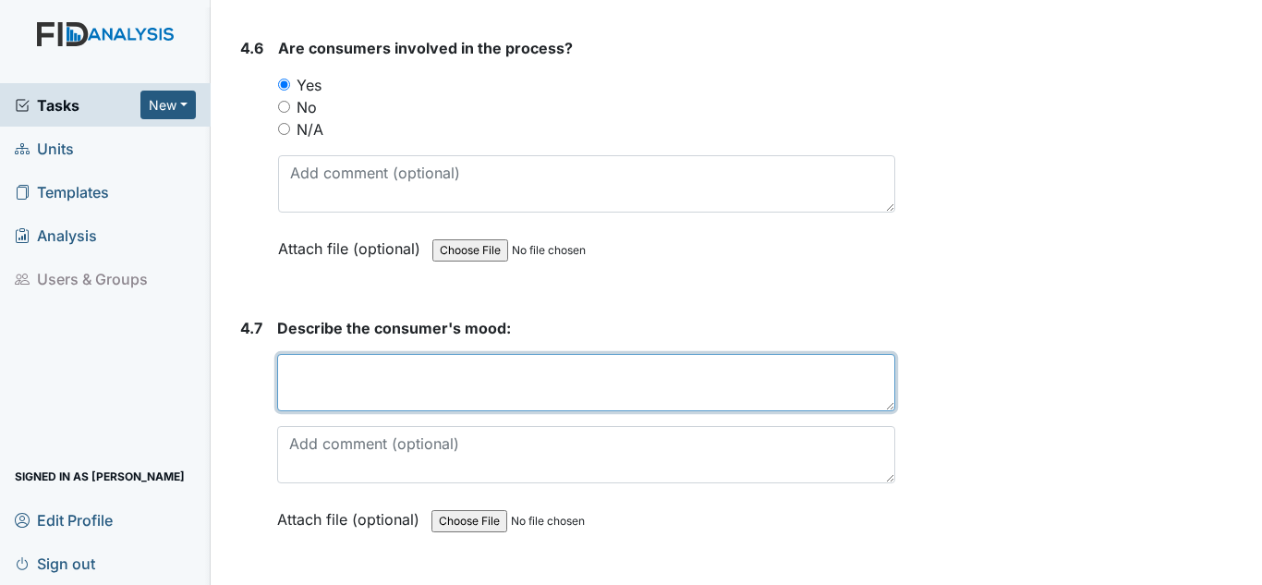
drag, startPoint x: 359, startPoint y: 362, endPoint x: 386, endPoint y: 351, distance: 29.0
click at [380, 355] on textarea at bounding box center [586, 382] width 618 height 57
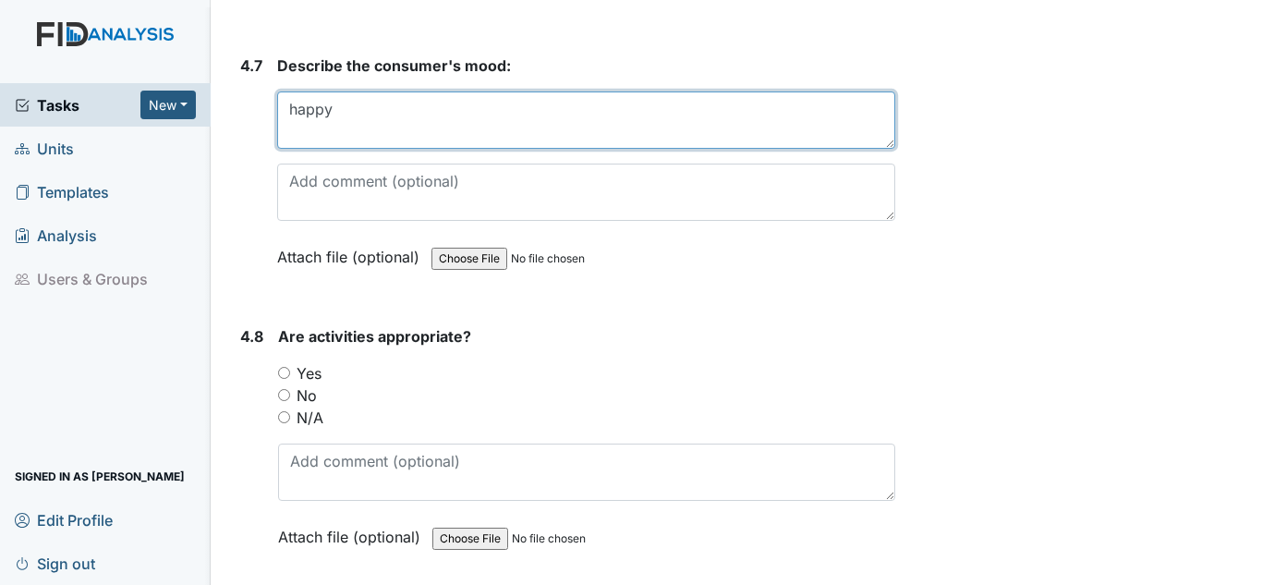
scroll to position [10070, 0]
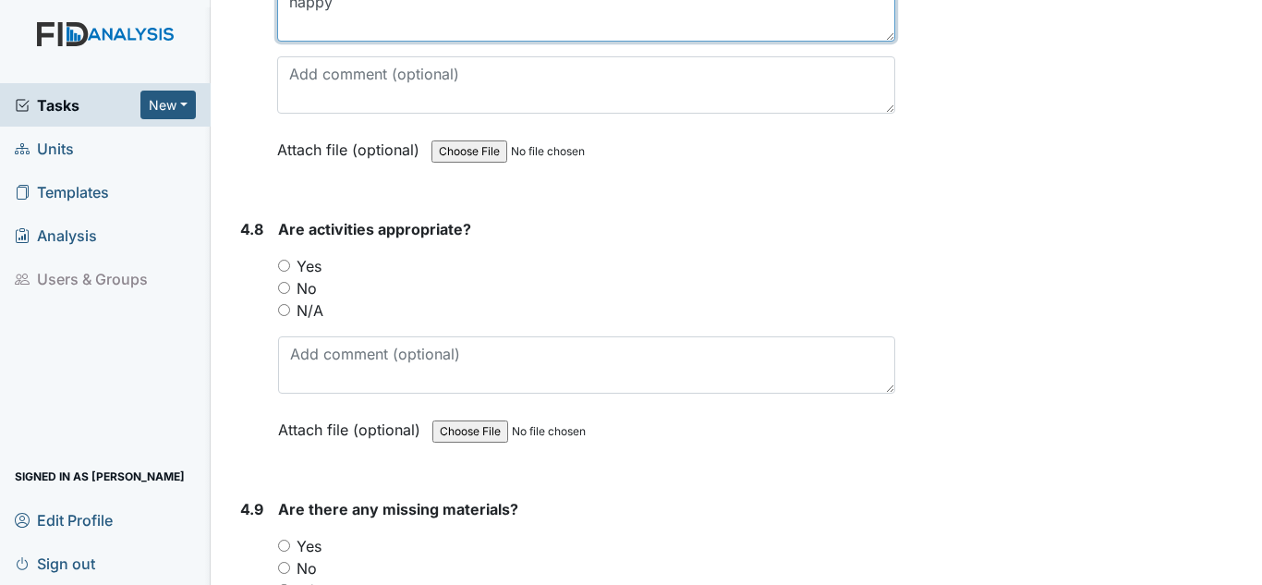
type textarea "happy"
click at [322, 266] on label "Yes" at bounding box center [309, 266] width 25 height 22
click at [290, 266] on input "Yes" at bounding box center [284, 266] width 12 height 12
radio input "true"
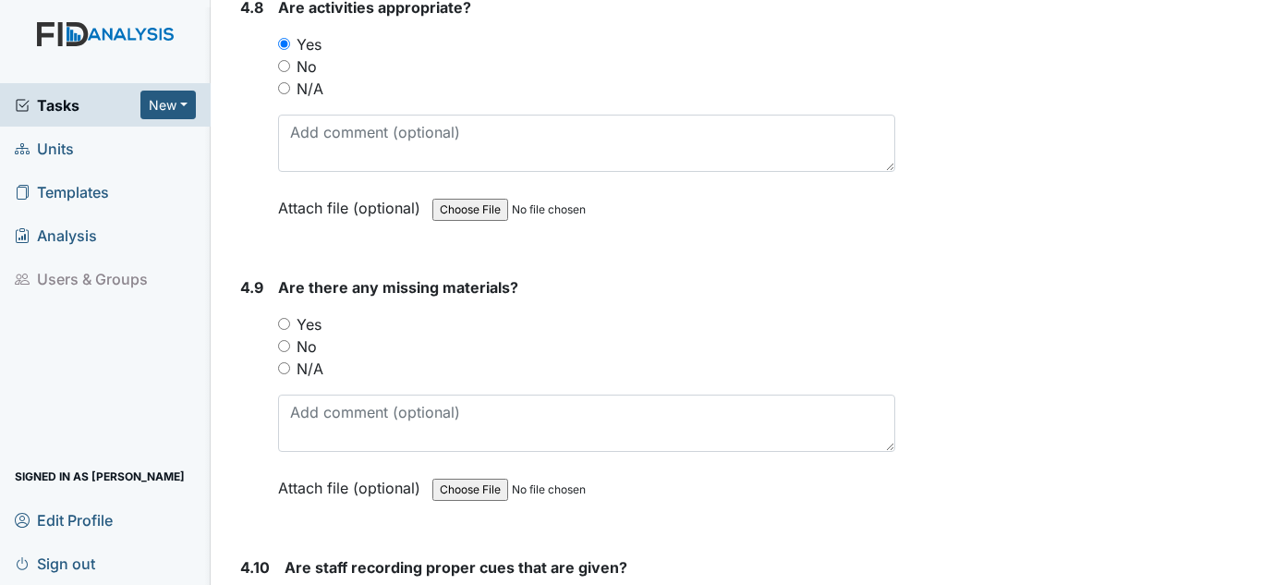
scroll to position [10348, 0]
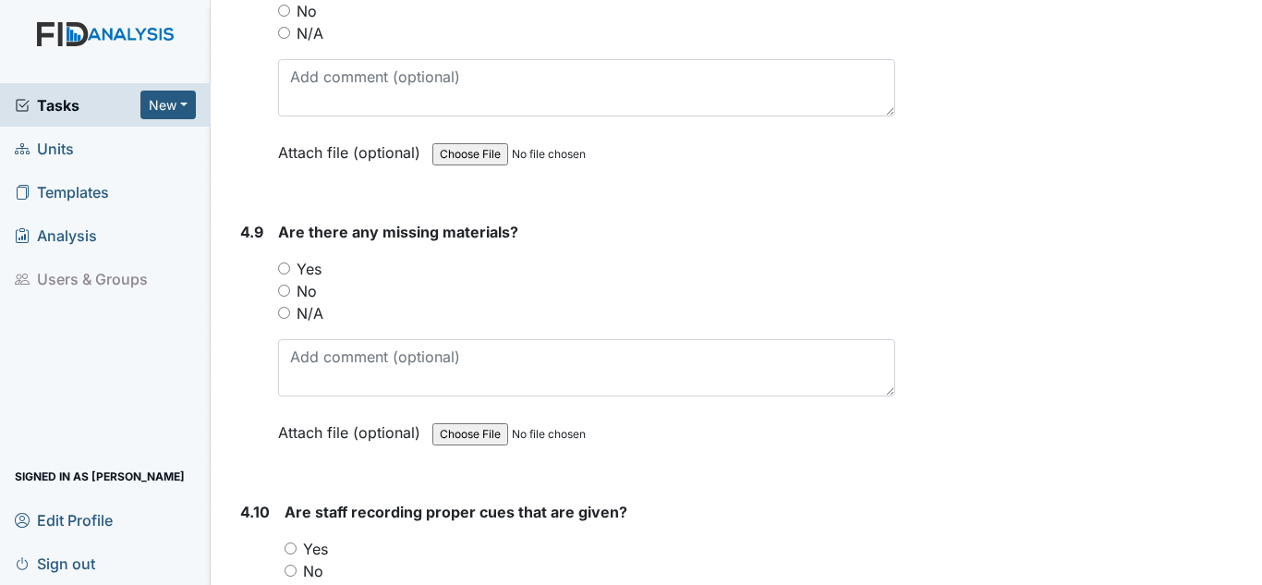
click at [307, 293] on label "No" at bounding box center [307, 291] width 20 height 22
click at [290, 293] on input "No" at bounding box center [284, 291] width 12 height 12
radio input "true"
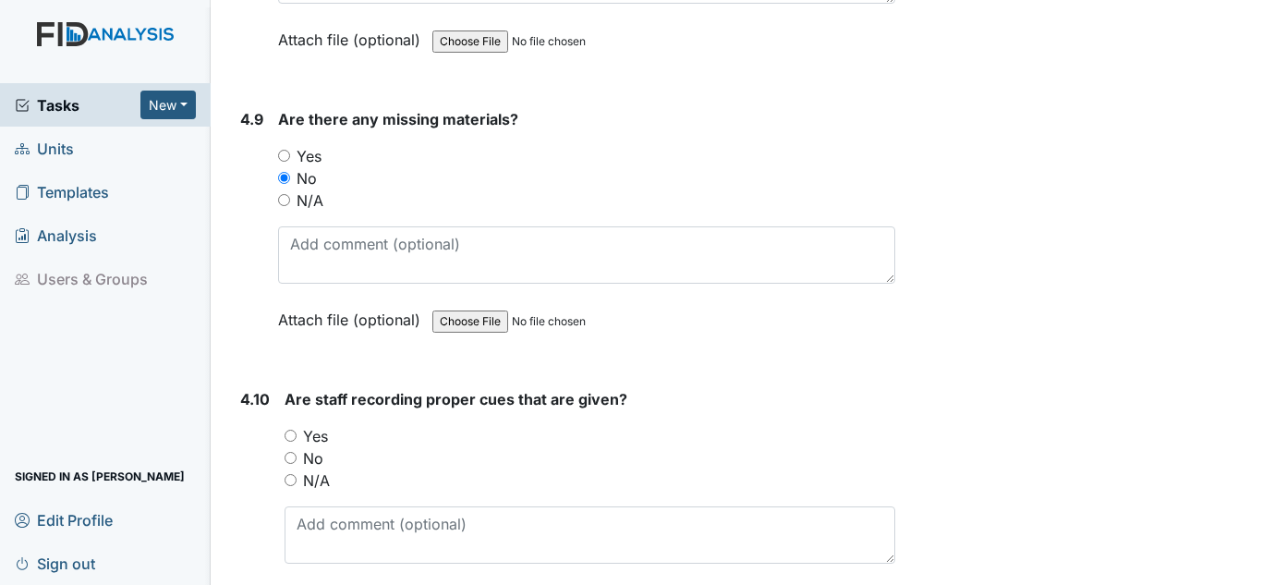
scroll to position [10625, 0]
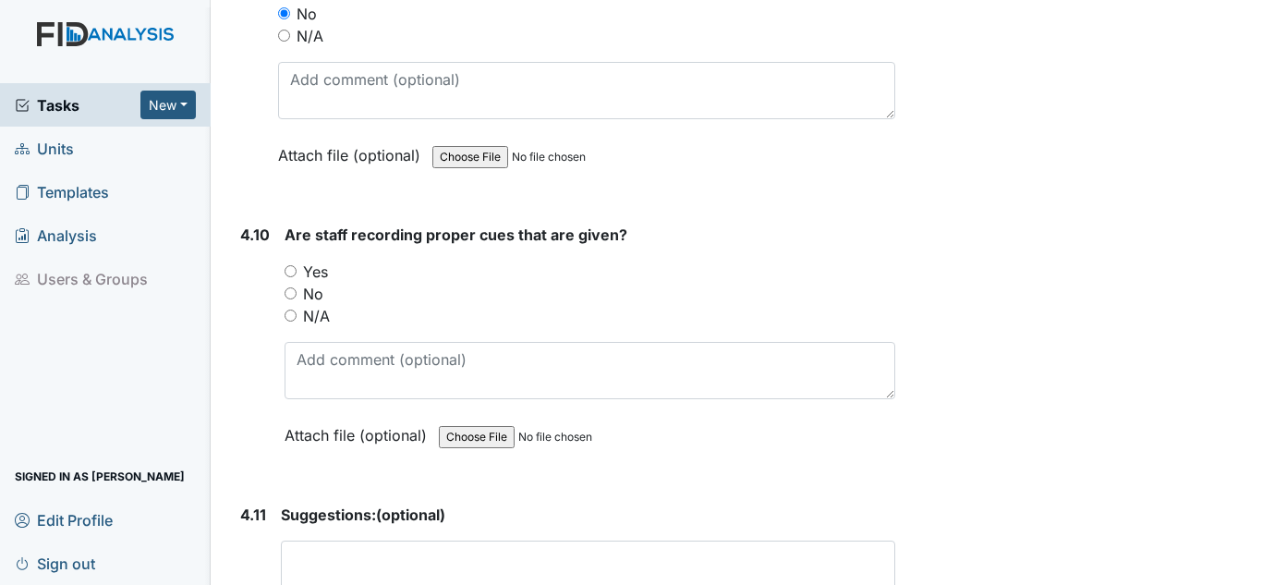
click at [319, 273] on label "Yes" at bounding box center [315, 272] width 25 height 22
click at [297, 273] on input "Yes" at bounding box center [291, 271] width 12 height 12
radio input "true"
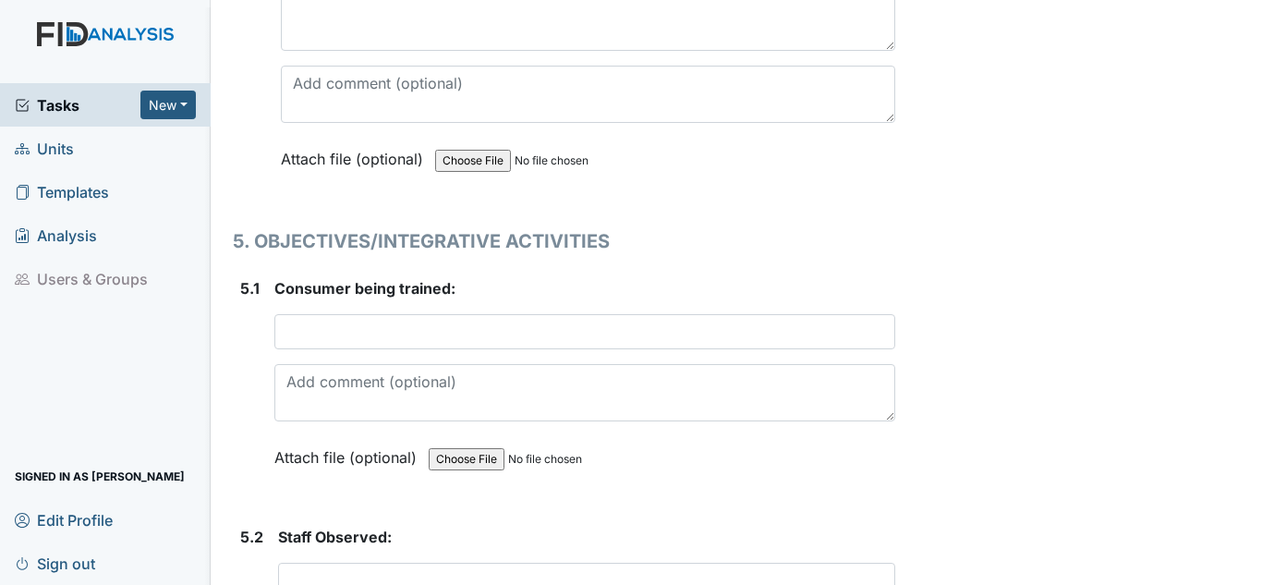
scroll to position [11179, 0]
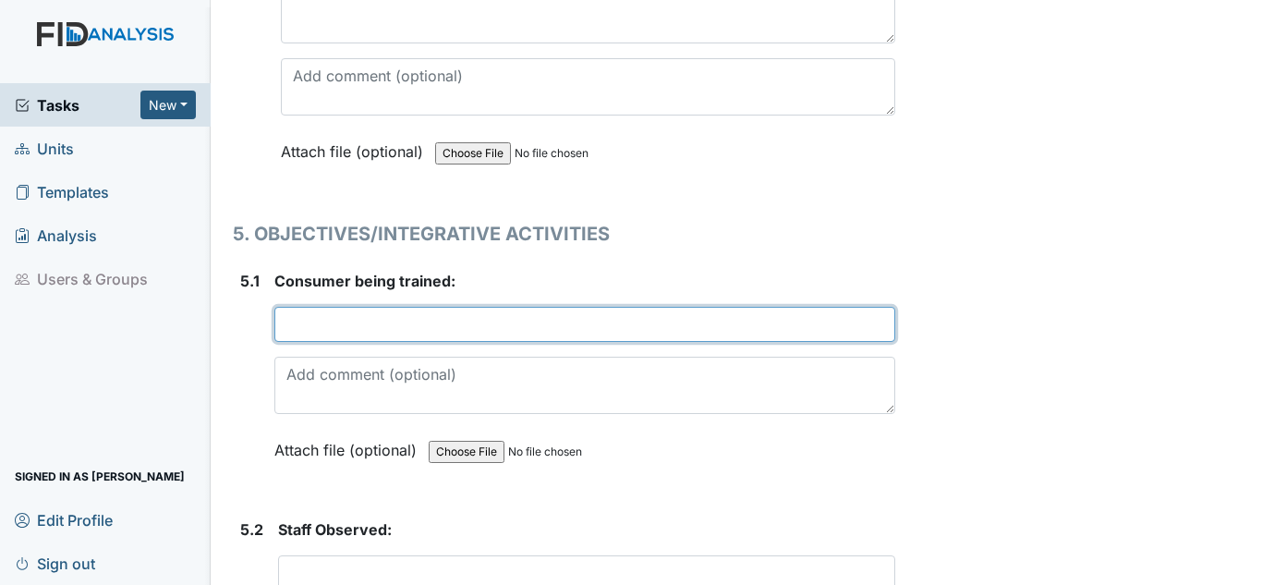
click at [354, 336] on input "text" at bounding box center [584, 324] width 621 height 35
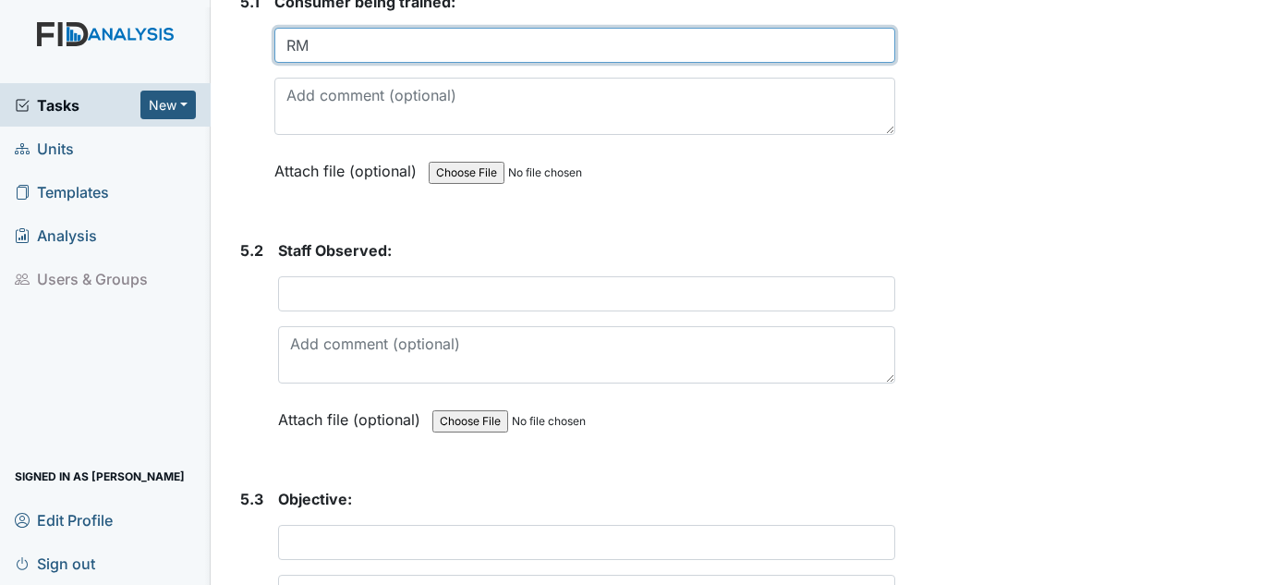
scroll to position [11549, 0]
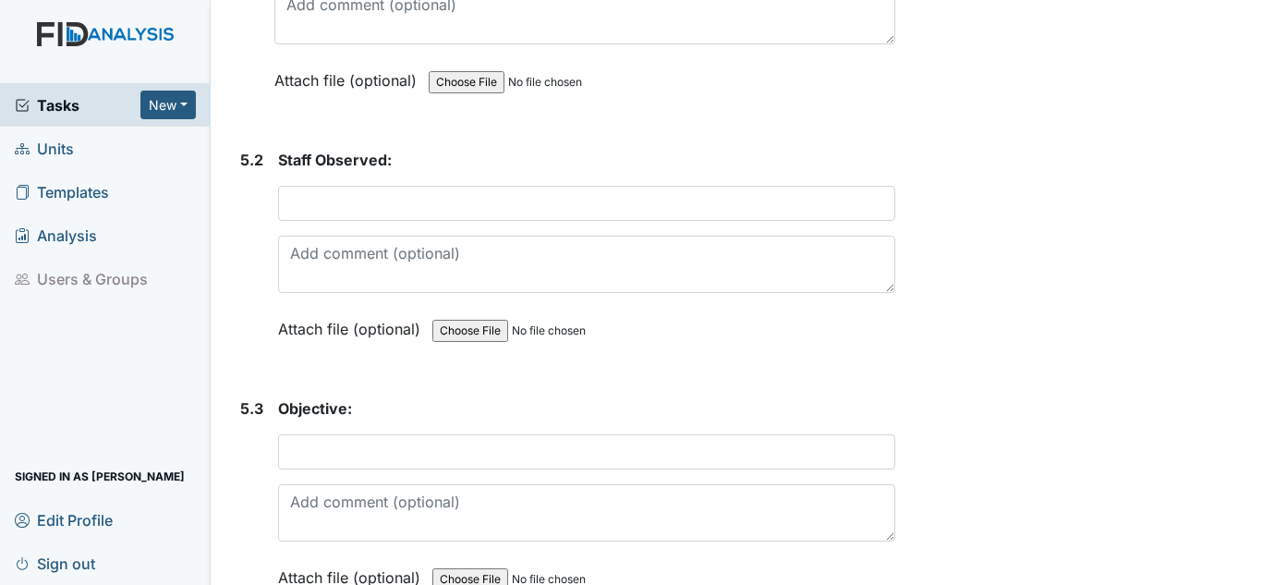
type input "RM"
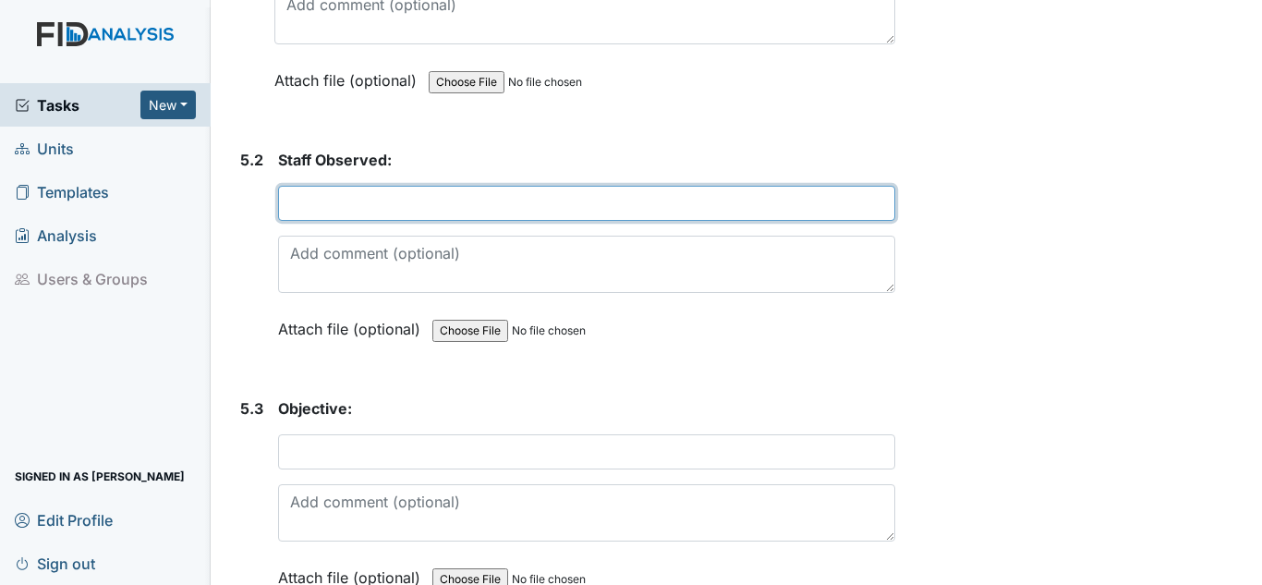
click at [445, 186] on input "text" at bounding box center [586, 203] width 617 height 35
type input "S. Alston"
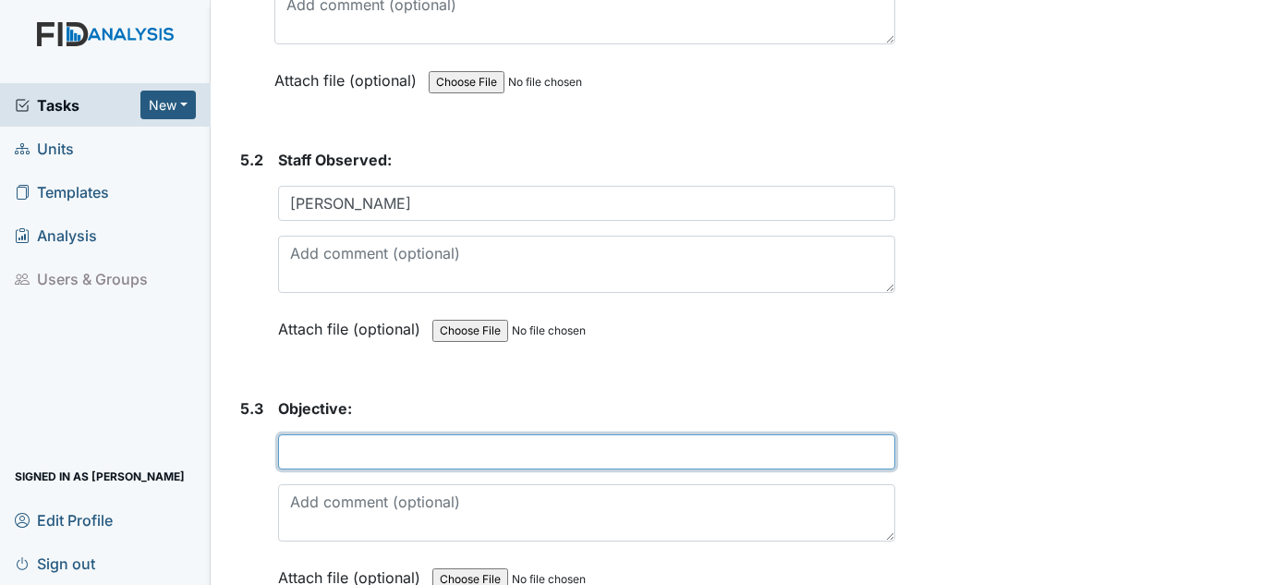
click at [390, 450] on input "text" at bounding box center [586, 451] width 617 height 35
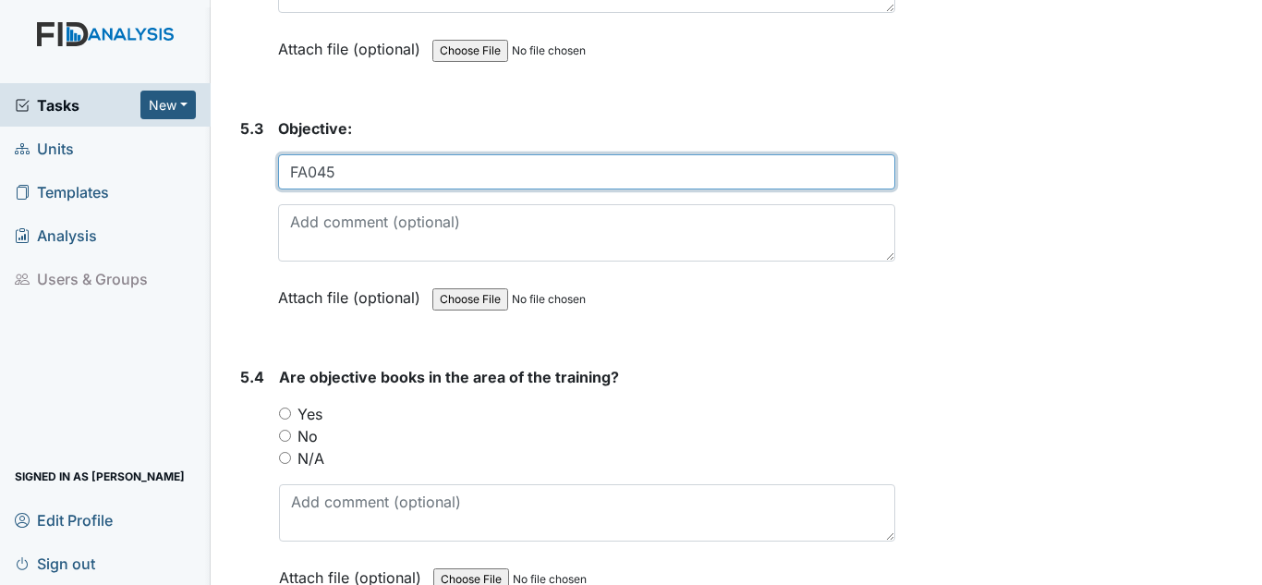
scroll to position [11918, 0]
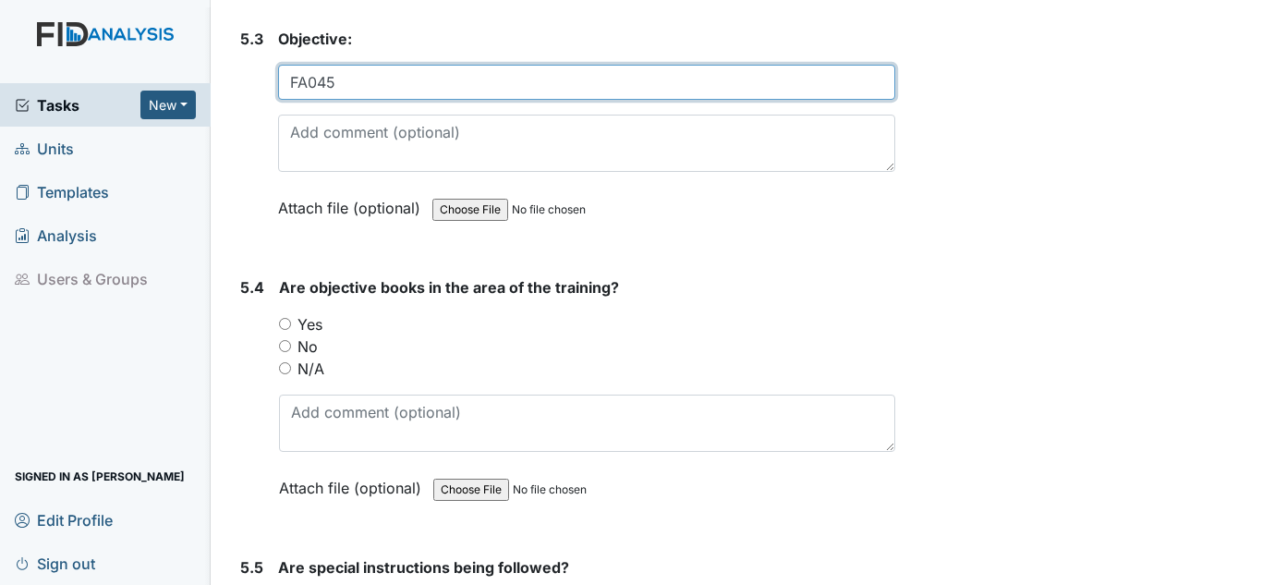
type input "FA045"
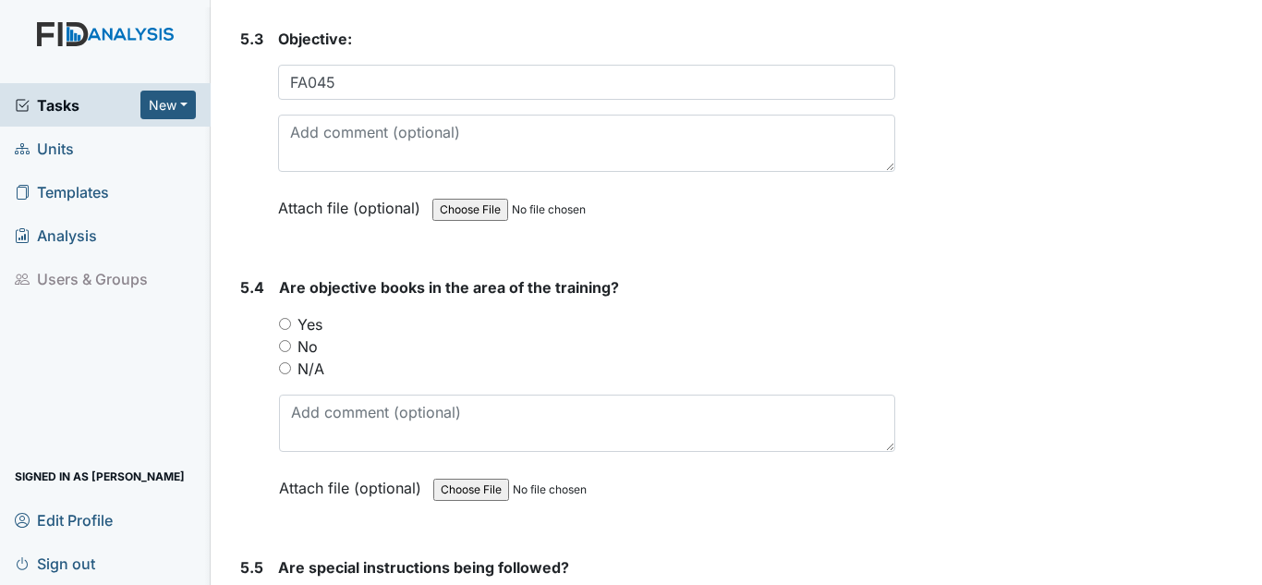
click at [317, 311] on div "Are objective books in the area of the training? You must select one of the bel…" at bounding box center [587, 394] width 616 height 236
click at [309, 331] on label "Yes" at bounding box center [309, 324] width 25 height 22
click at [291, 330] on input "Yes" at bounding box center [285, 324] width 12 height 12
radio input "true"
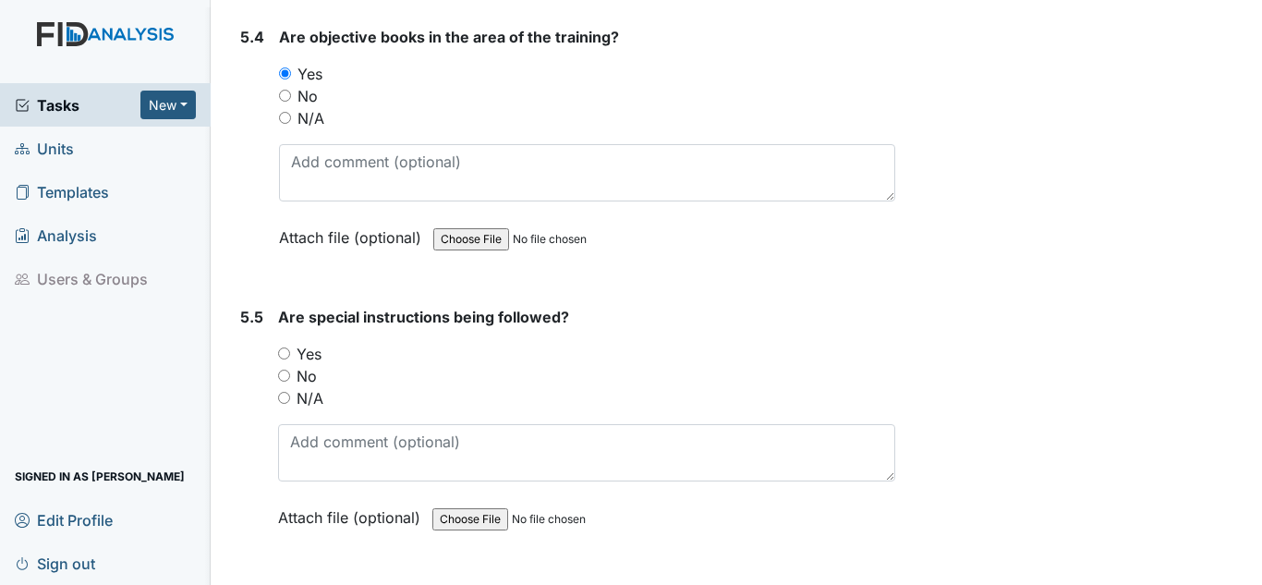
scroll to position [12195, 0]
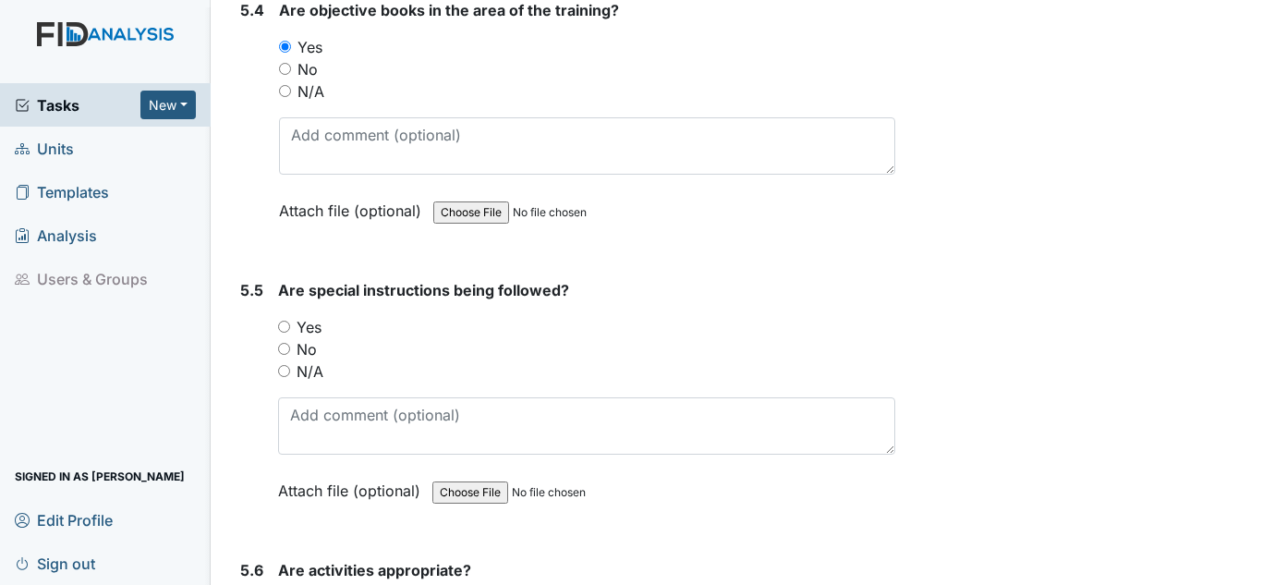
click at [321, 329] on label "Yes" at bounding box center [309, 327] width 25 height 22
click at [290, 329] on input "Yes" at bounding box center [284, 327] width 12 height 12
radio input "true"
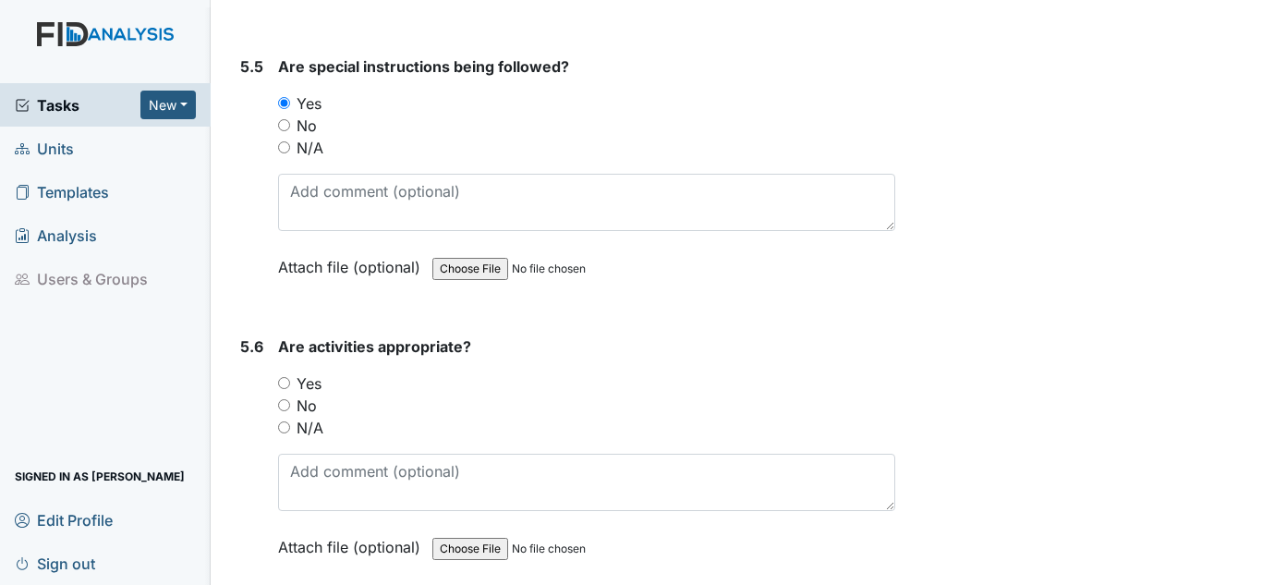
scroll to position [12473, 0]
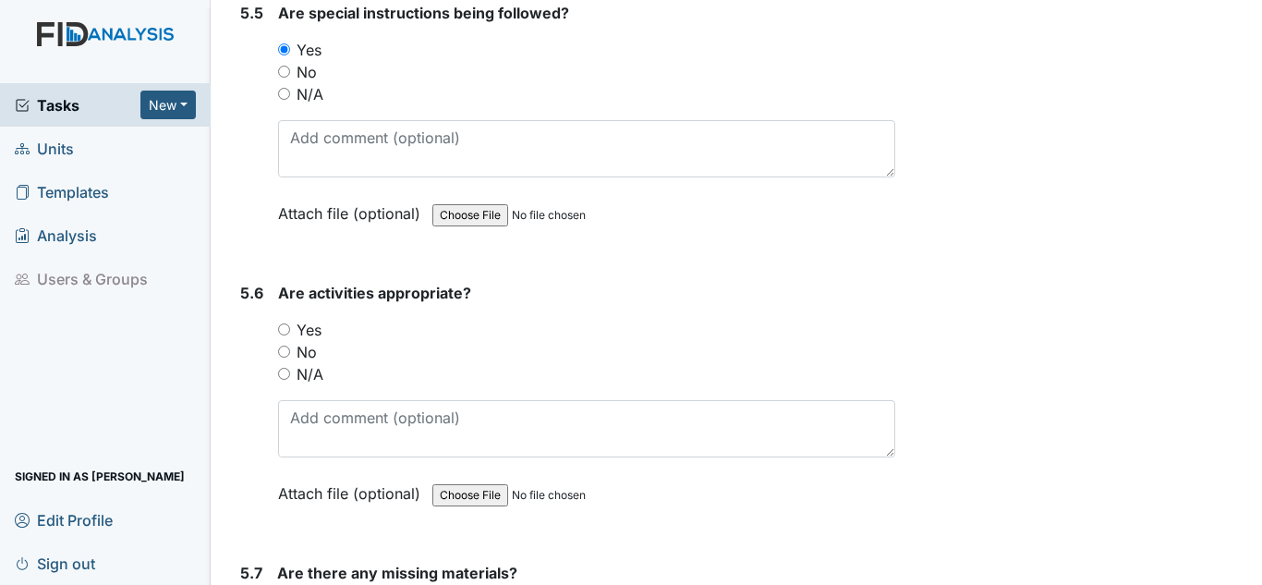
click at [315, 327] on label "Yes" at bounding box center [309, 330] width 25 height 22
click at [290, 327] on input "Yes" at bounding box center [284, 329] width 12 height 12
radio input "true"
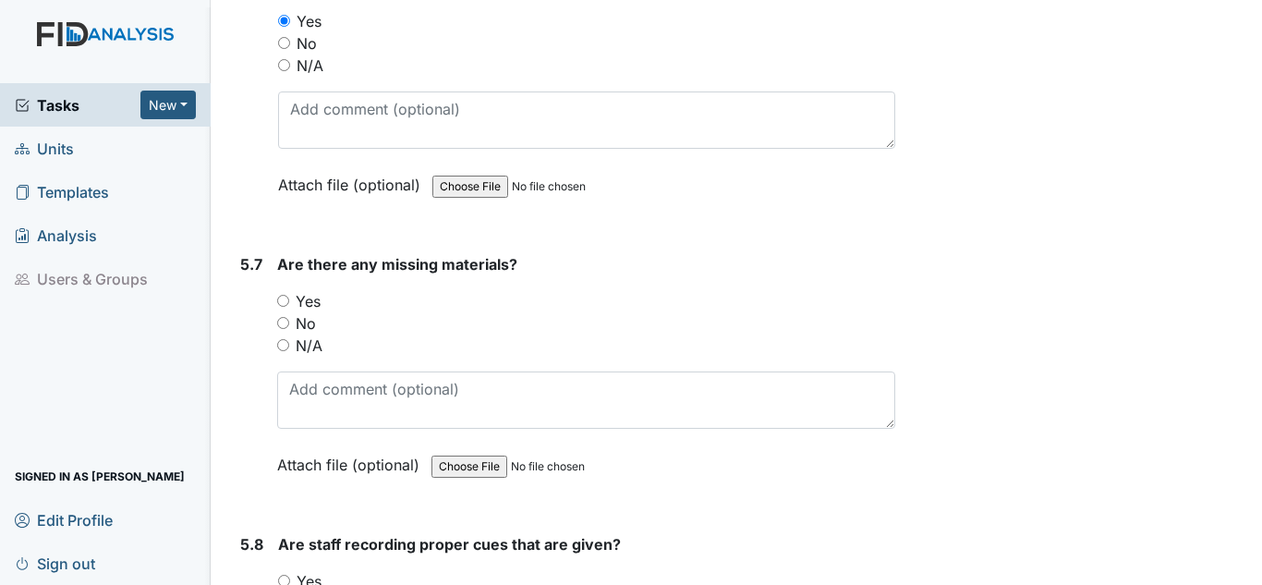
scroll to position [12842, 0]
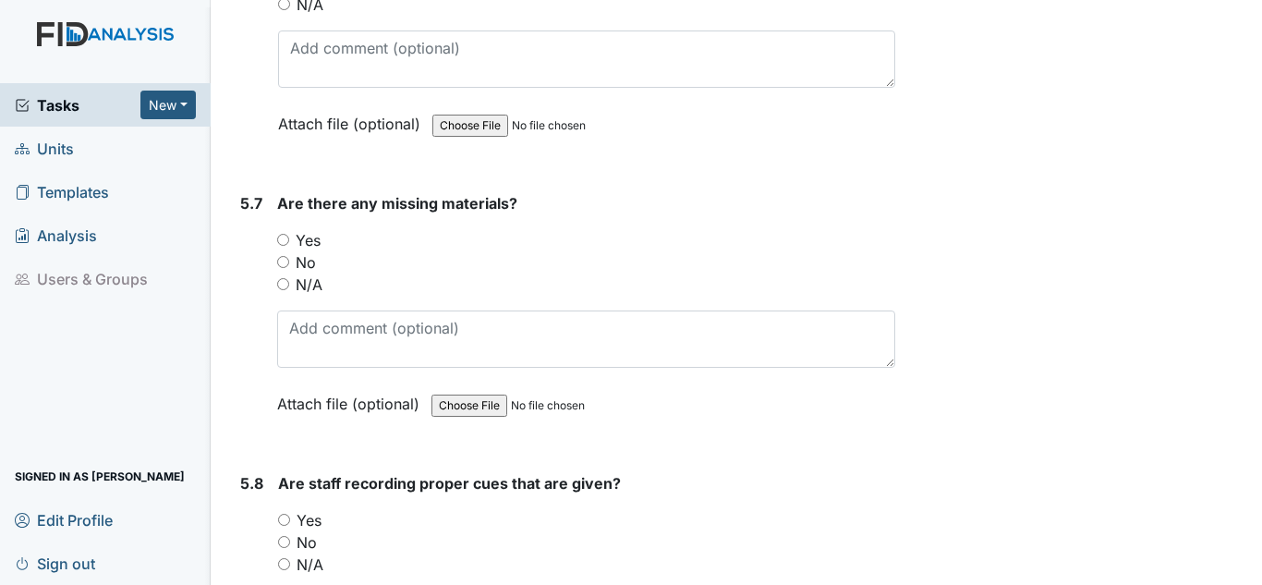
click at [317, 265] on div "No" at bounding box center [586, 262] width 618 height 22
click at [308, 261] on label "No" at bounding box center [306, 262] width 20 height 22
click at [289, 261] on input "No" at bounding box center [283, 262] width 12 height 12
radio input "true"
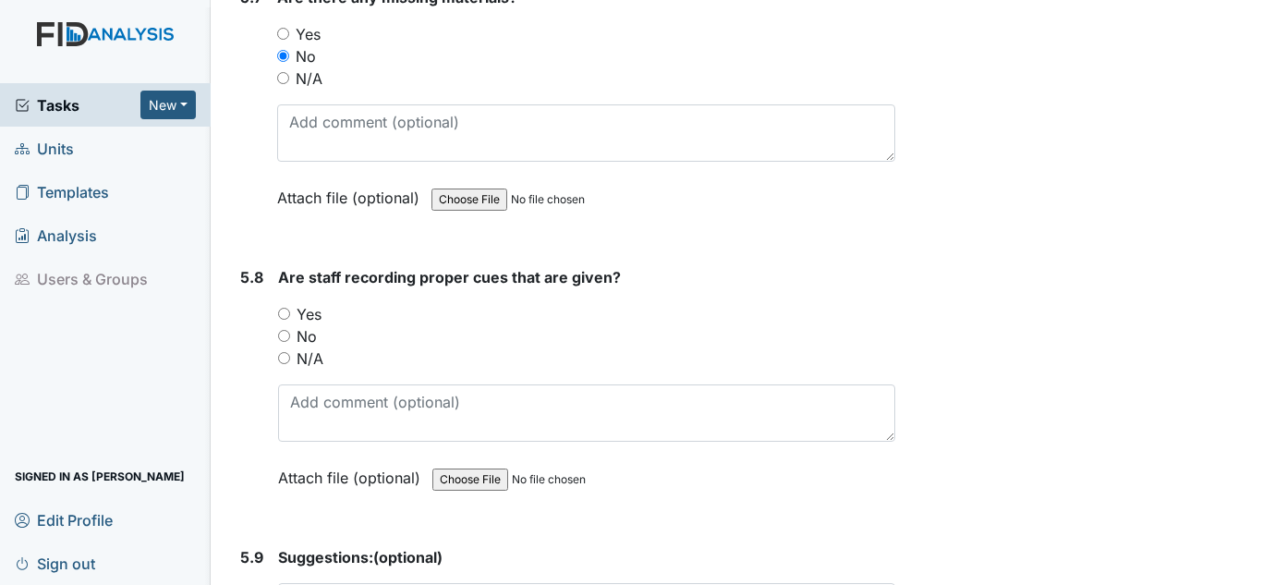
scroll to position [13027, 0]
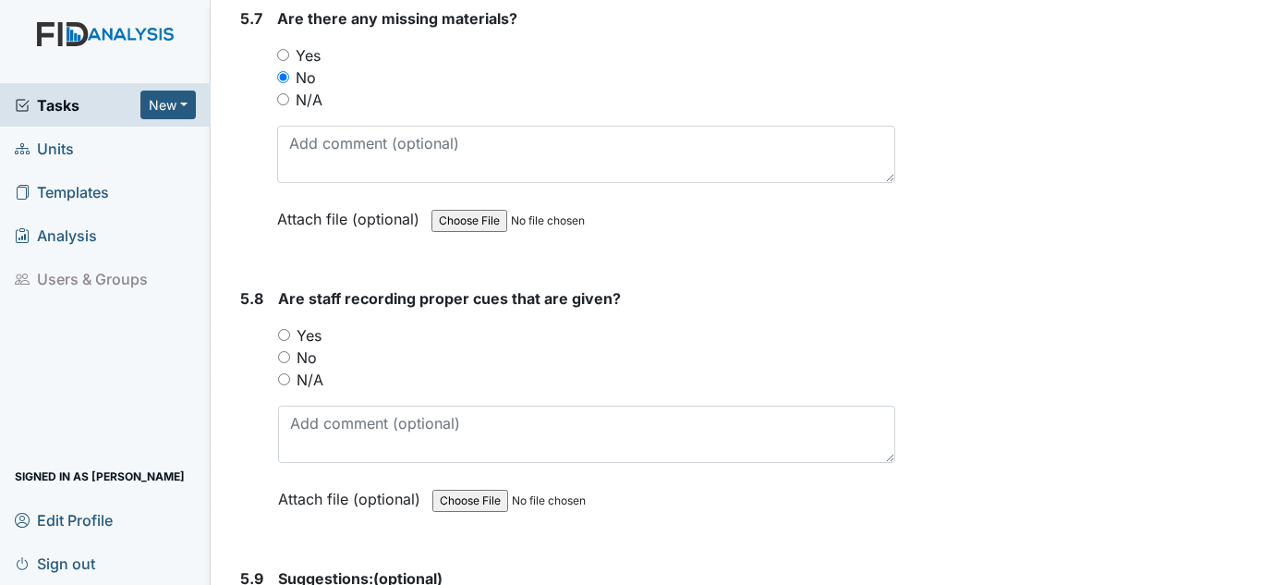
click at [300, 327] on label "Yes" at bounding box center [309, 335] width 25 height 22
click at [290, 329] on input "Yes" at bounding box center [284, 335] width 12 height 12
radio input "true"
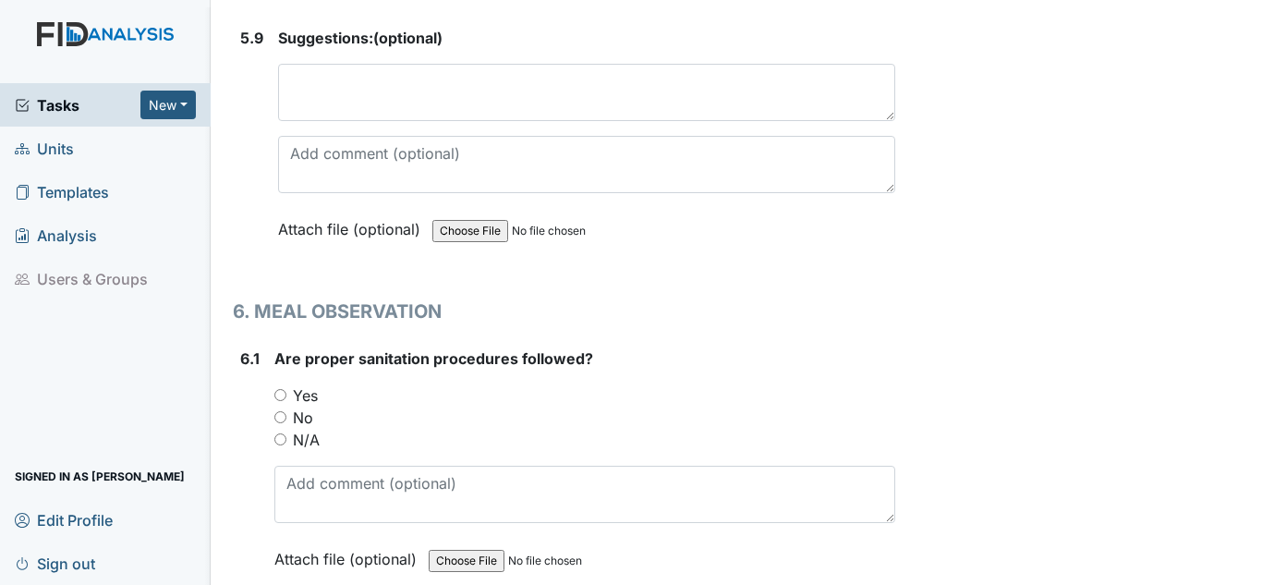
scroll to position [13581, 0]
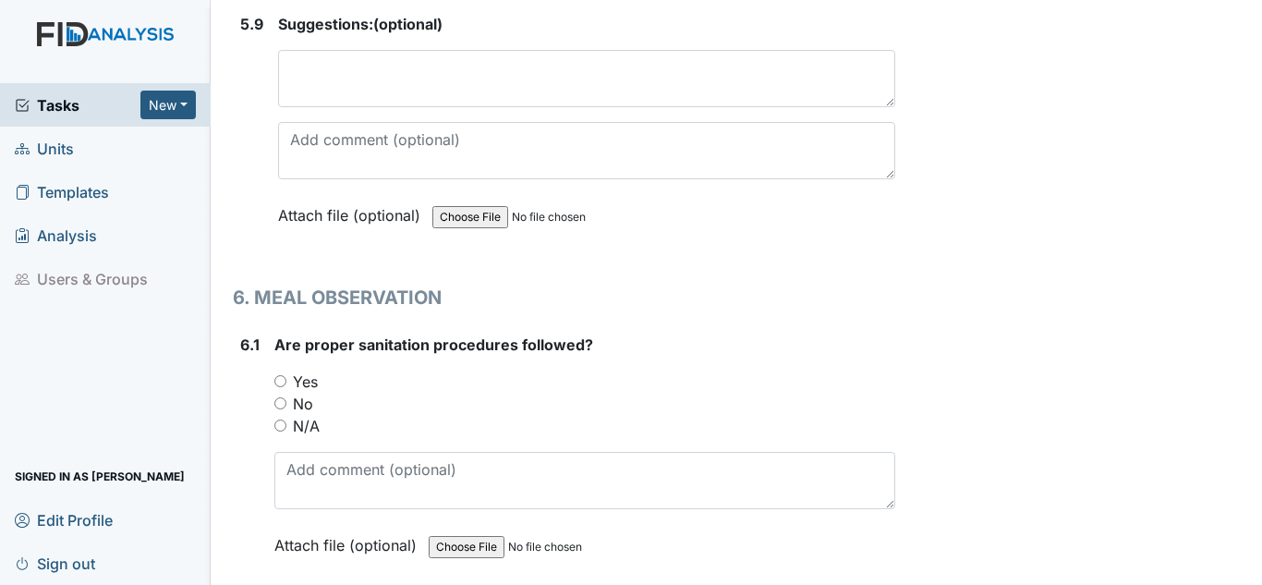
click at [320, 382] on div "Yes" at bounding box center [584, 381] width 621 height 22
click at [314, 387] on label "Yes" at bounding box center [305, 381] width 25 height 22
click at [286, 387] on input "Yes" at bounding box center [280, 381] width 12 height 12
radio input "true"
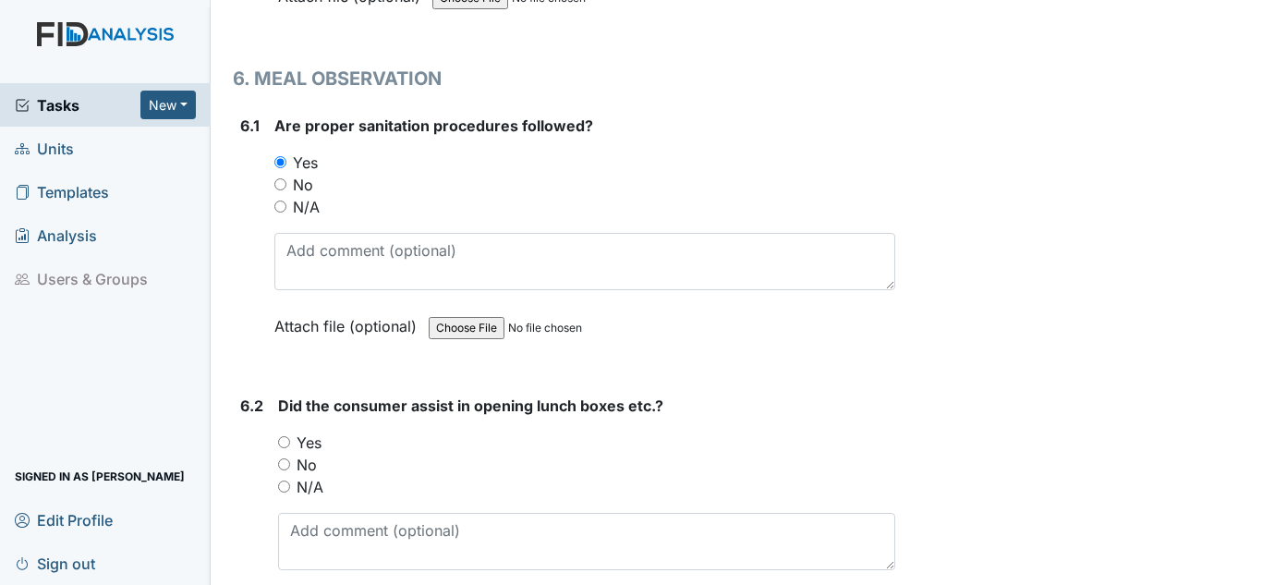
scroll to position [13858, 0]
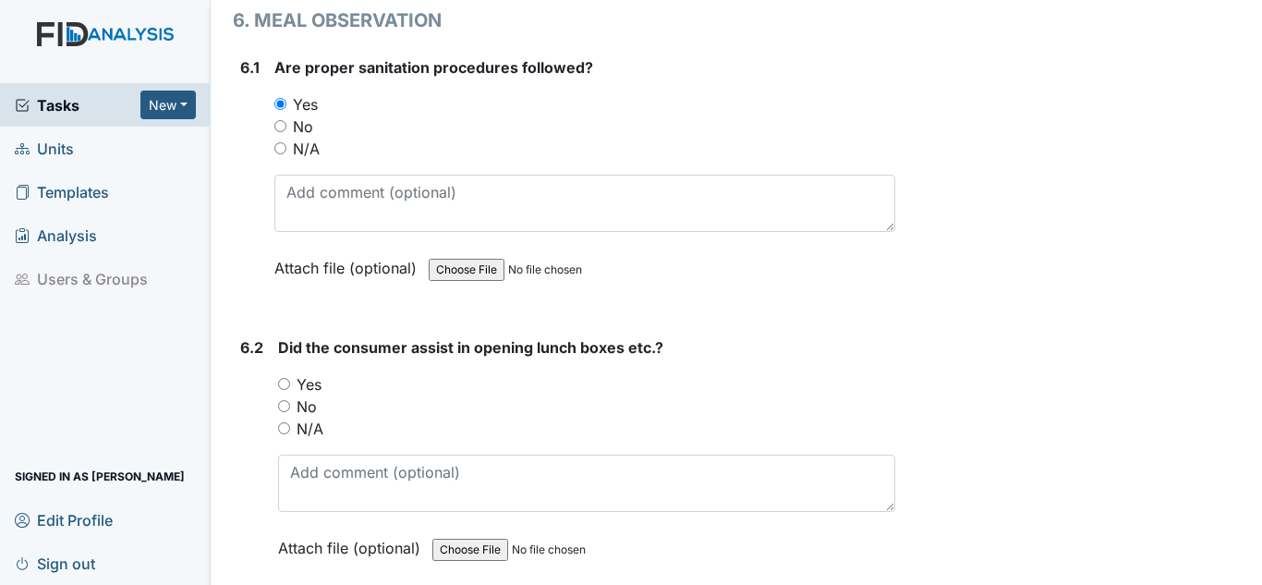
click at [318, 382] on label "Yes" at bounding box center [309, 384] width 25 height 22
click at [290, 382] on input "Yes" at bounding box center [284, 384] width 12 height 12
radio input "true"
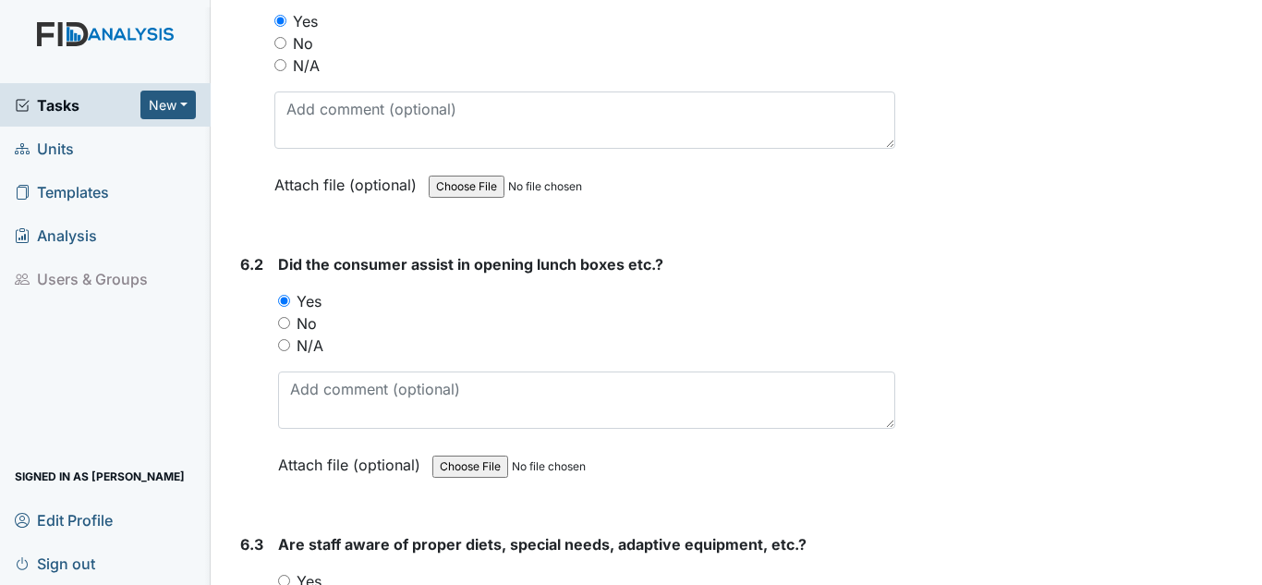
scroll to position [14136, 0]
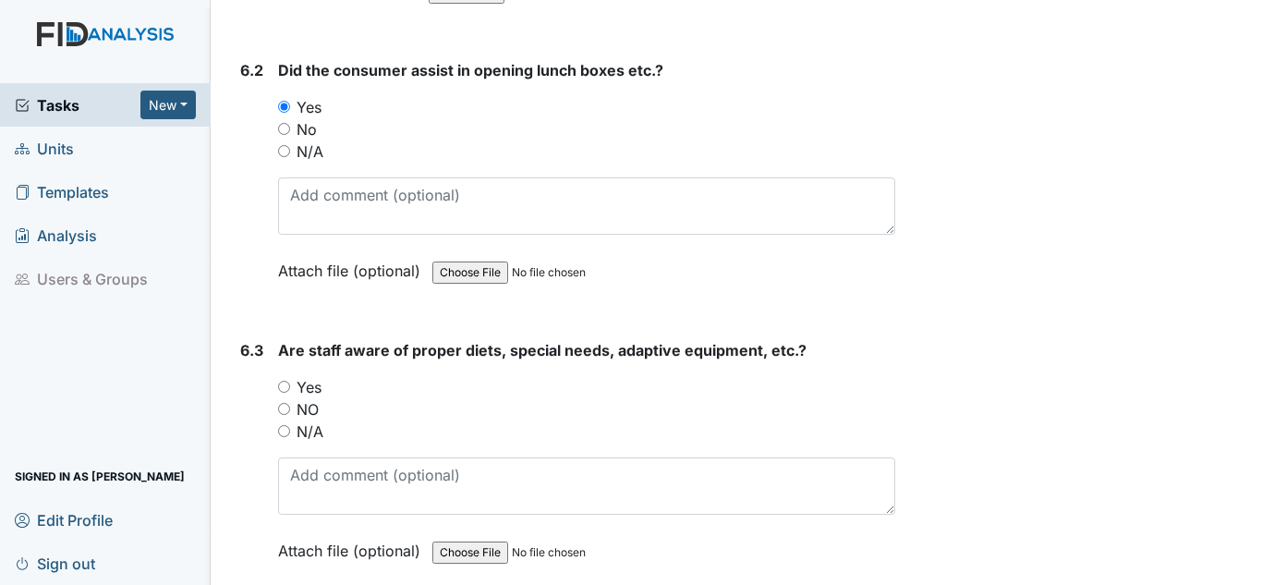
click at [319, 385] on label "Yes" at bounding box center [309, 387] width 25 height 22
click at [290, 385] on input "Yes" at bounding box center [284, 387] width 12 height 12
radio input "true"
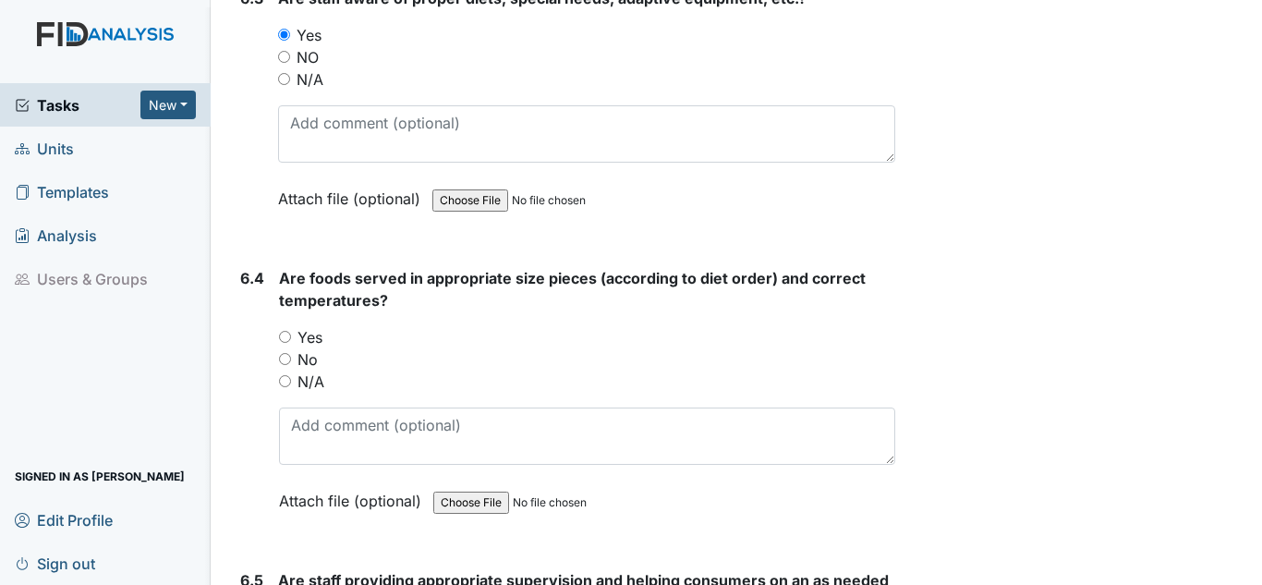
scroll to position [14505, 0]
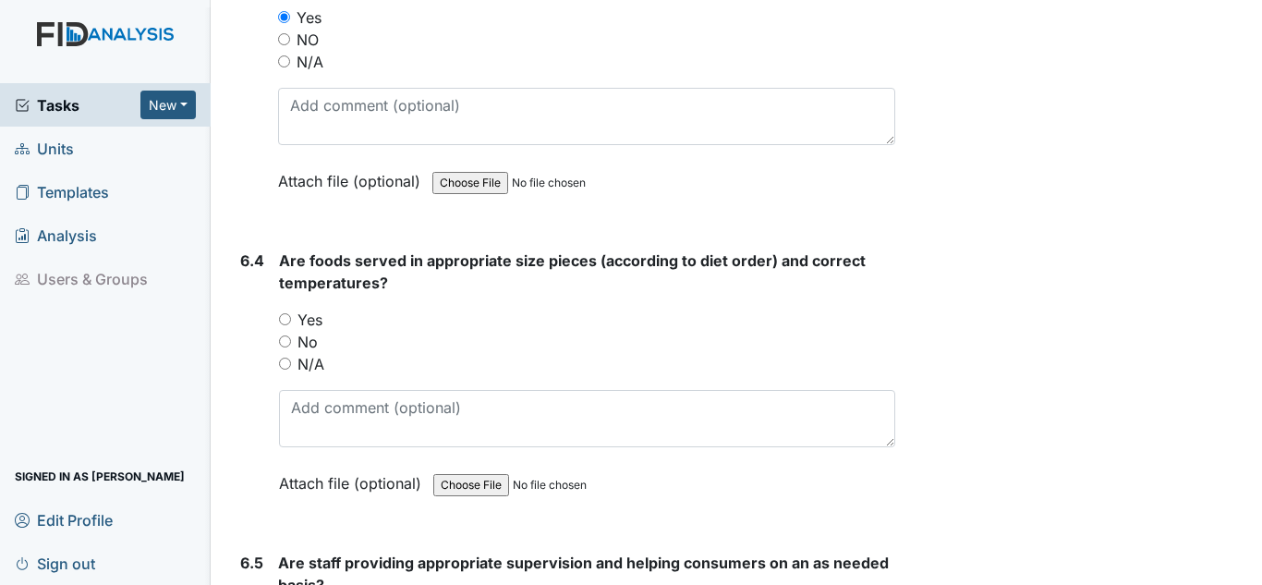
click at [302, 317] on label "Yes" at bounding box center [309, 320] width 25 height 22
click at [291, 317] on input "Yes" at bounding box center [285, 319] width 12 height 12
radio input "true"
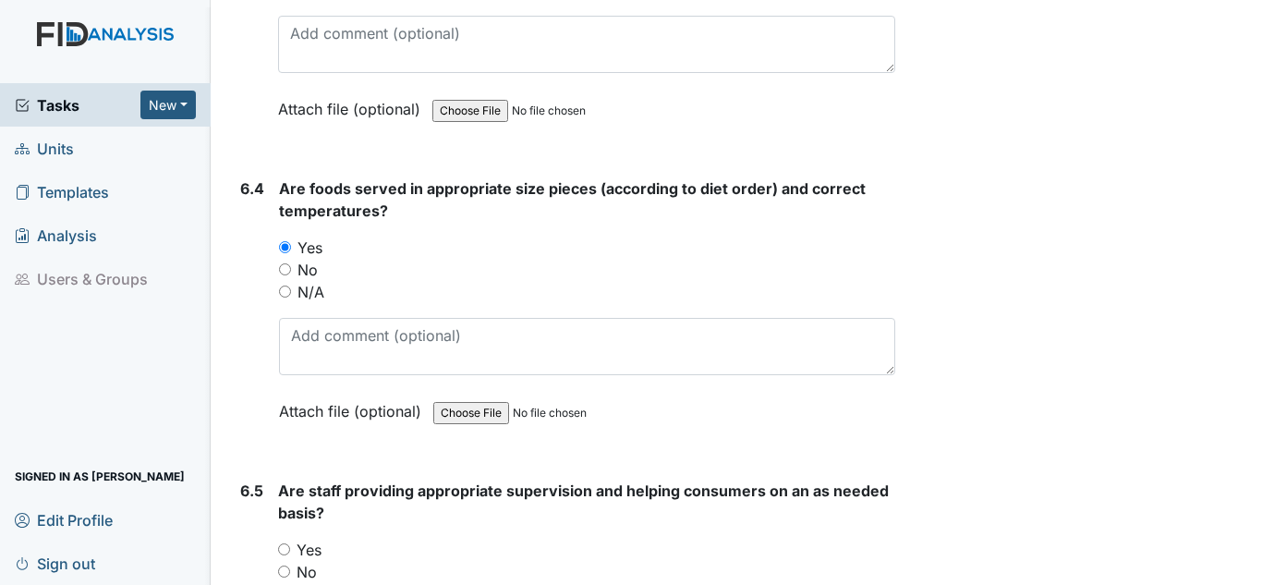
scroll to position [14690, 0]
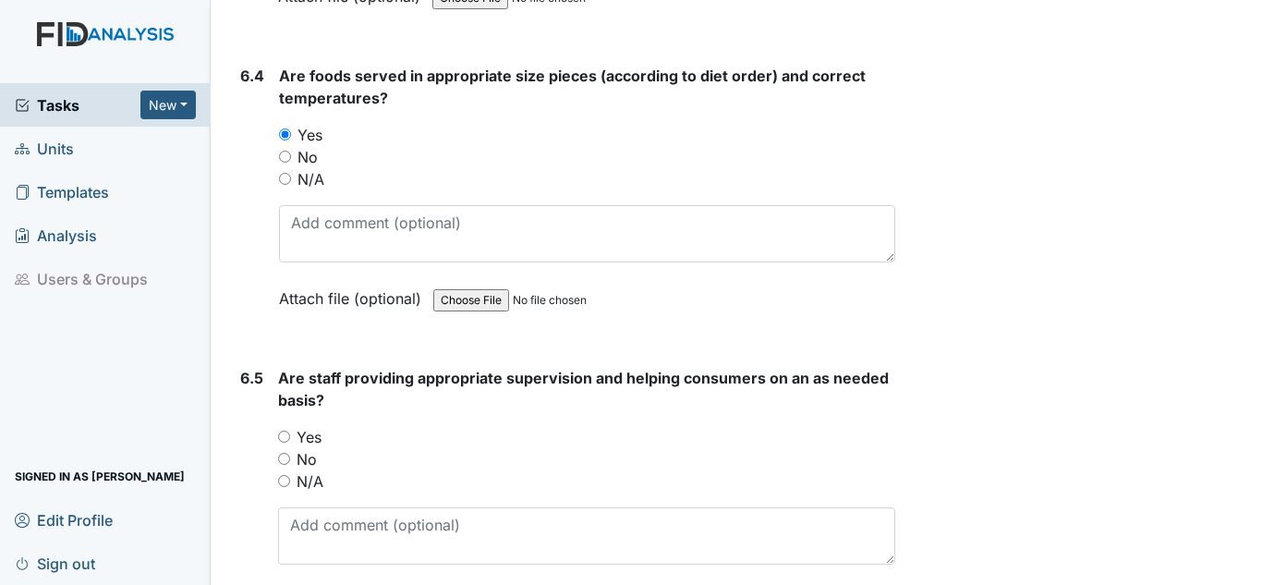
click at [290, 421] on div "Are staff providing appropriate supervision and helping consumers on an as need…" at bounding box center [586, 496] width 617 height 258
click at [297, 445] on label "Yes" at bounding box center [309, 437] width 25 height 22
click at [290, 443] on input "Yes" at bounding box center [284, 437] width 12 height 12
radio input "true"
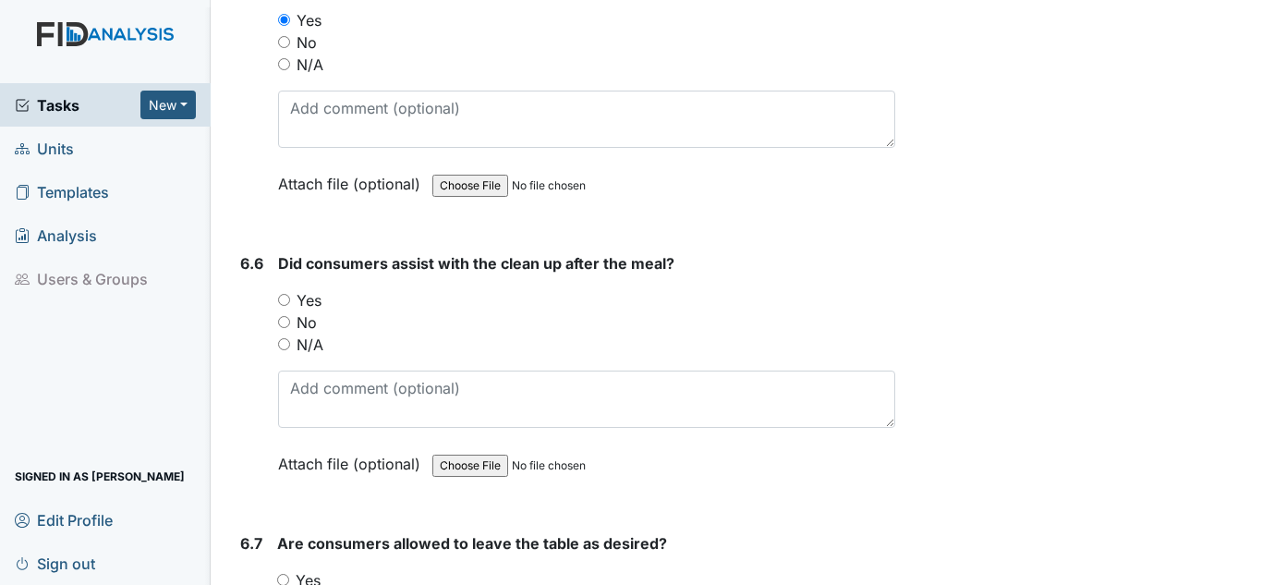
scroll to position [15152, 0]
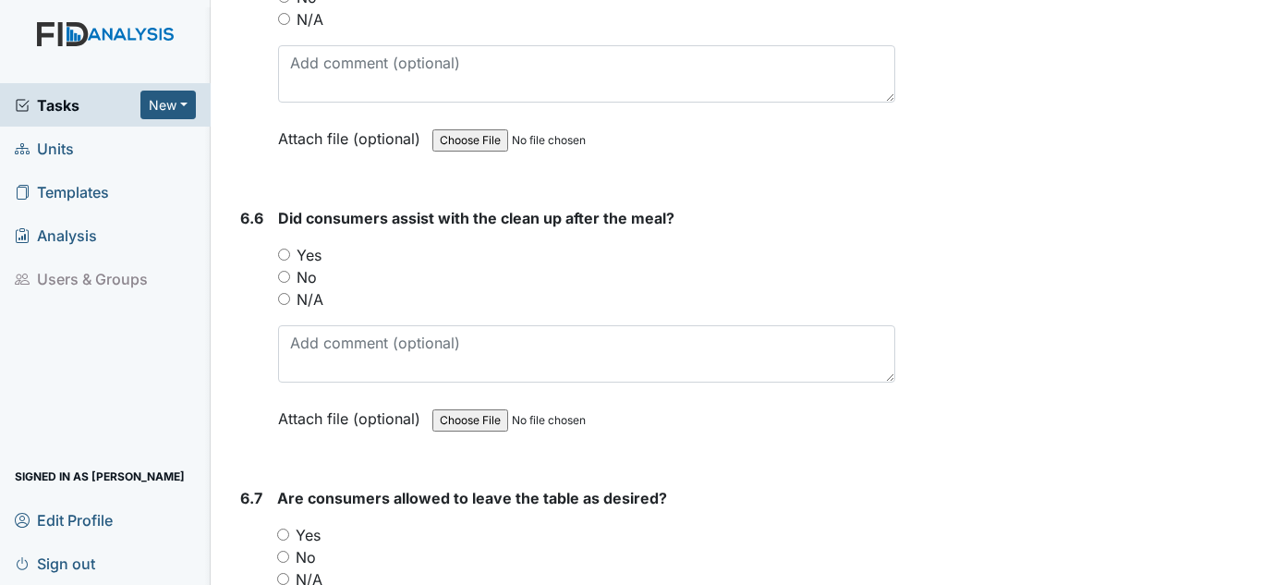
click at [310, 261] on label "Yes" at bounding box center [309, 255] width 25 height 22
click at [290, 261] on input "Yes" at bounding box center [284, 255] width 12 height 12
radio input "true"
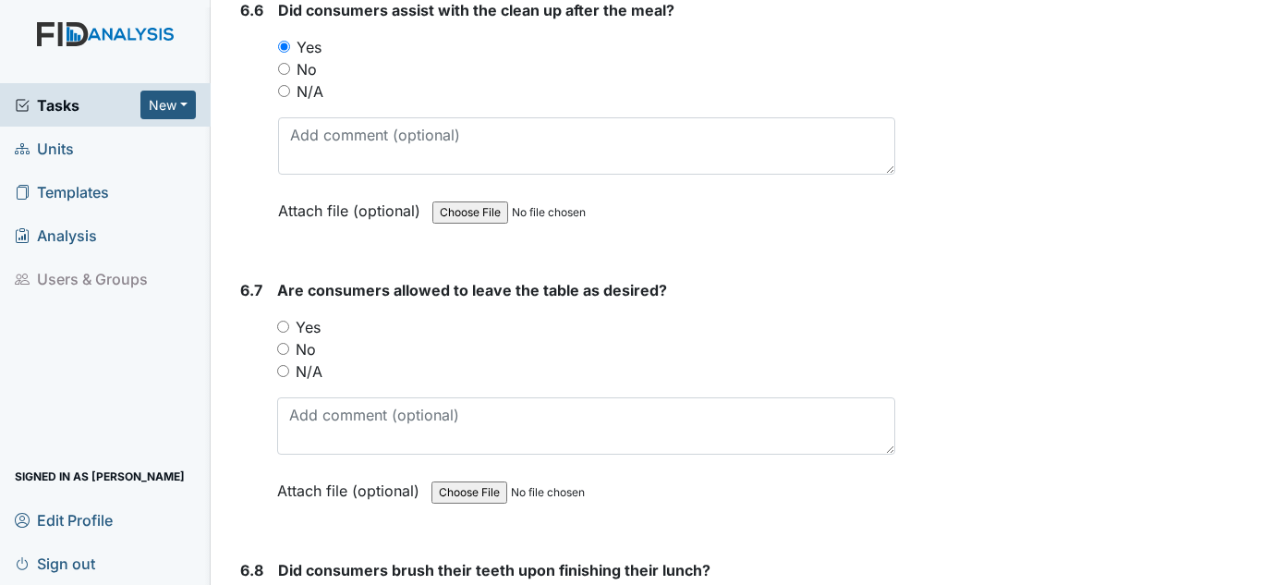
scroll to position [15429, 0]
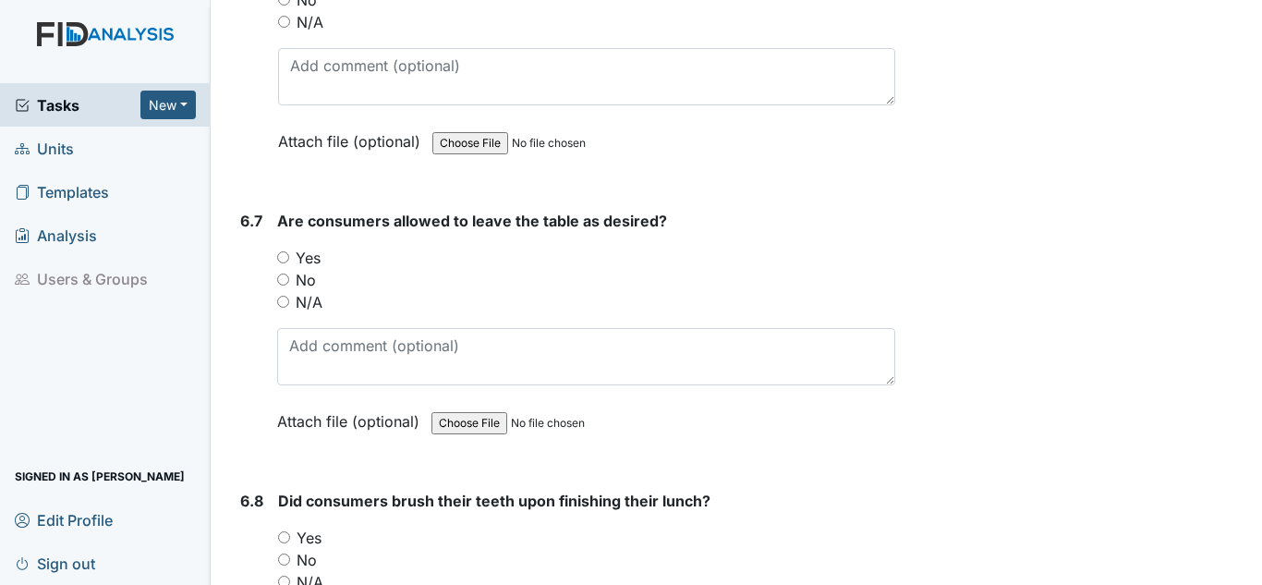
click at [310, 254] on label "Yes" at bounding box center [308, 258] width 25 height 22
click at [289, 254] on input "Yes" at bounding box center [283, 257] width 12 height 12
radio input "true"
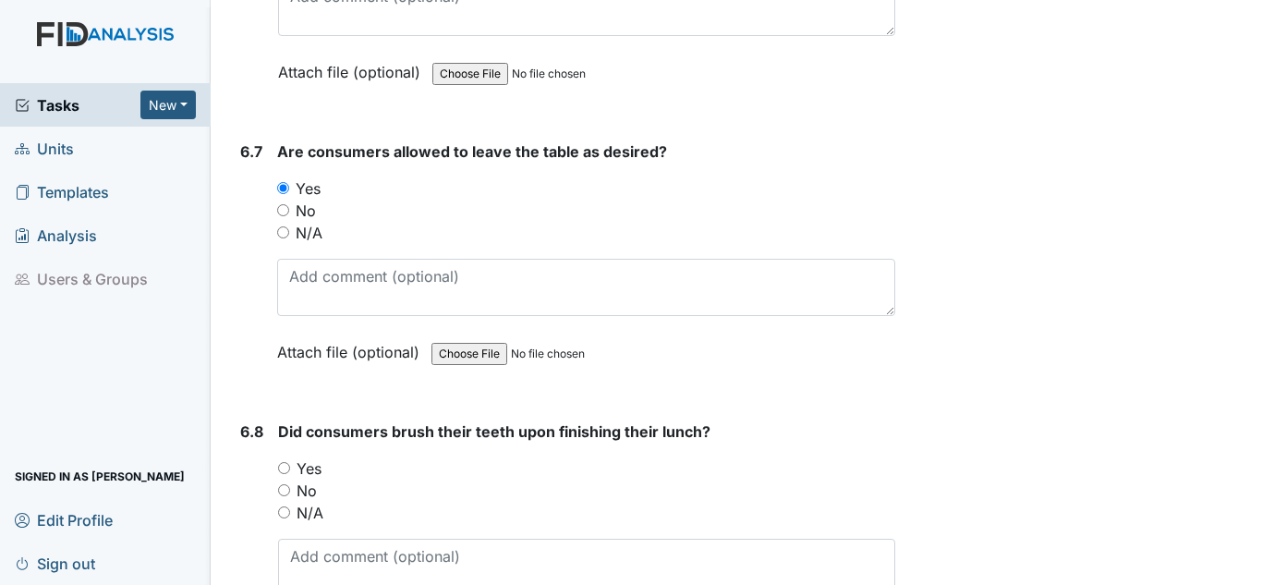
scroll to position [15706, 0]
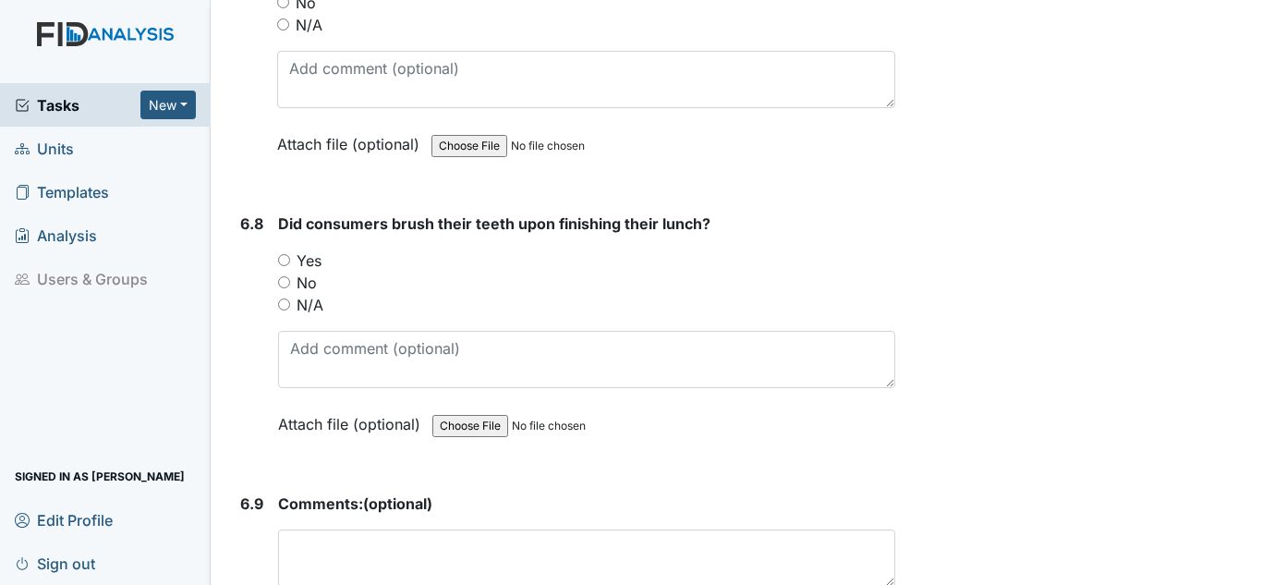
click at [302, 258] on label "Yes" at bounding box center [309, 260] width 25 height 22
click at [290, 258] on input "Yes" at bounding box center [284, 260] width 12 height 12
radio input "true"
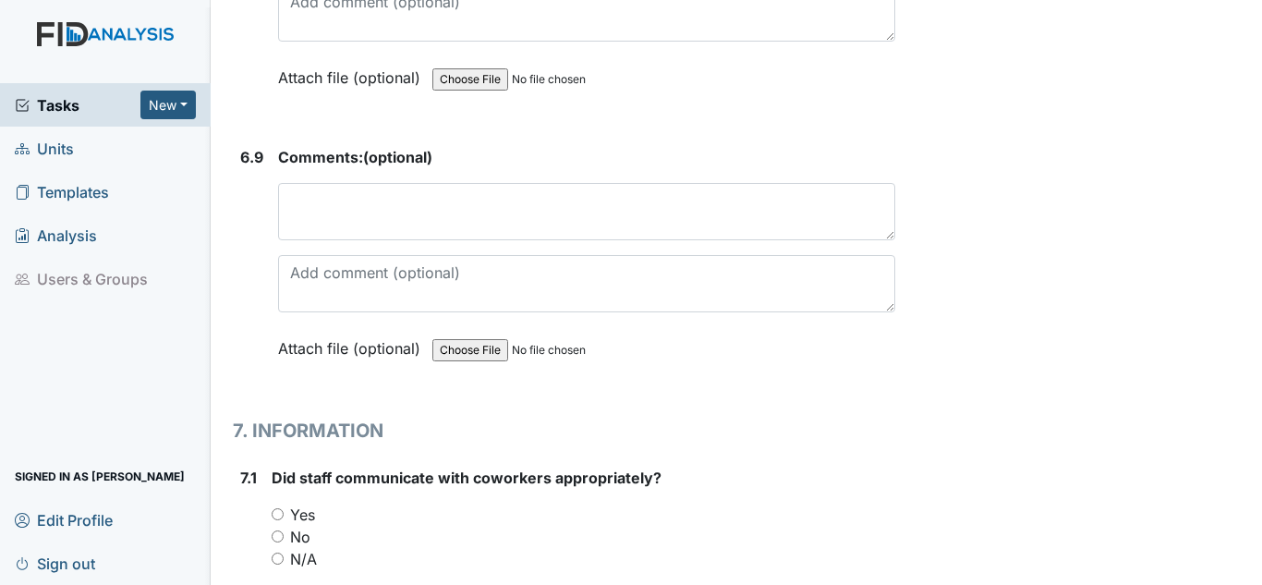
scroll to position [16168, 0]
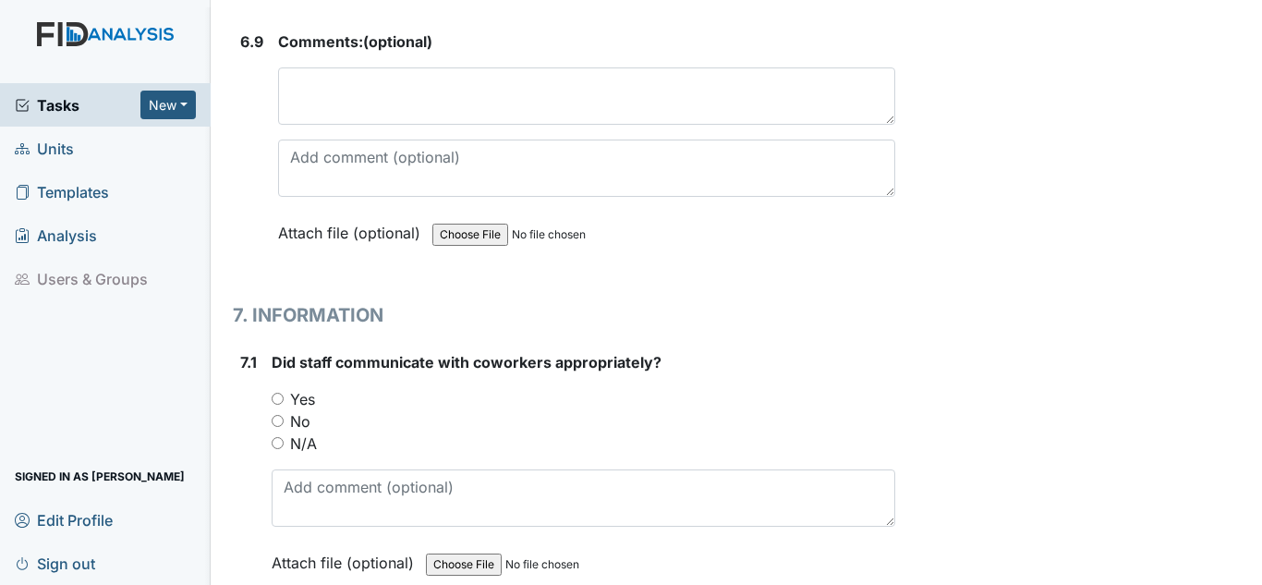
click at [304, 397] on label "Yes" at bounding box center [302, 399] width 25 height 22
click at [284, 397] on input "Yes" at bounding box center [278, 399] width 12 height 12
radio input "true"
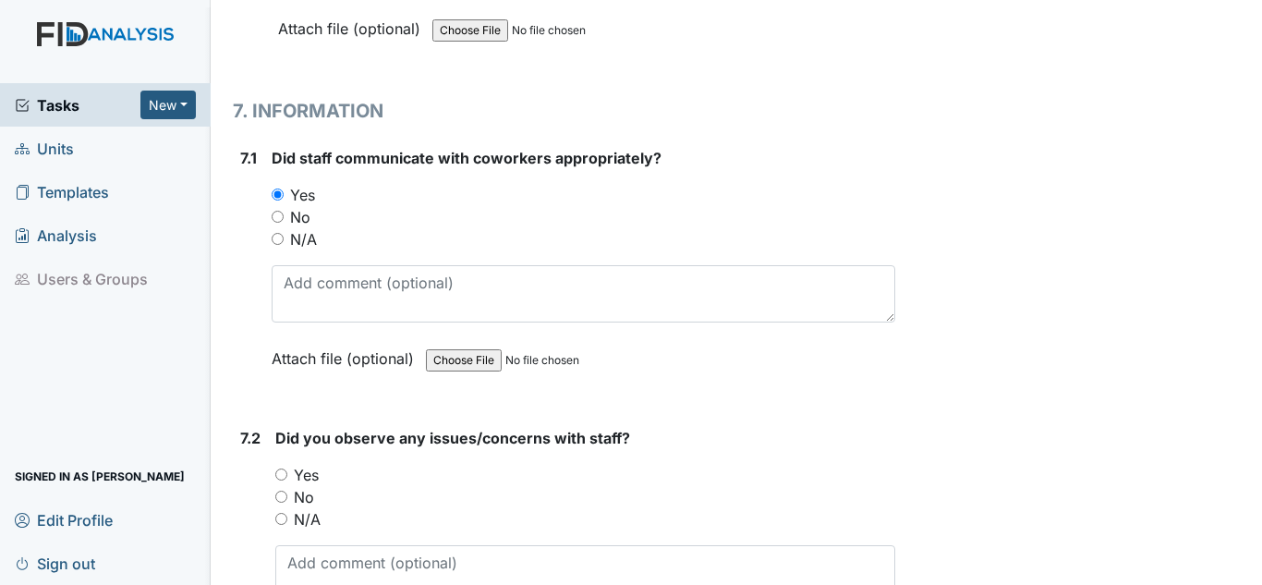
scroll to position [16445, 0]
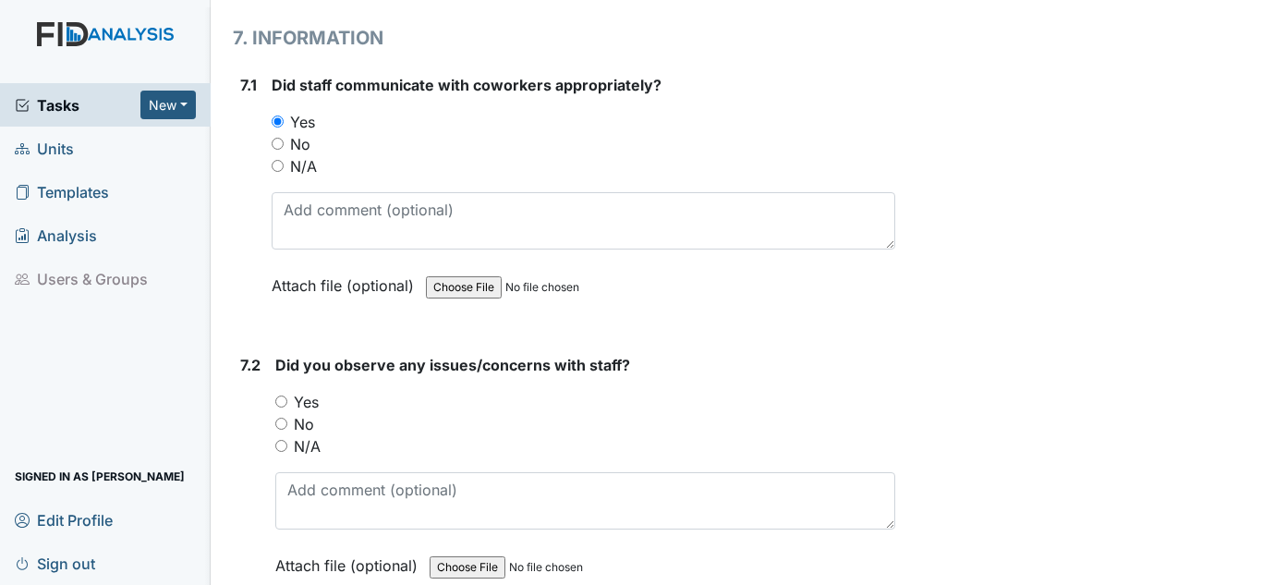
click at [314, 422] on label "No" at bounding box center [304, 424] width 20 height 22
click at [287, 422] on input "No" at bounding box center [281, 424] width 12 height 12
radio input "true"
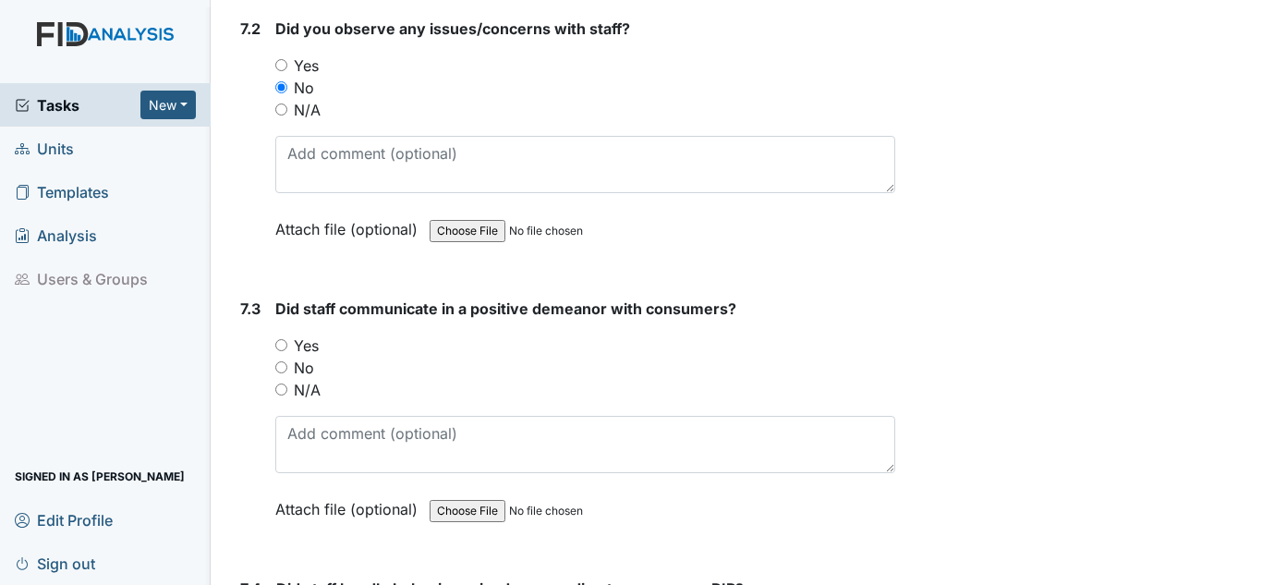
scroll to position [16815, 0]
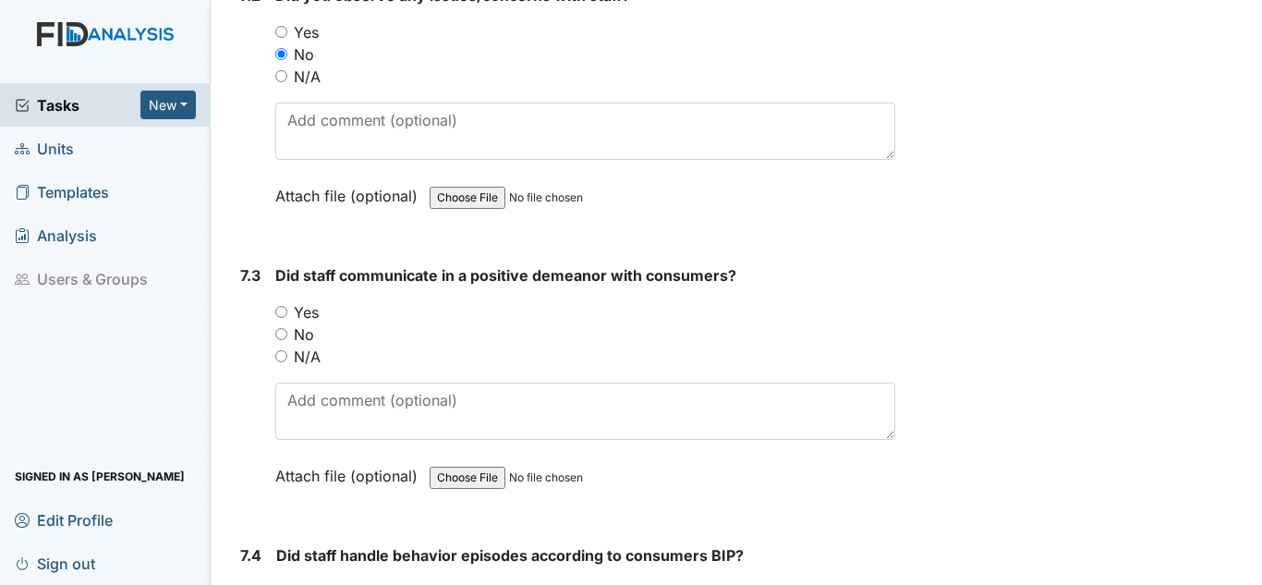
click at [314, 311] on label "Yes" at bounding box center [306, 312] width 25 height 22
click at [287, 311] on input "Yes" at bounding box center [281, 312] width 12 height 12
radio input "true"
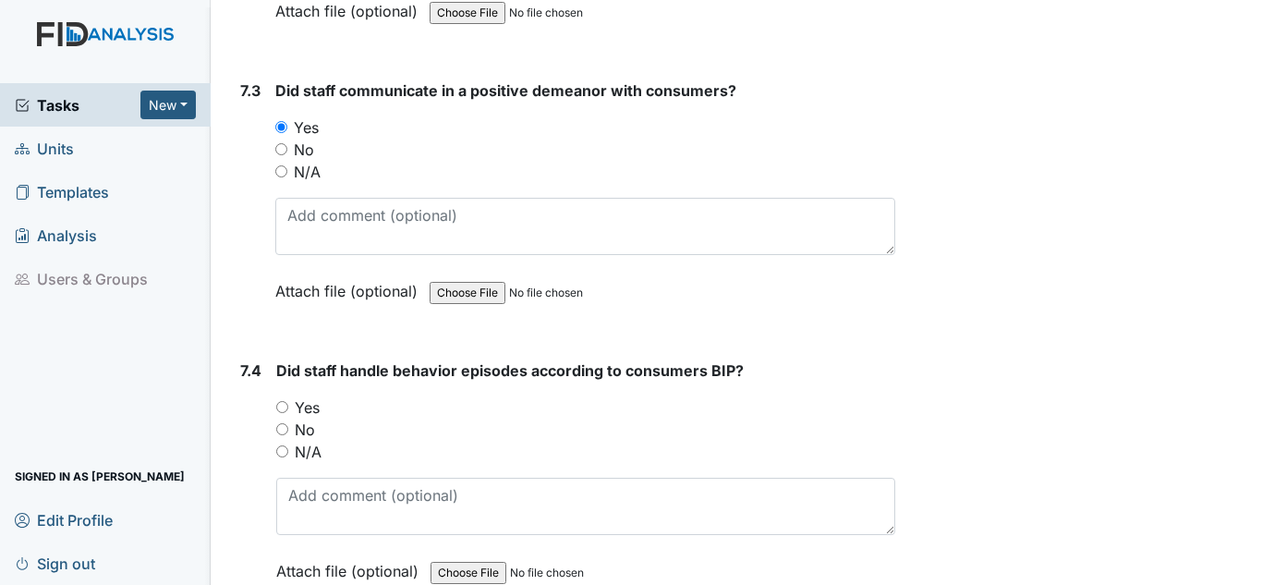
scroll to position [17184, 0]
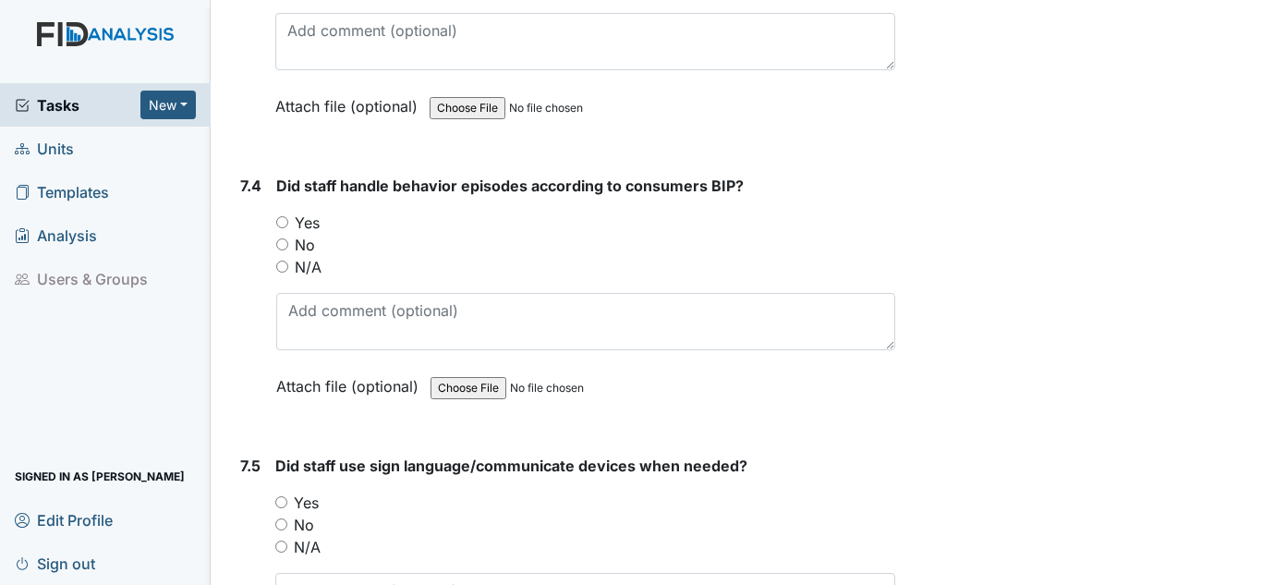
click at [297, 221] on label "Yes" at bounding box center [307, 223] width 25 height 22
click at [288, 221] on input "Yes" at bounding box center [282, 222] width 12 height 12
radio input "true"
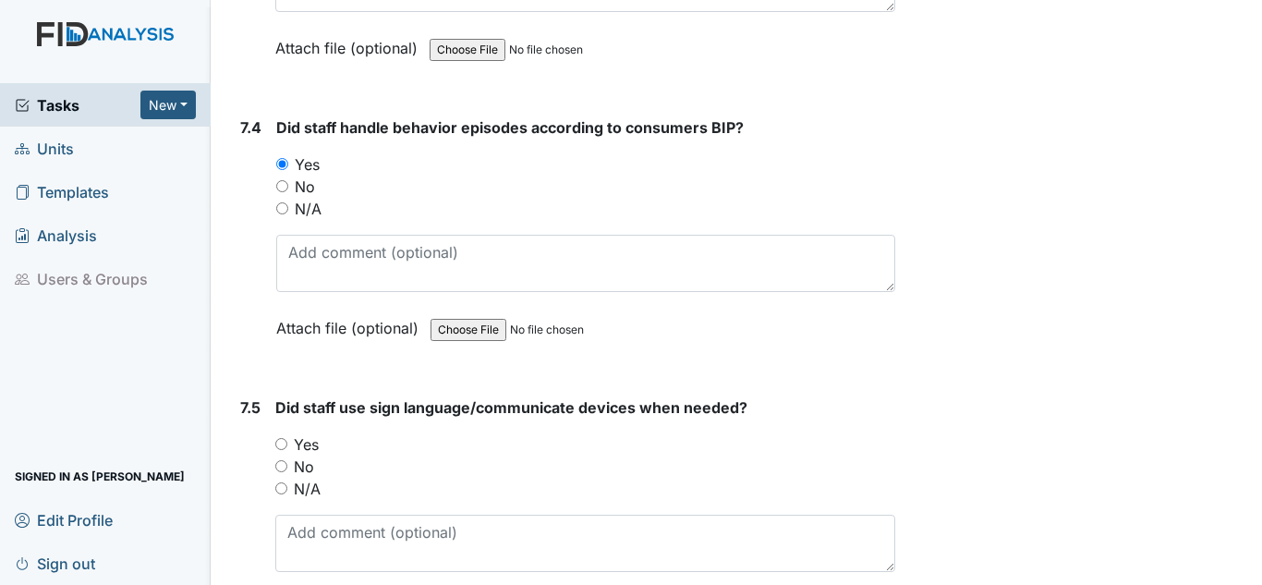
scroll to position [17462, 0]
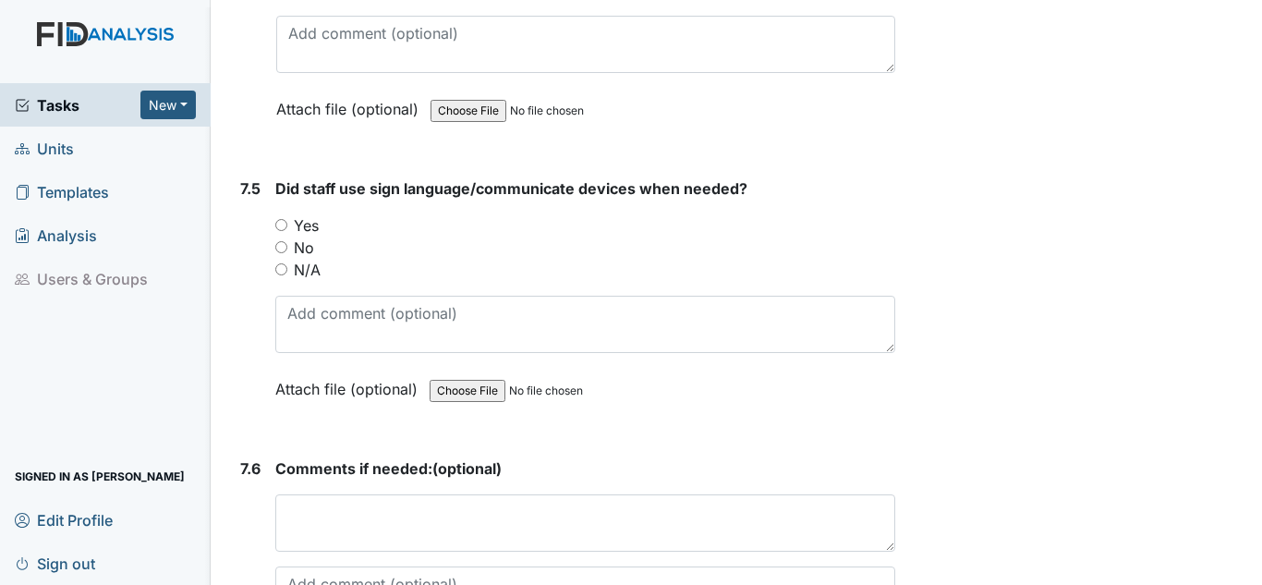
click at [312, 225] on label "Yes" at bounding box center [306, 225] width 25 height 22
click at [287, 225] on input "Yes" at bounding box center [281, 225] width 12 height 12
radio input "true"
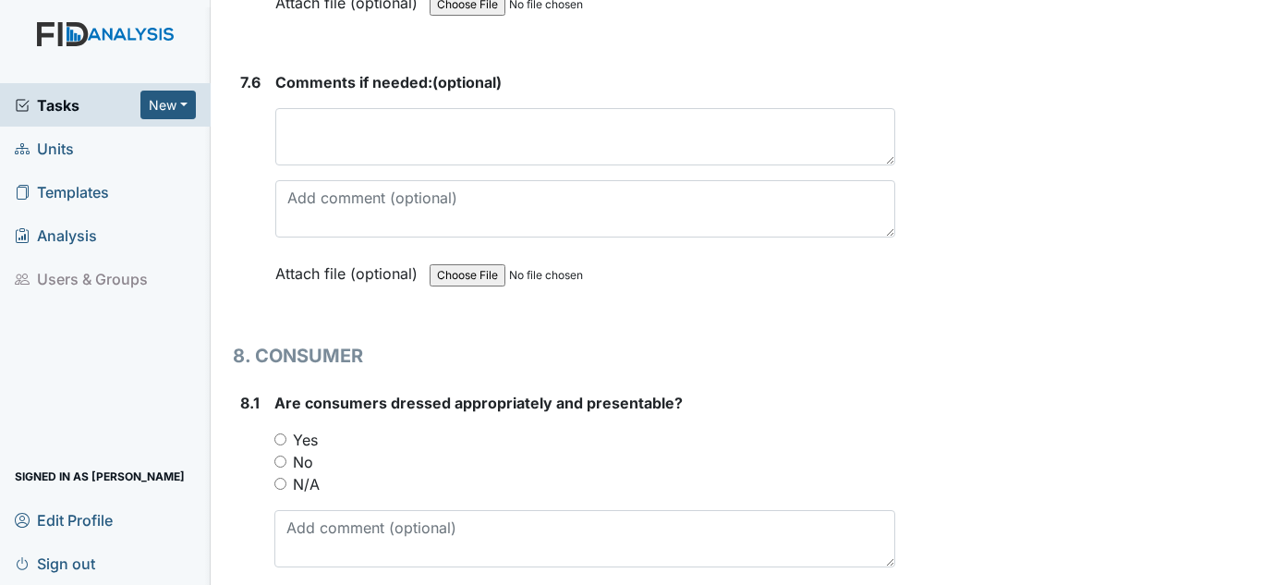
scroll to position [18016, 0]
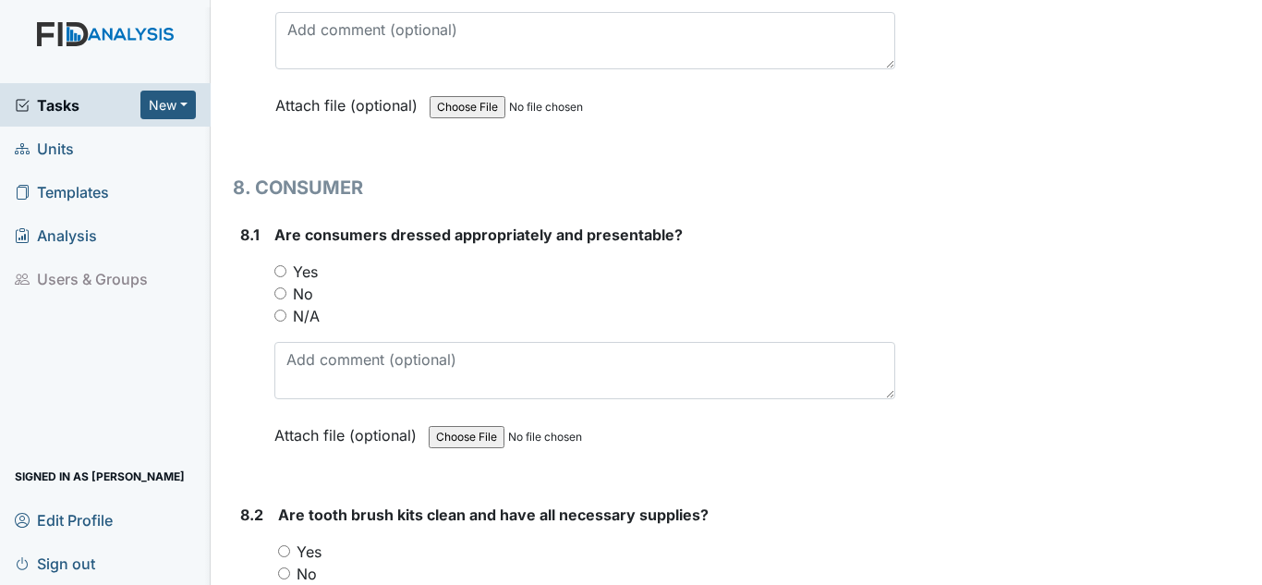
click at [308, 273] on label "Yes" at bounding box center [305, 272] width 25 height 22
click at [286, 273] on input "Yes" at bounding box center [280, 271] width 12 height 12
radio input "true"
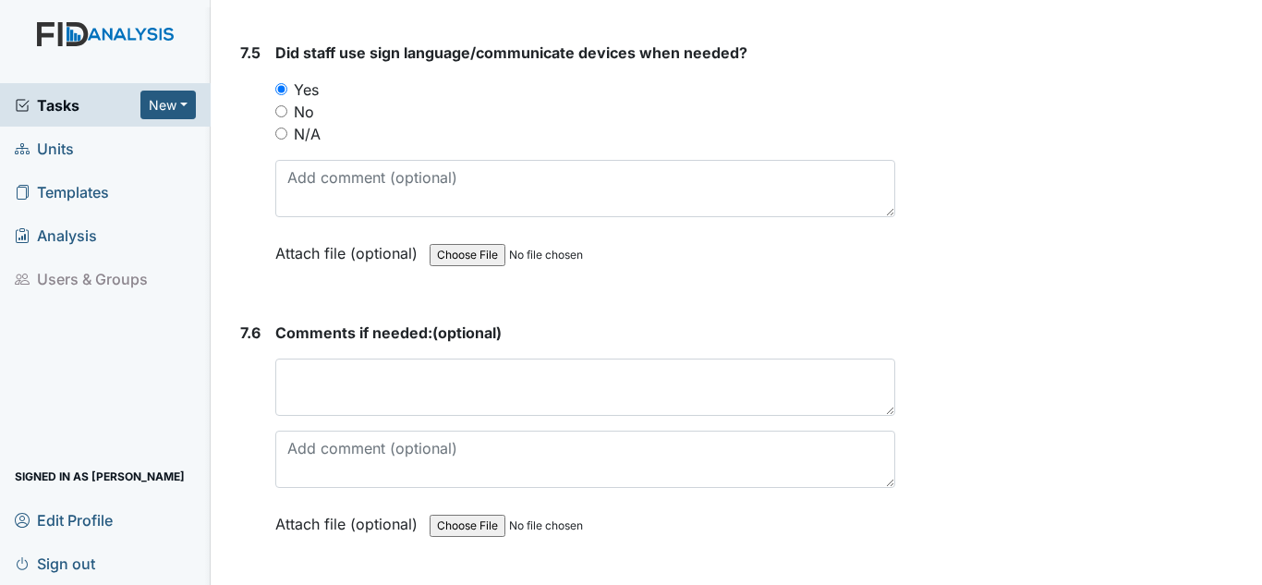
scroll to position [17554, 0]
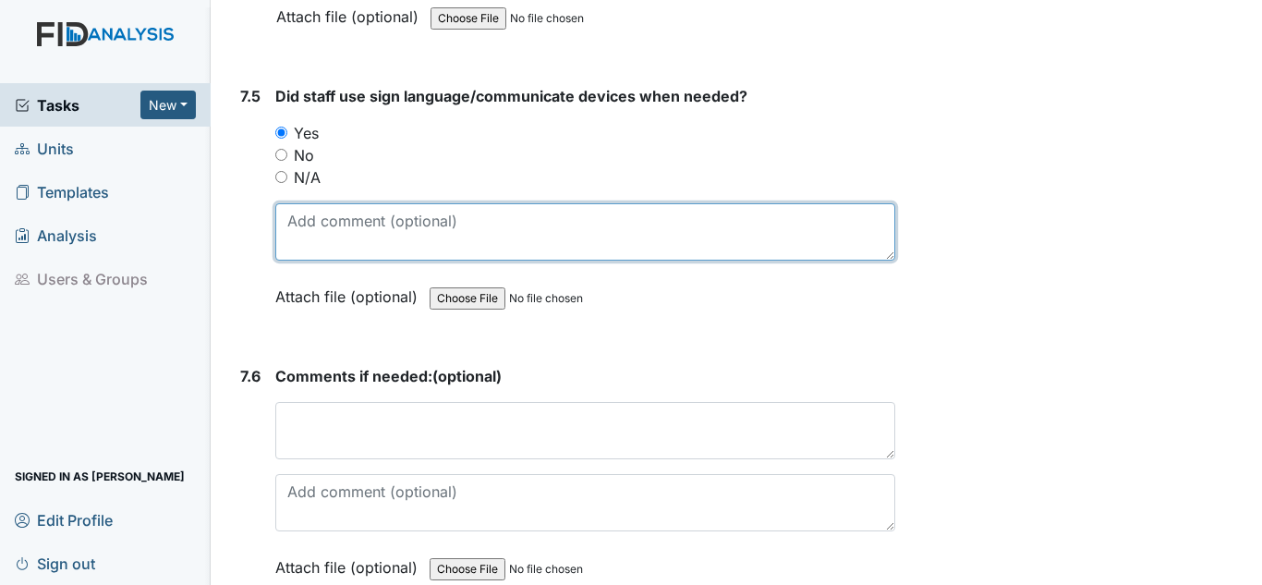
click at [415, 234] on textarea at bounding box center [585, 231] width 620 height 57
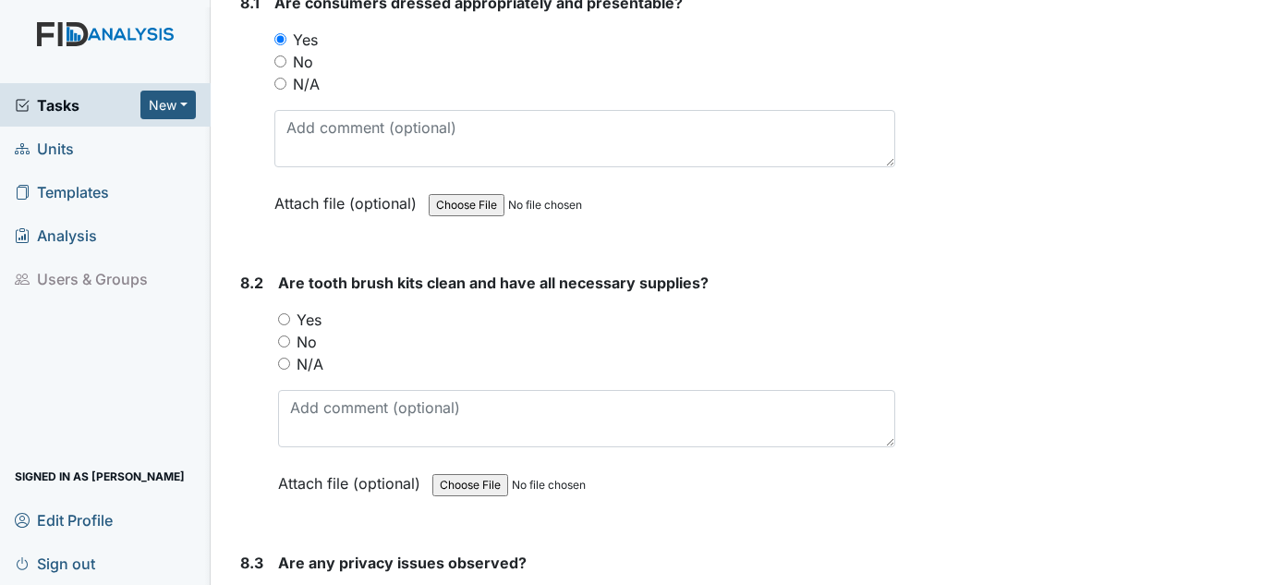
scroll to position [18293, 0]
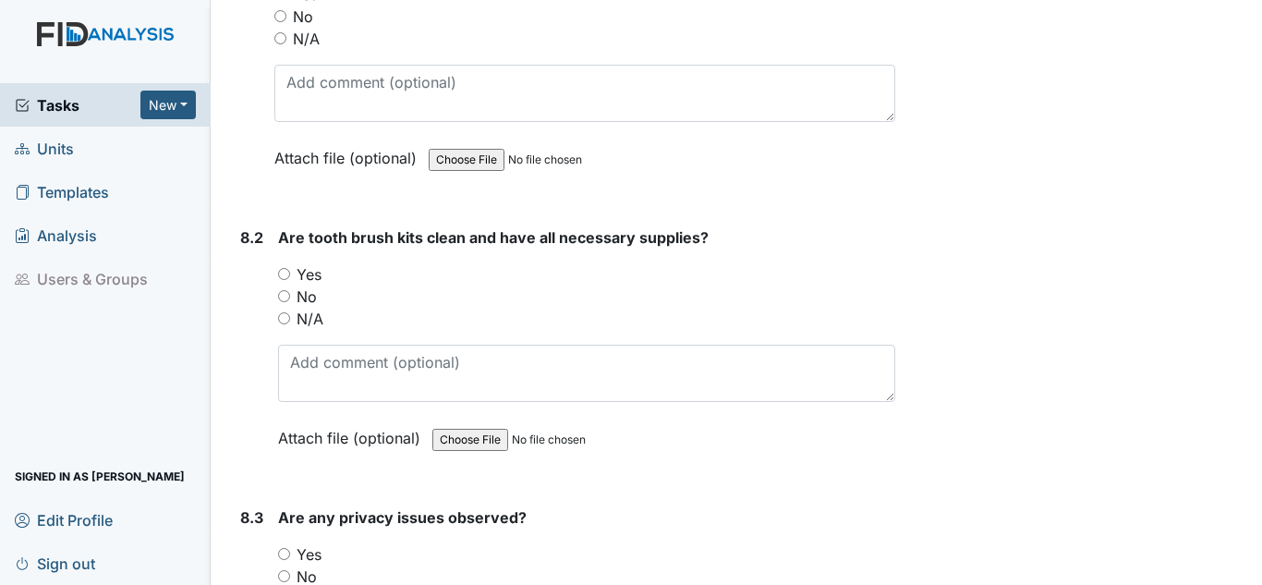
type textarea "I continue to encourage the staff to use sign language"
click at [312, 273] on label "Yes" at bounding box center [309, 274] width 25 height 22
click at [290, 273] on input "Yes" at bounding box center [284, 274] width 12 height 12
radio input "true"
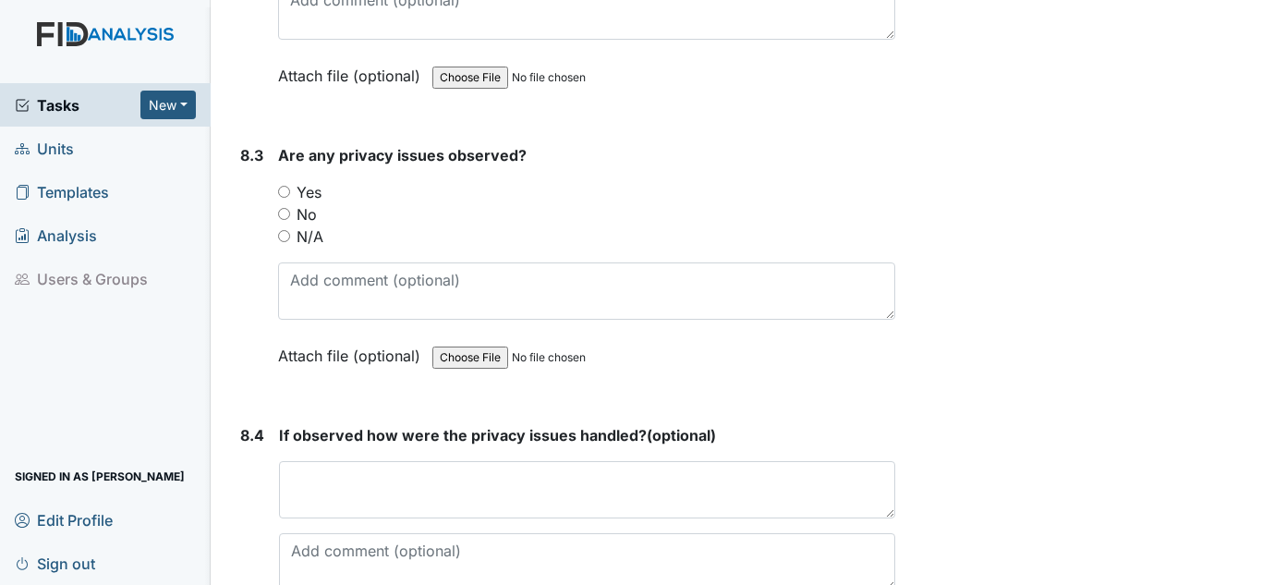
scroll to position [18663, 0]
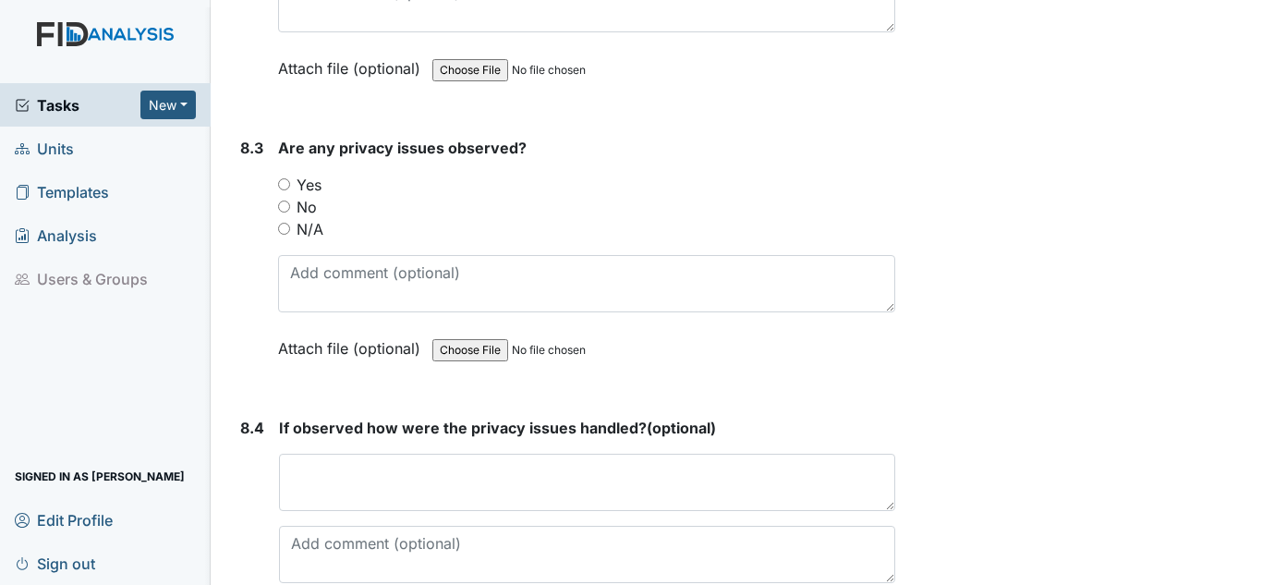
click at [306, 203] on label "No" at bounding box center [307, 207] width 20 height 22
click at [290, 203] on input "No" at bounding box center [284, 206] width 12 height 12
radio input "true"
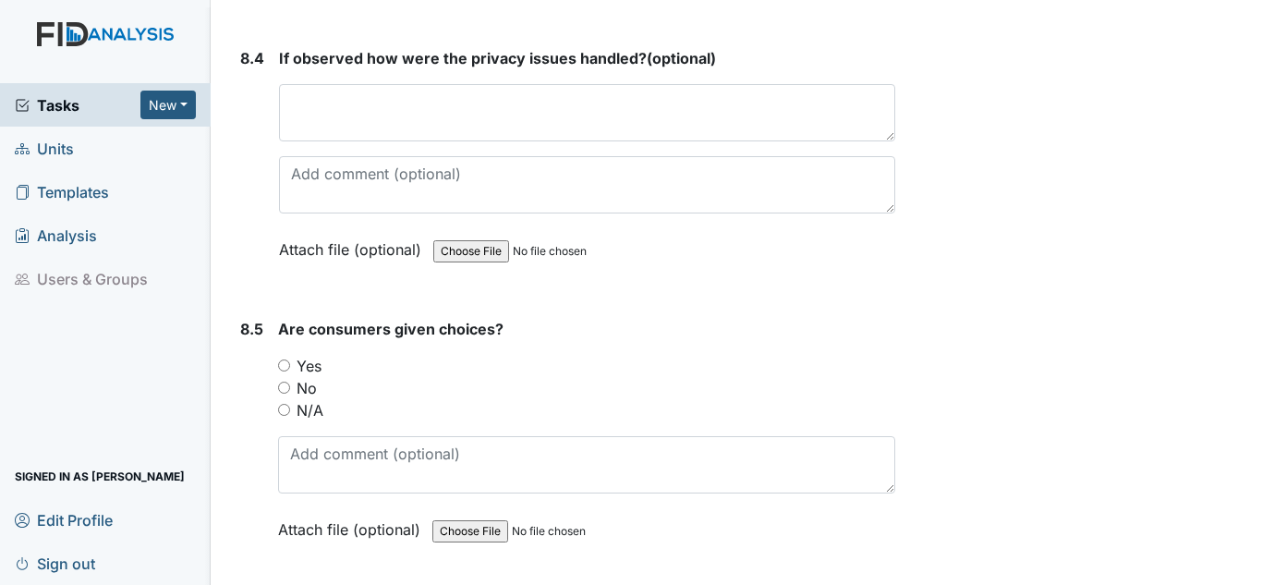
scroll to position [19125, 0]
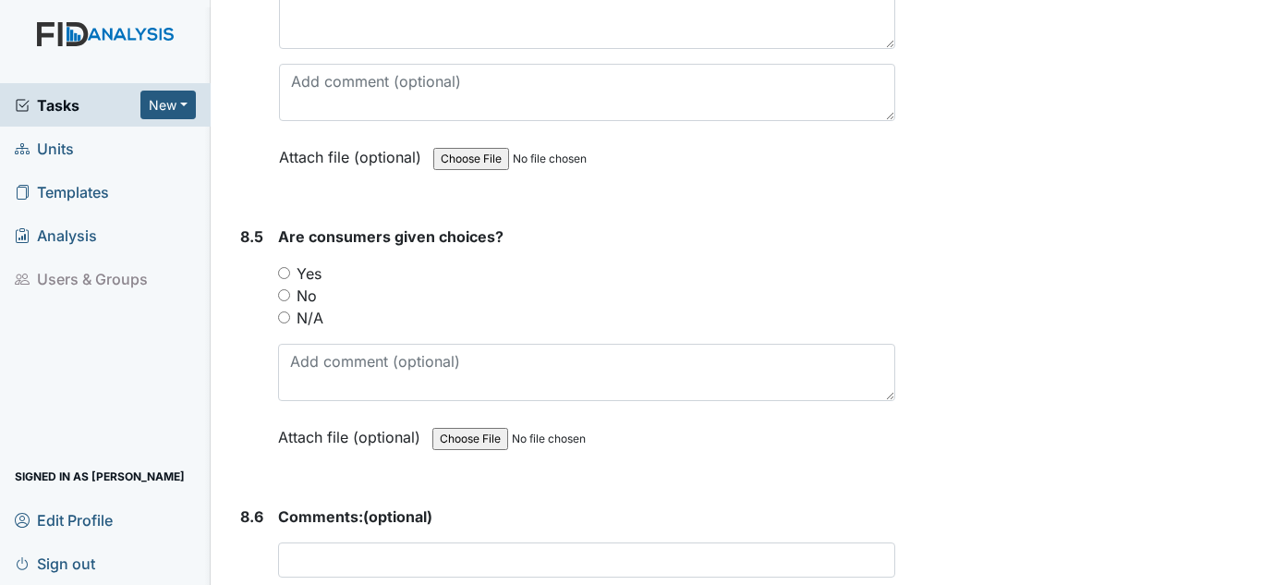
click at [306, 272] on label "Yes" at bounding box center [309, 273] width 25 height 22
click at [290, 272] on input "Yes" at bounding box center [284, 273] width 12 height 12
radio input "true"
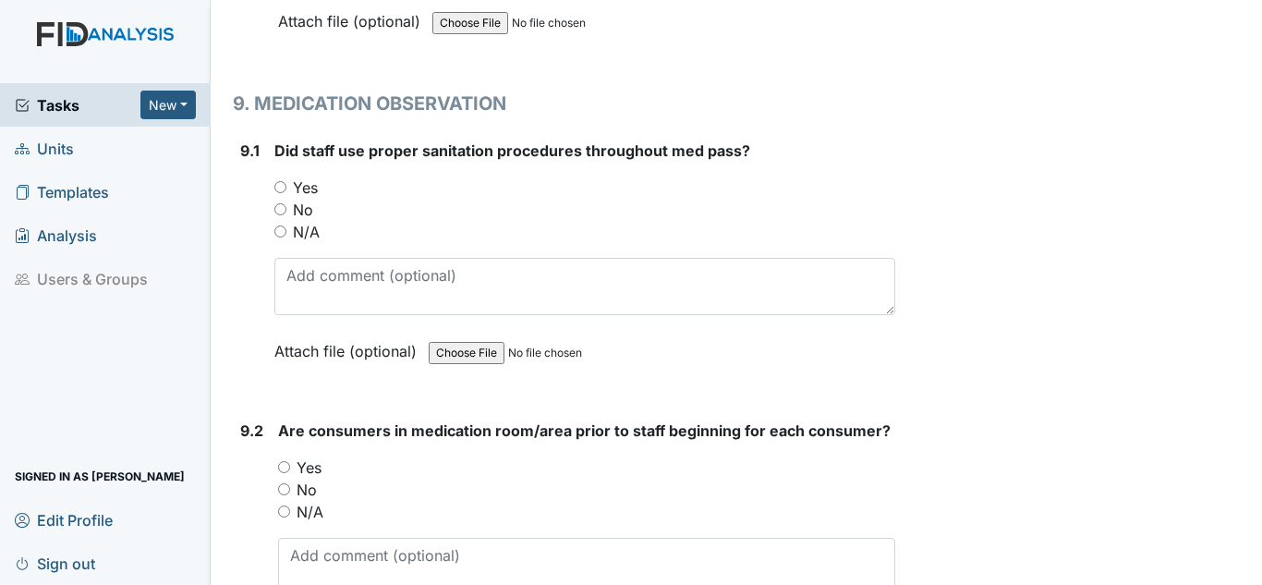
scroll to position [19864, 0]
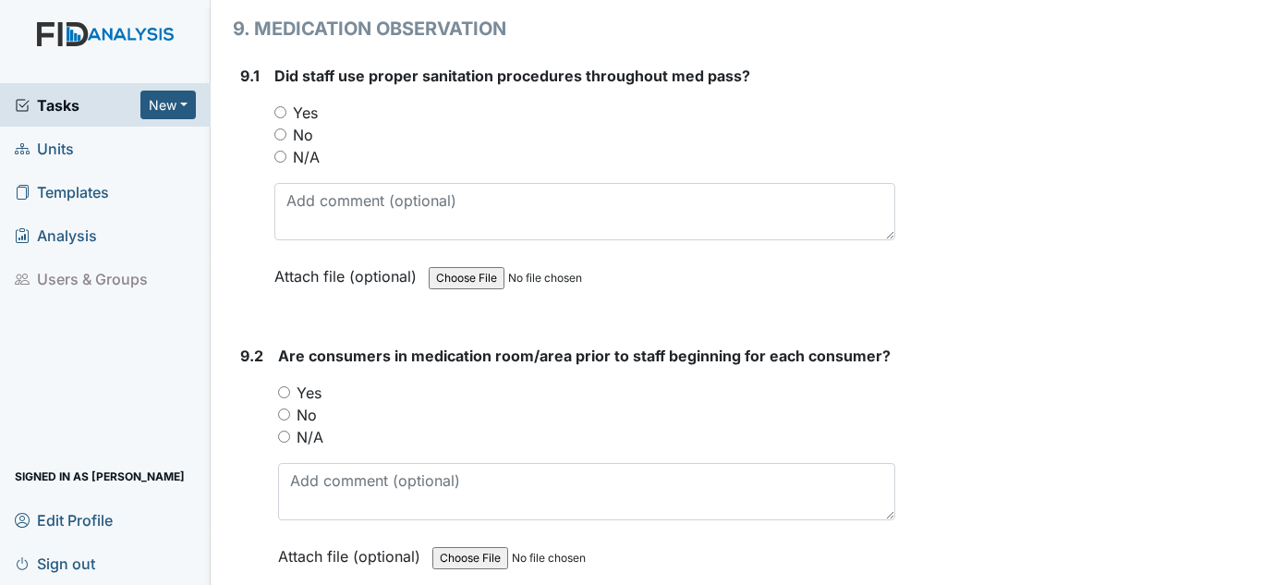
click at [304, 162] on label "N/A" at bounding box center [306, 157] width 27 height 22
click at [286, 162] on input "N/A" at bounding box center [280, 157] width 12 height 12
radio input "true"
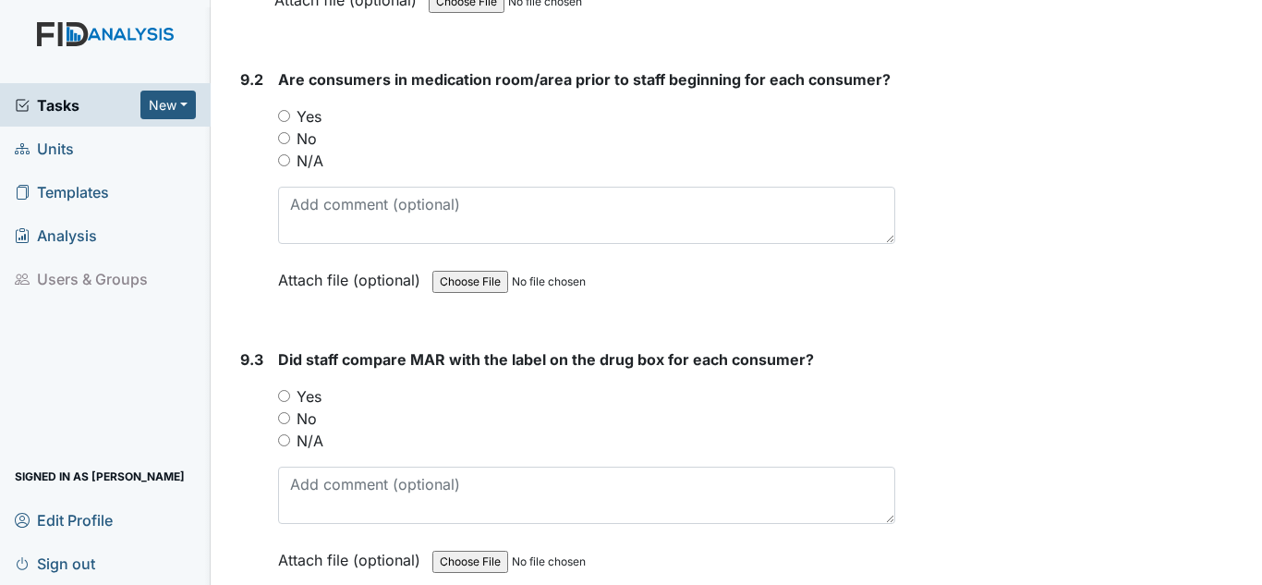
scroll to position [20141, 0]
click at [308, 162] on label "N/A" at bounding box center [310, 160] width 27 height 22
click at [290, 162] on input "N/A" at bounding box center [284, 159] width 12 height 12
radio input "true"
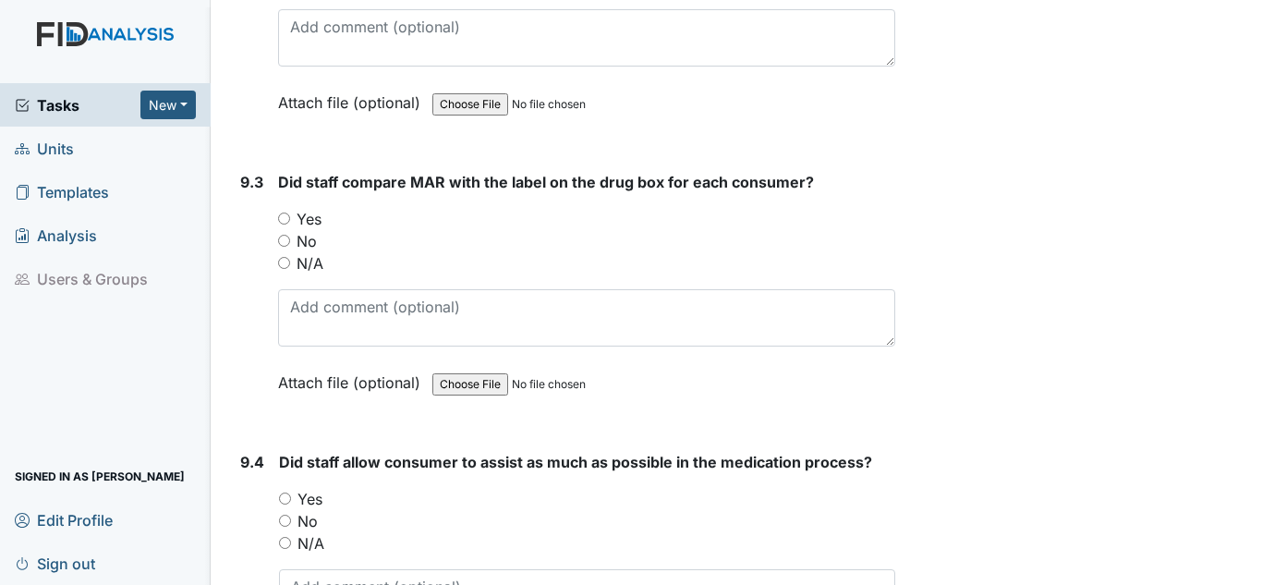
scroll to position [20326, 0]
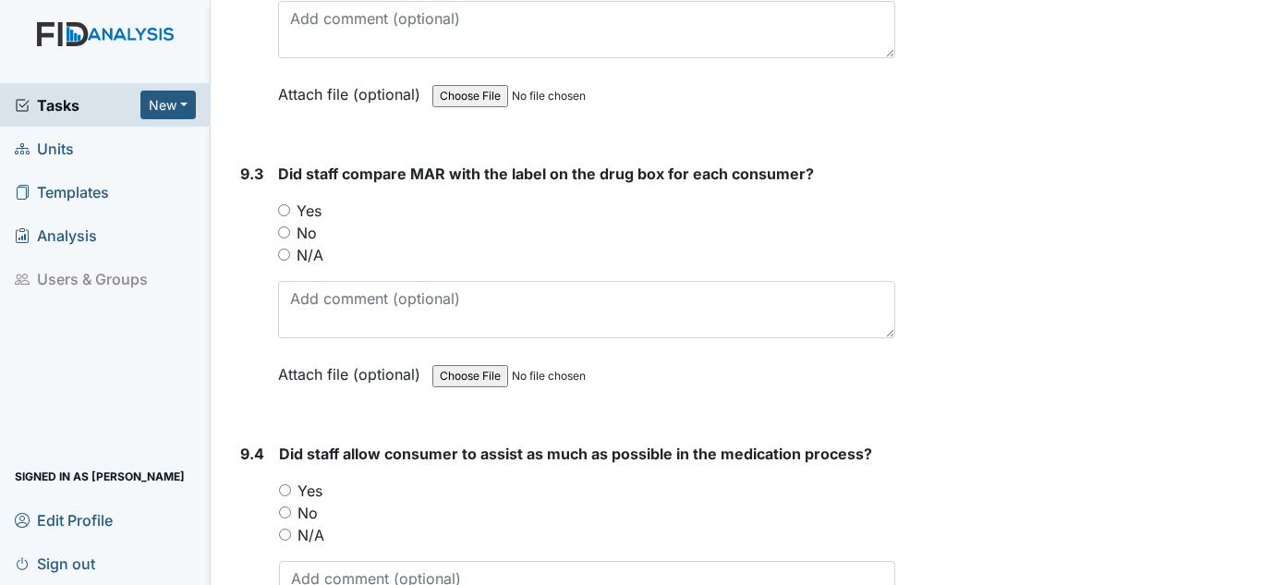
click at [311, 249] on label "N/A" at bounding box center [310, 255] width 27 height 22
click at [290, 249] on input "N/A" at bounding box center [284, 255] width 12 height 12
radio input "true"
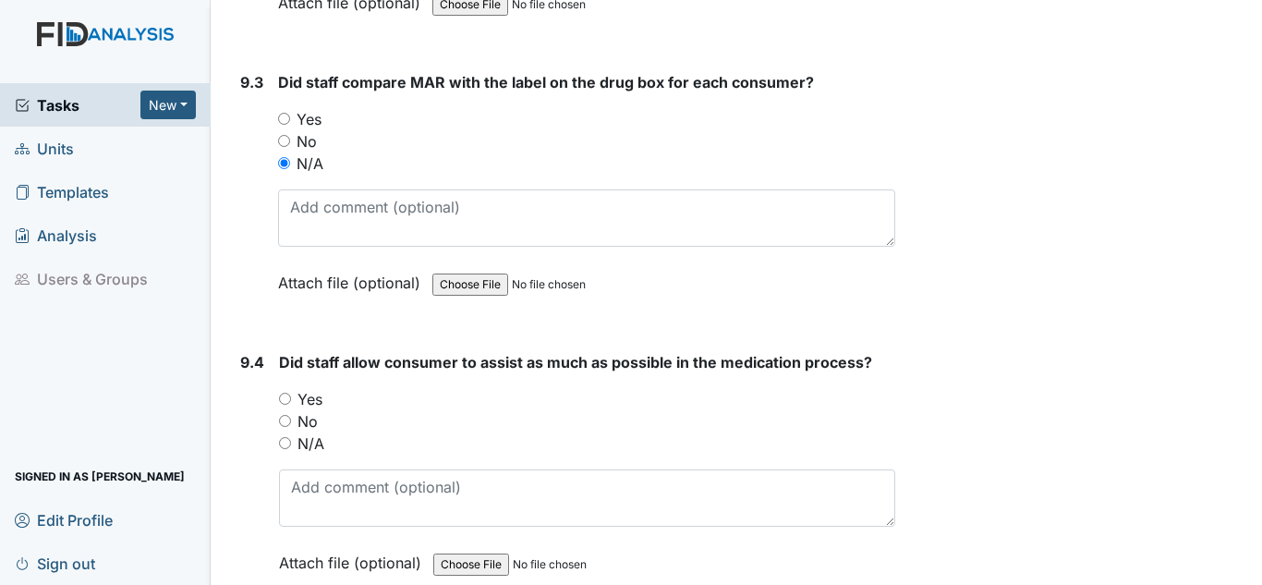
scroll to position [20603, 0]
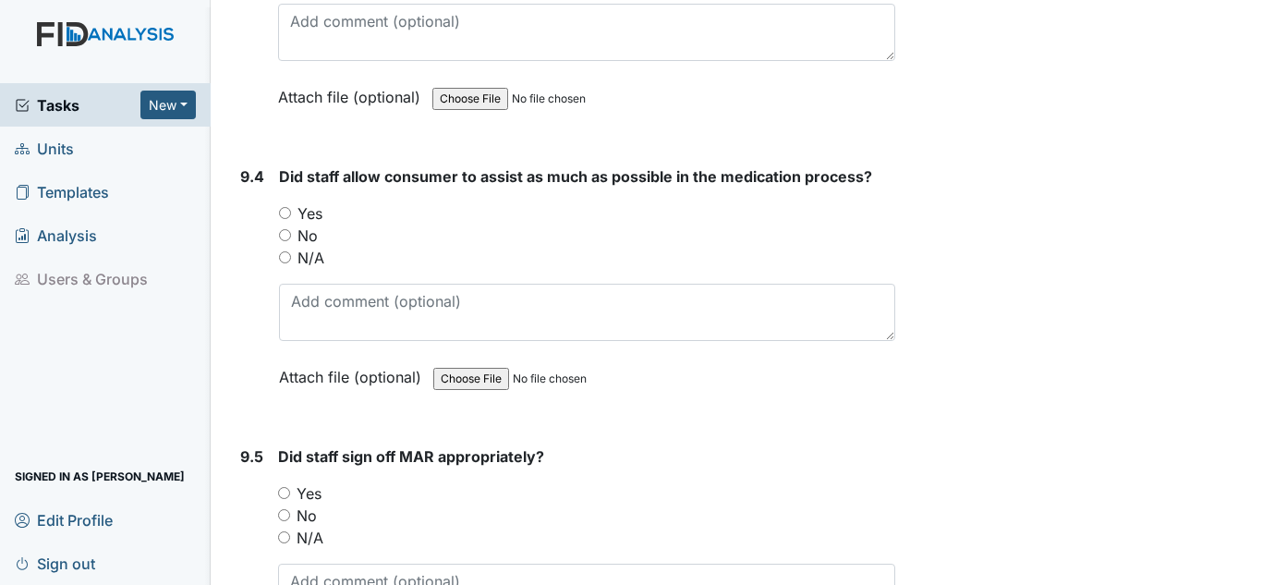
click at [318, 256] on label "N/A" at bounding box center [310, 258] width 27 height 22
click at [291, 256] on input "N/A" at bounding box center [285, 257] width 12 height 12
radio input "true"
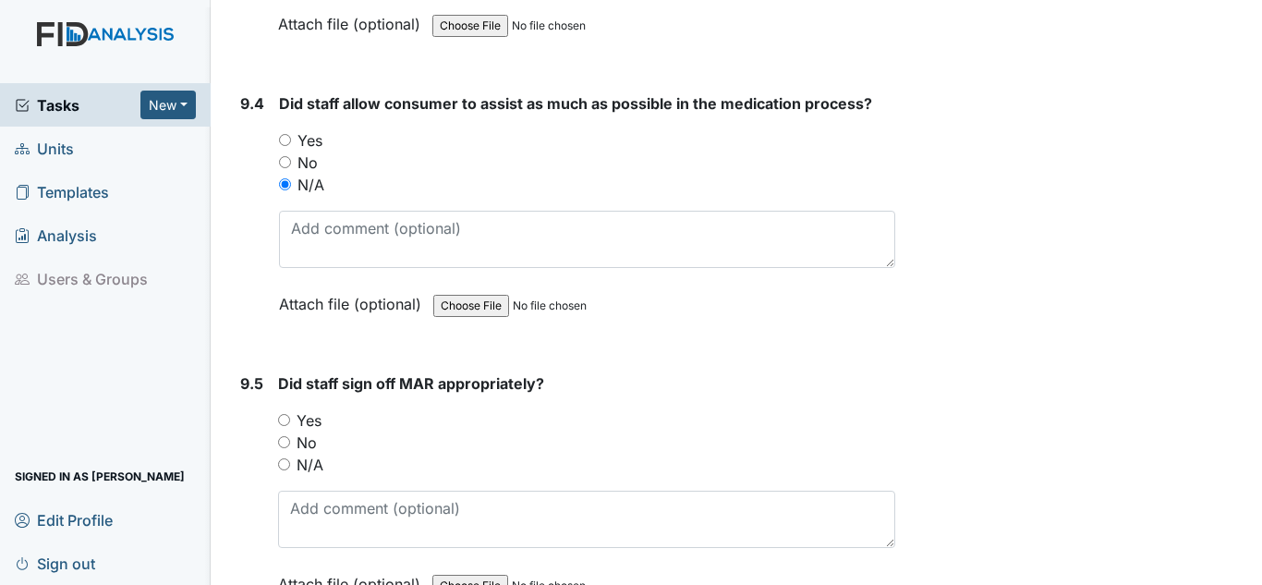
scroll to position [20788, 0]
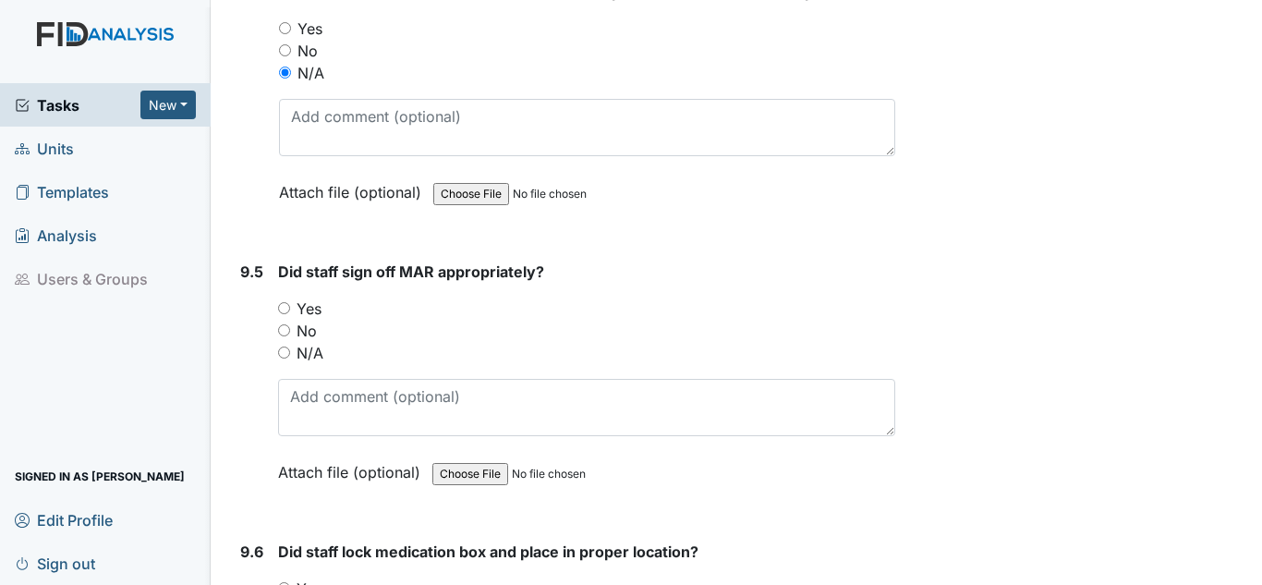
click at [321, 355] on label "N/A" at bounding box center [310, 353] width 27 height 22
click at [290, 355] on input "N/A" at bounding box center [284, 352] width 12 height 12
radio input "true"
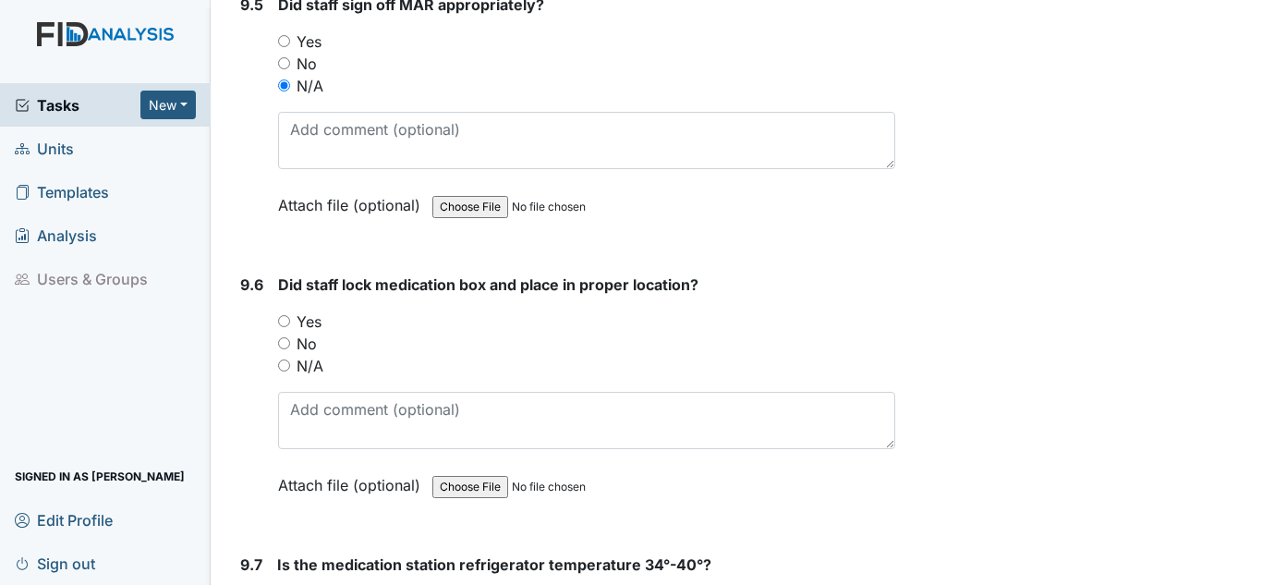
scroll to position [21065, 0]
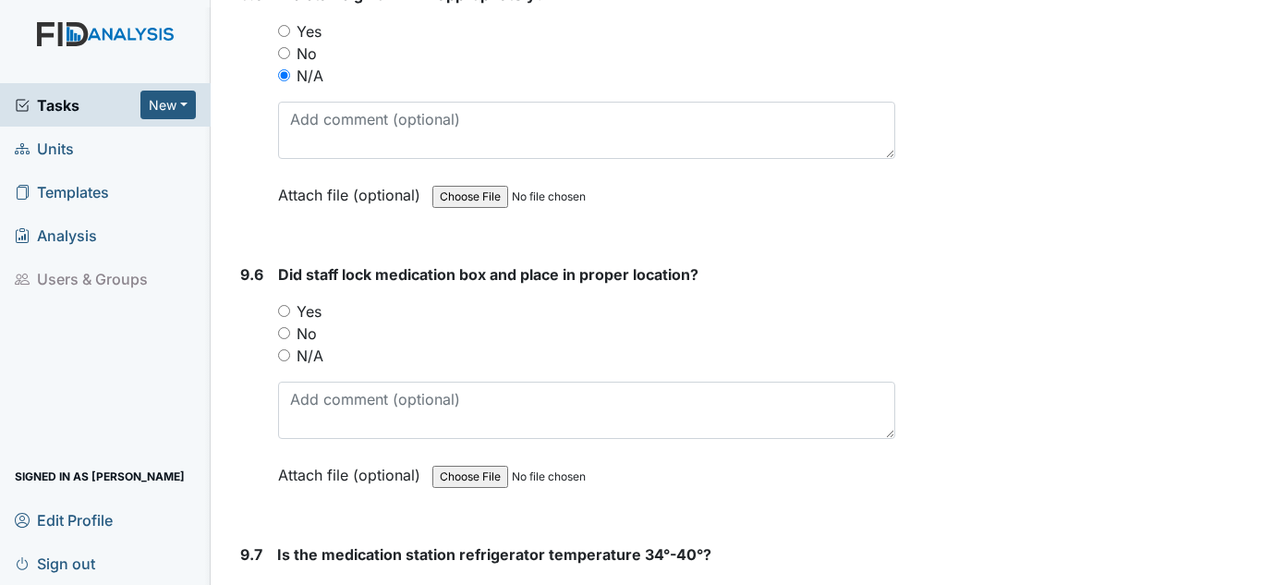
click at [321, 355] on label "N/A" at bounding box center [310, 356] width 27 height 22
click at [290, 355] on input "N/A" at bounding box center [284, 355] width 12 height 12
radio input "true"
click at [313, 316] on label "Yes" at bounding box center [309, 311] width 25 height 22
click at [290, 316] on input "Yes" at bounding box center [284, 311] width 12 height 12
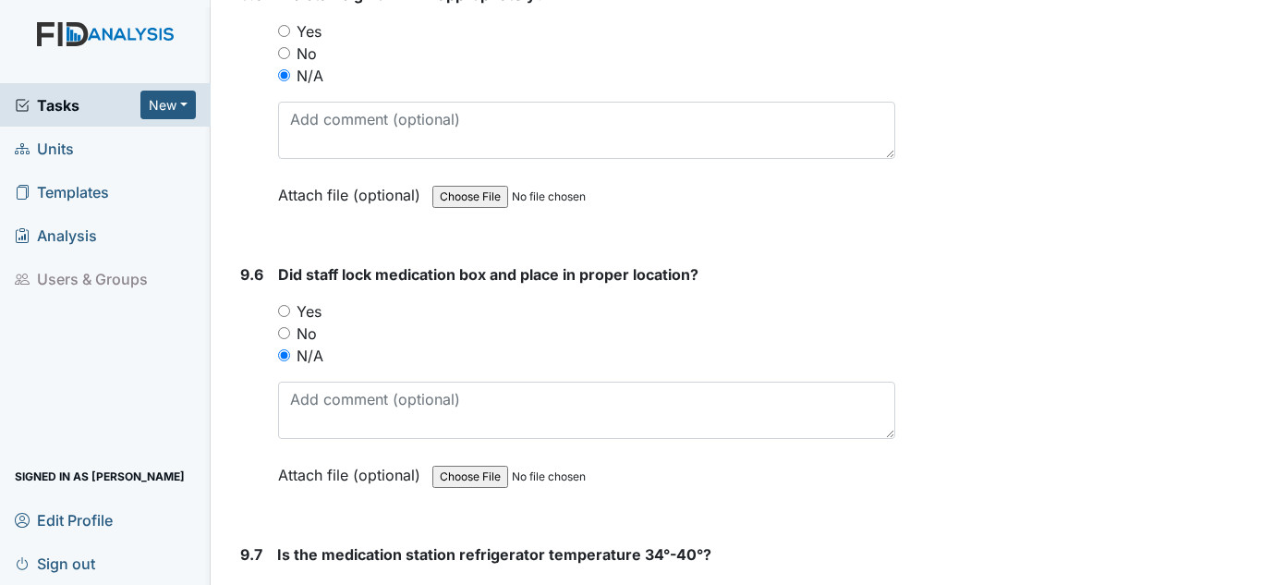
radio input "true"
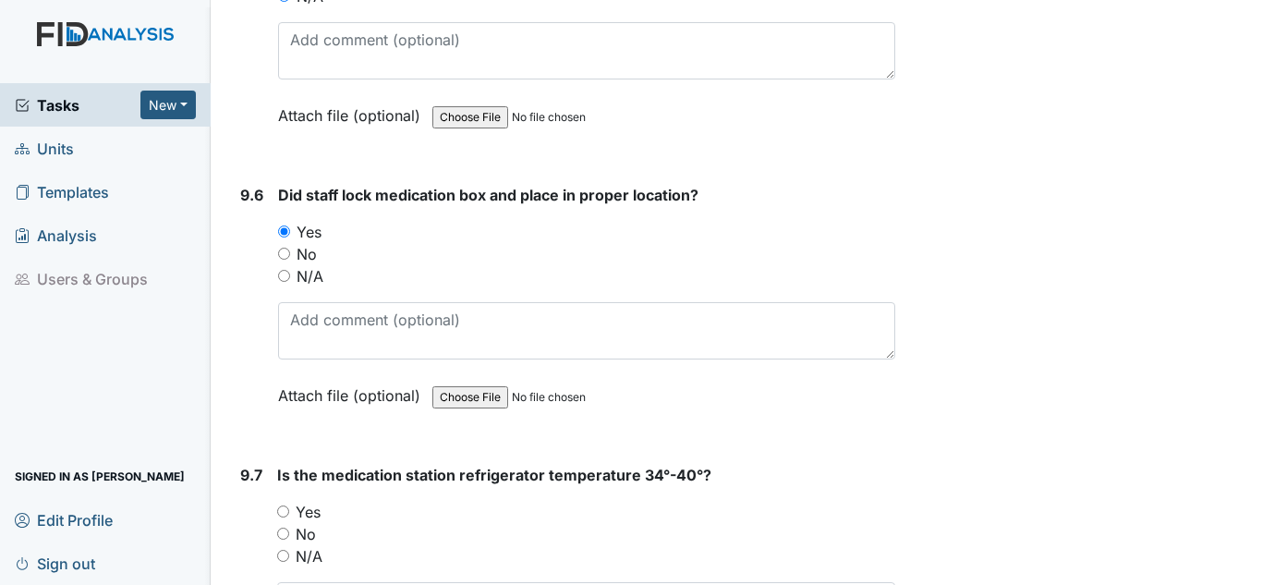
scroll to position [21342, 0]
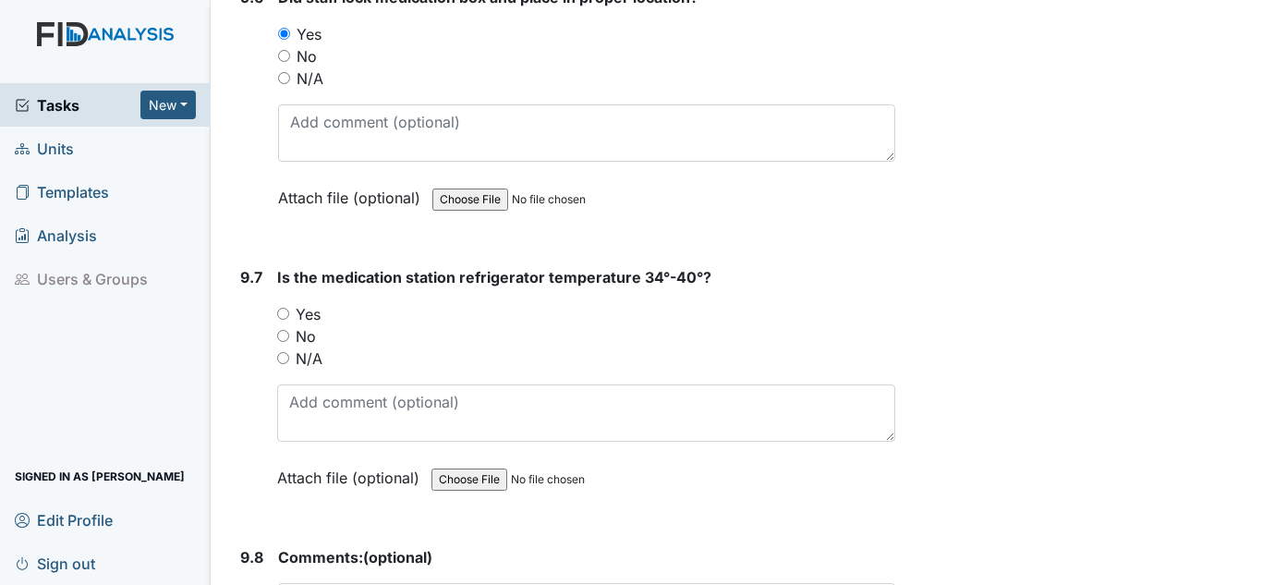
click at [310, 309] on label "Yes" at bounding box center [308, 314] width 25 height 22
click at [289, 309] on input "Yes" at bounding box center [283, 314] width 12 height 12
radio input "true"
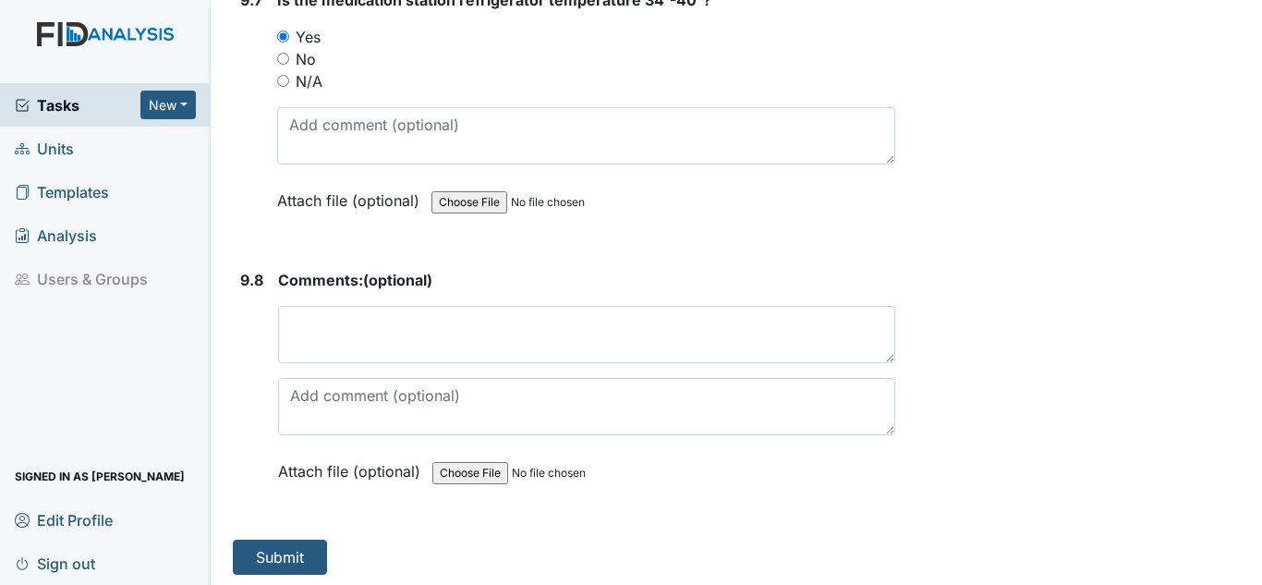
scroll to position [21624, 0]
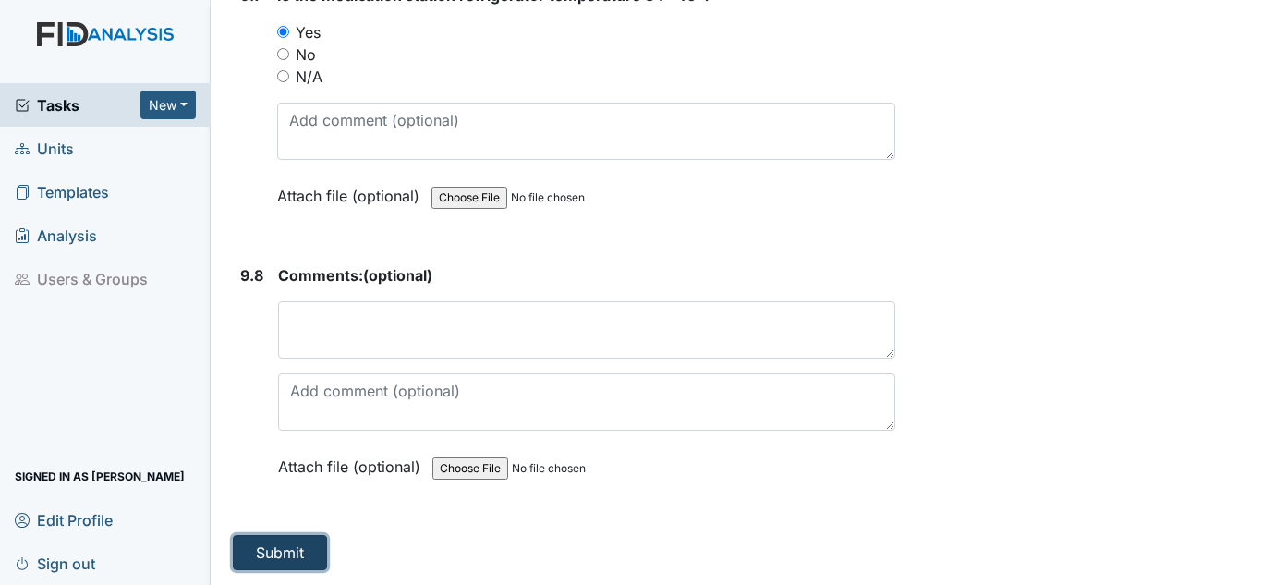
click at [287, 547] on button "Submit" at bounding box center [280, 552] width 94 height 35
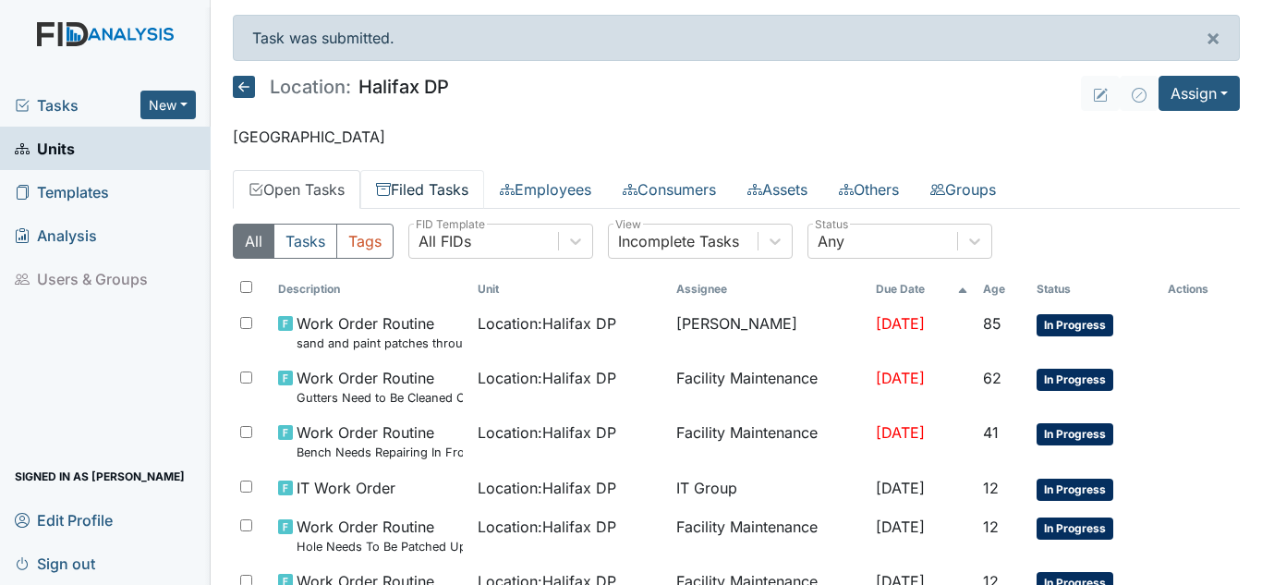
click at [430, 185] on link "Filed Tasks" at bounding box center [422, 189] width 124 height 39
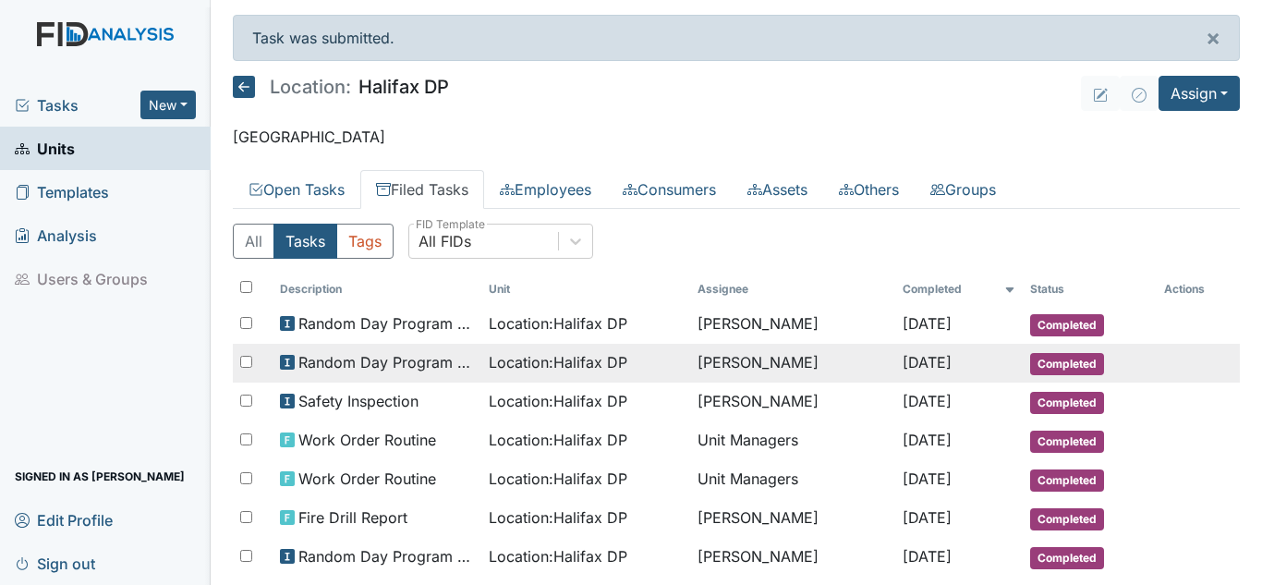
click at [537, 365] on span "Location : [GEOGRAPHIC_DATA] DP" at bounding box center [558, 362] width 139 height 22
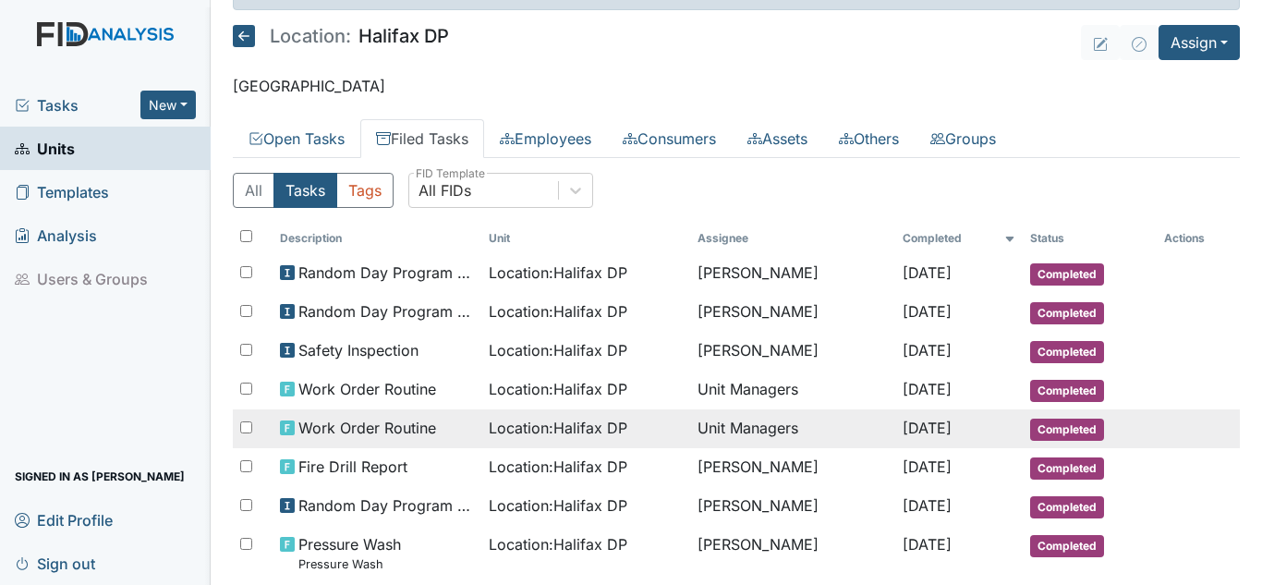
scroll to position [92, 0]
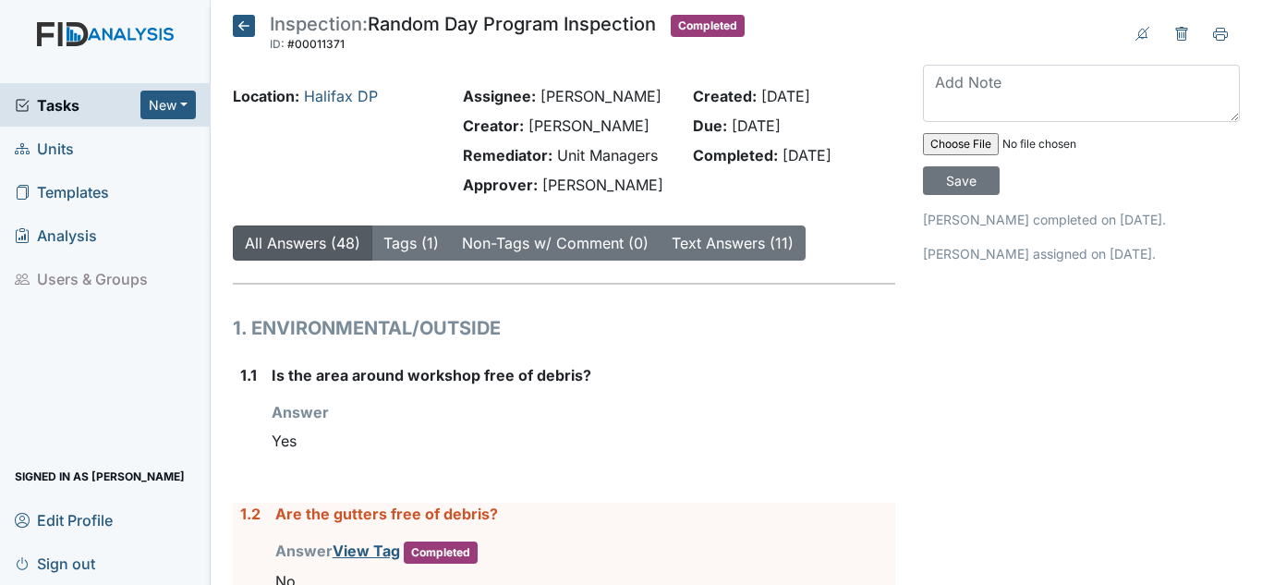
click at [742, 164] on strong "Completed:" at bounding box center [735, 155] width 85 height 18
click at [721, 166] on div "Created: [DATE] Due: [DATE] Completed: [DATE]" at bounding box center [794, 144] width 230 height 118
